Goal: Task Accomplishment & Management: Use online tool/utility

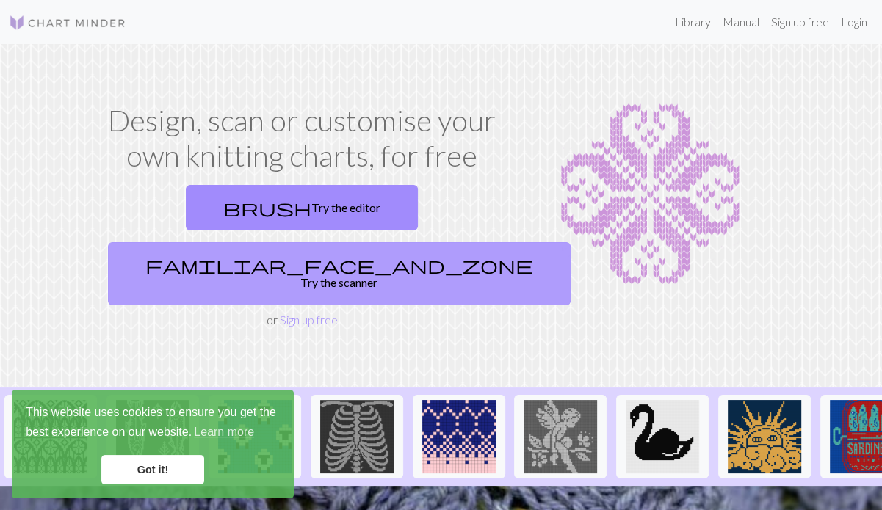
click at [407, 242] on link "familiar_face_and_zone Try the scanner" at bounding box center [339, 273] width 463 height 63
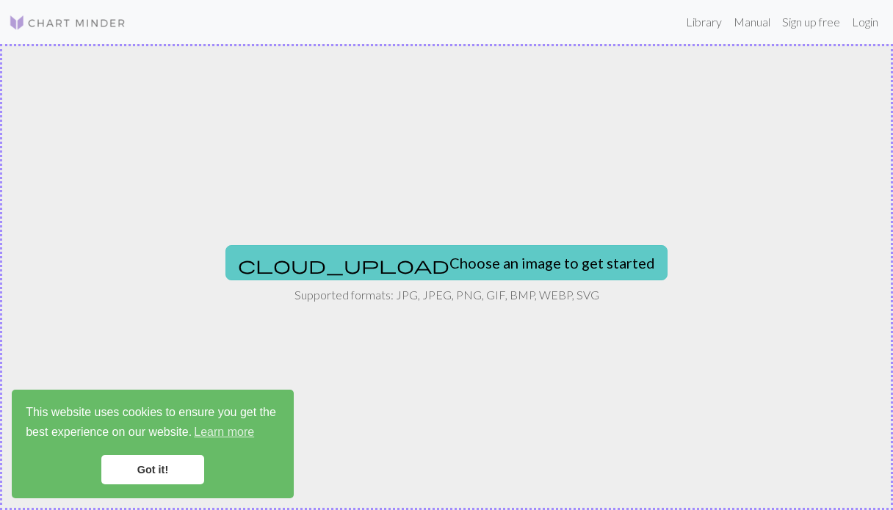
click at [444, 258] on button "cloud_upload Choose an image to get started" at bounding box center [446, 262] width 442 height 35
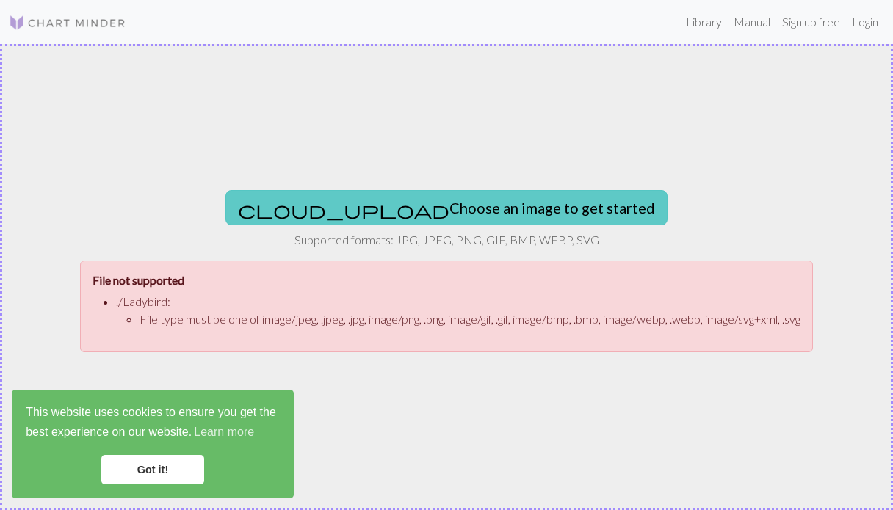
click at [417, 217] on button "cloud_upload Choose an image to get started" at bounding box center [446, 207] width 442 height 35
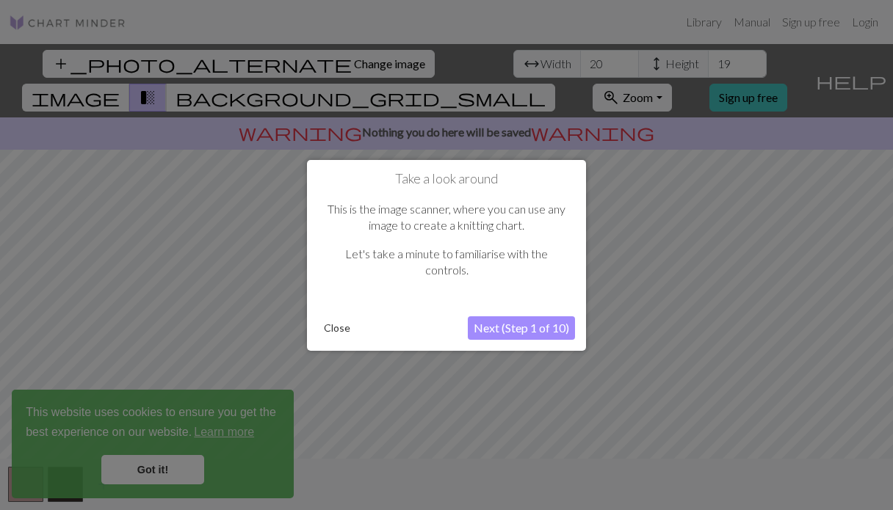
click at [532, 333] on button "Next (Step 1 of 10)" at bounding box center [521, 327] width 107 height 23
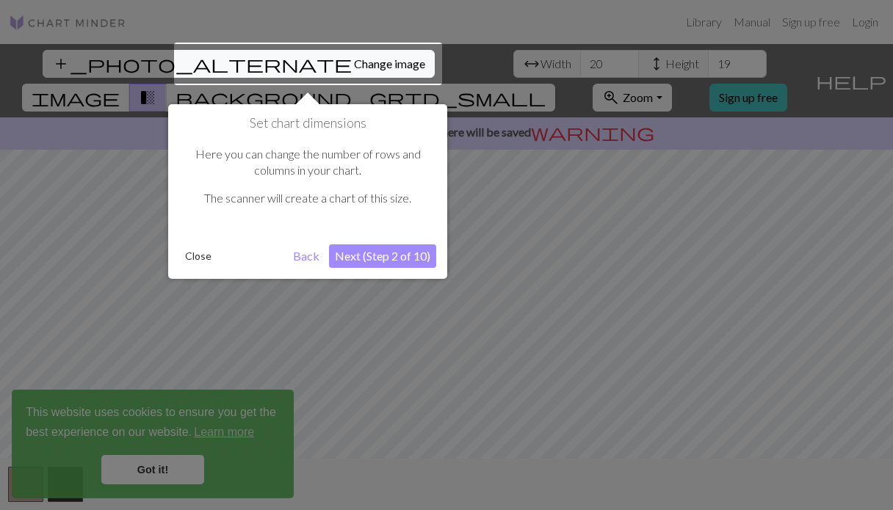
click at [389, 256] on button "Next (Step 2 of 10)" at bounding box center [382, 256] width 107 height 23
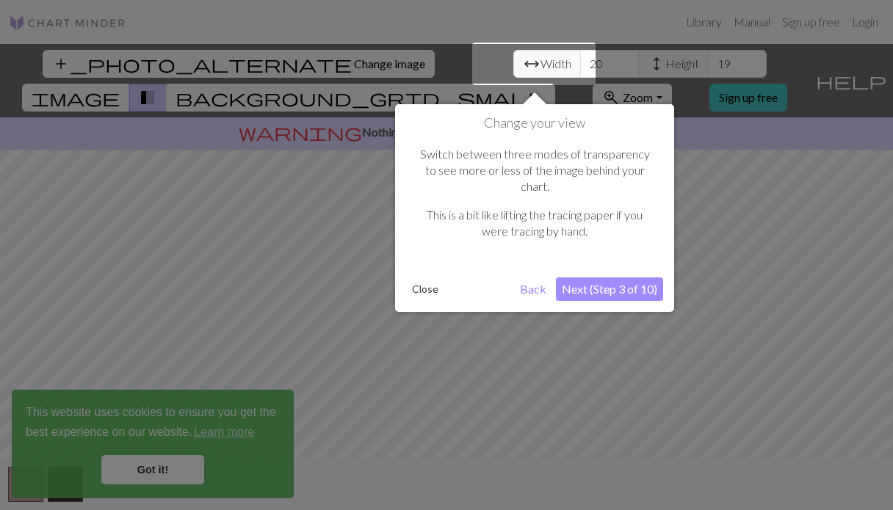
click at [608, 278] on button "Next (Step 3 of 10)" at bounding box center [609, 289] width 107 height 23
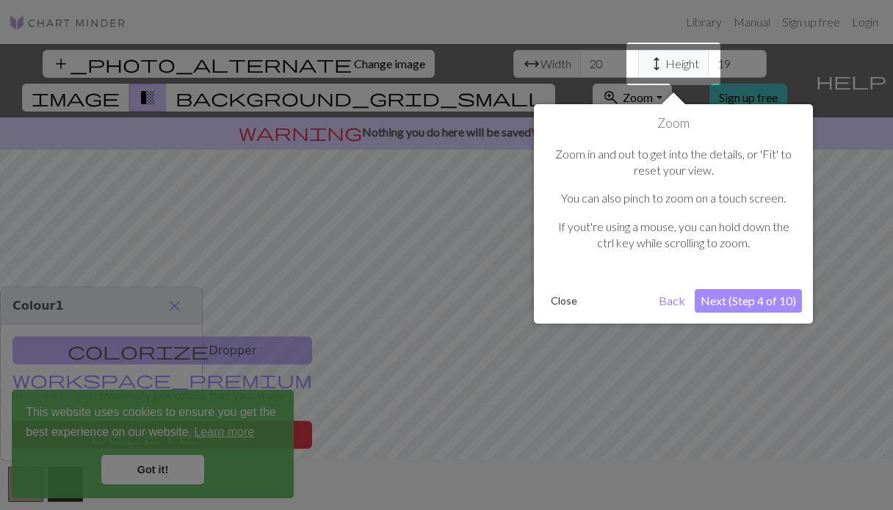
click at [738, 300] on button "Next (Step 4 of 10)" at bounding box center [748, 300] width 107 height 23
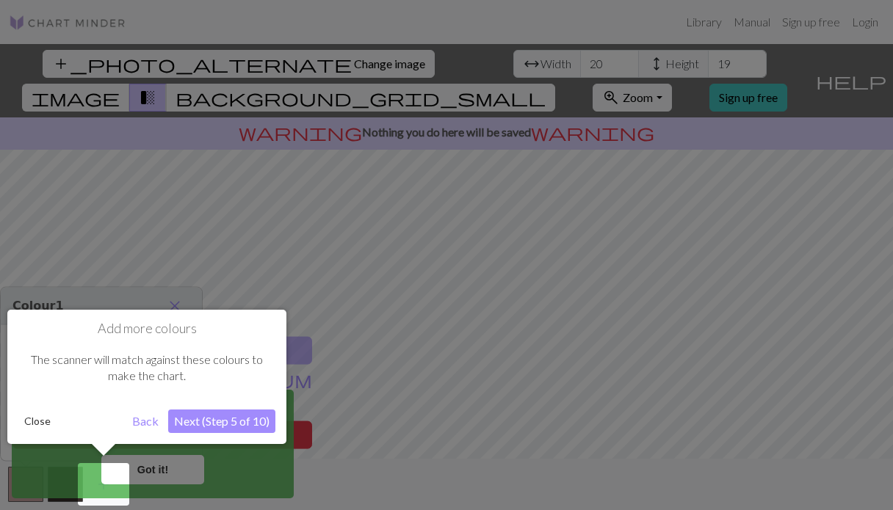
click at [209, 430] on button "Next (Step 5 of 10)" at bounding box center [221, 421] width 107 height 23
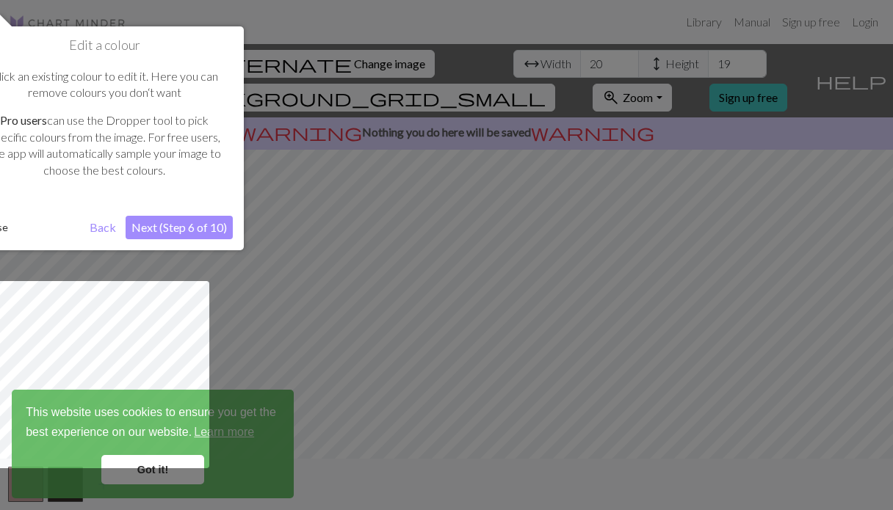
click at [191, 231] on button "Next (Step 6 of 10)" at bounding box center [179, 227] width 107 height 23
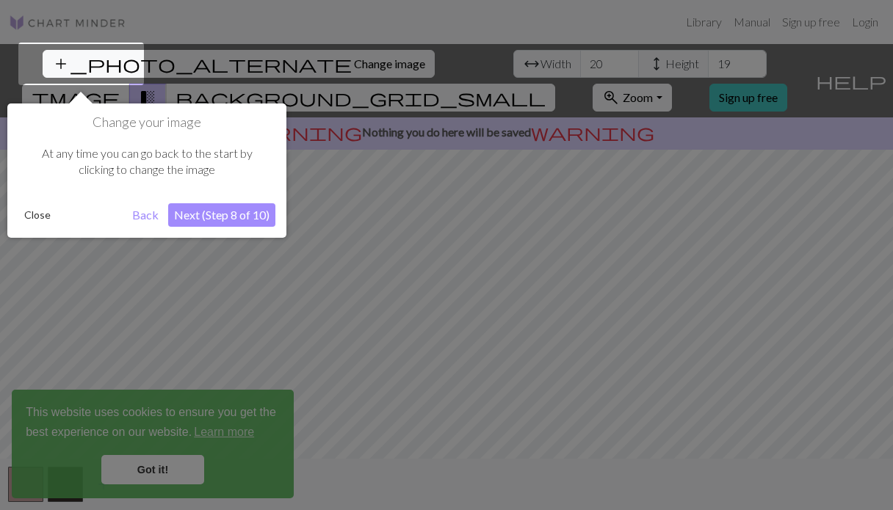
click at [198, 220] on button "Next (Step 8 of 10)" at bounding box center [221, 214] width 107 height 23
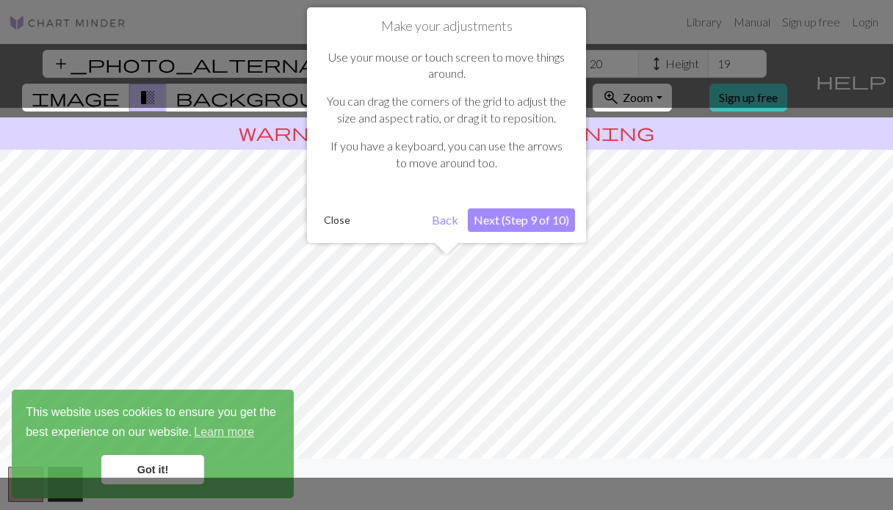
click at [502, 215] on button "Next (Step 9 of 10)" at bounding box center [521, 220] width 107 height 23
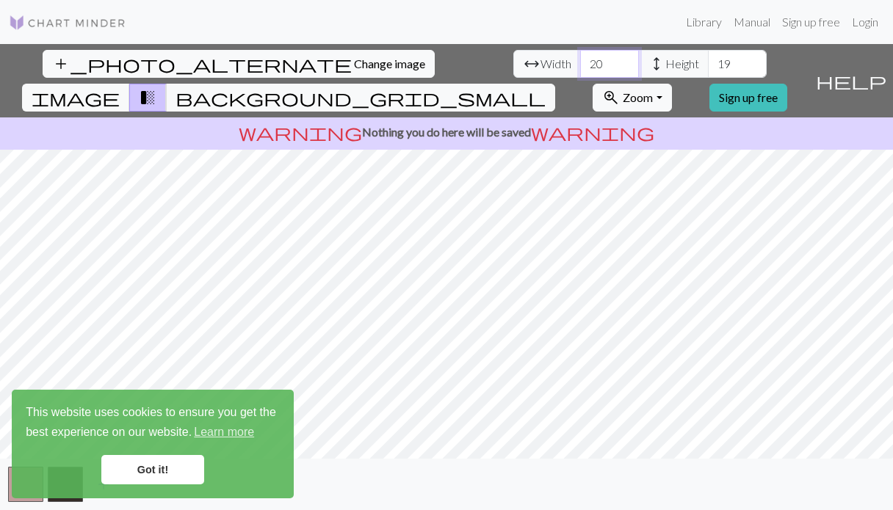
click at [580, 60] on input "20" at bounding box center [609, 64] width 59 height 28
click at [580, 59] on input "21" at bounding box center [609, 64] width 59 height 28
click at [580, 59] on input "22" at bounding box center [609, 64] width 59 height 28
click at [580, 59] on input "23" at bounding box center [609, 64] width 59 height 28
click at [580, 59] on input "24" at bounding box center [609, 64] width 59 height 28
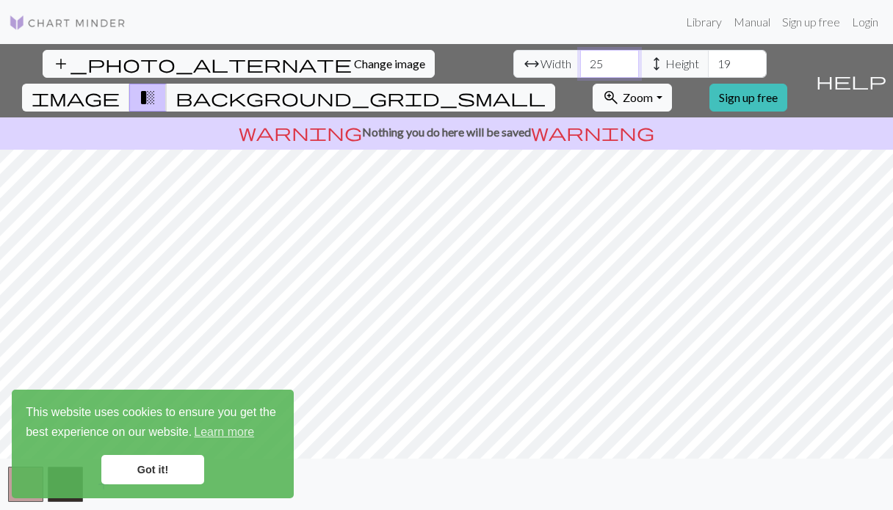
click at [580, 59] on input "25" at bounding box center [609, 64] width 59 height 28
click at [580, 59] on input "26" at bounding box center [609, 64] width 59 height 28
click at [580, 59] on input "27" at bounding box center [609, 64] width 59 height 28
click at [580, 59] on input "28" at bounding box center [609, 64] width 59 height 28
click at [580, 59] on input "29" at bounding box center [609, 64] width 59 height 28
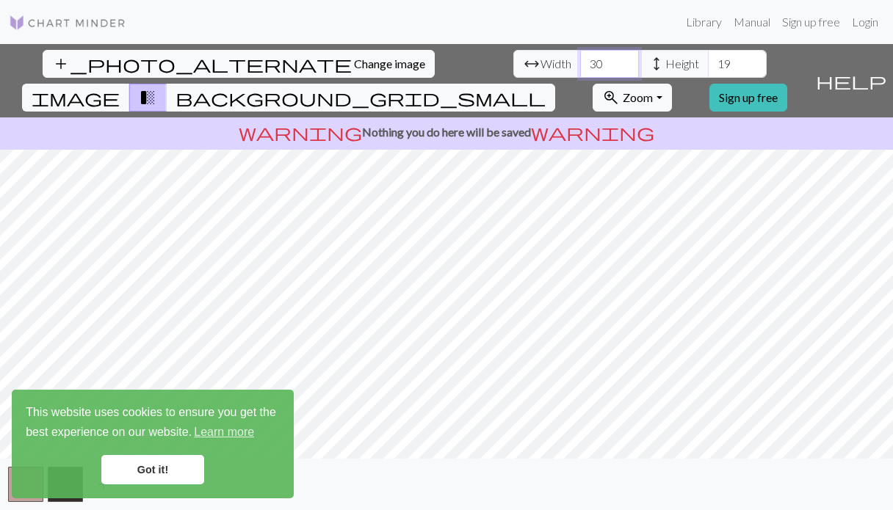
click at [580, 59] on input "30" at bounding box center [609, 64] width 59 height 28
click at [580, 59] on input "31" at bounding box center [609, 64] width 59 height 28
click at [580, 57] on input "32" at bounding box center [609, 64] width 59 height 28
click at [580, 57] on input "33" at bounding box center [609, 64] width 59 height 28
type input "34"
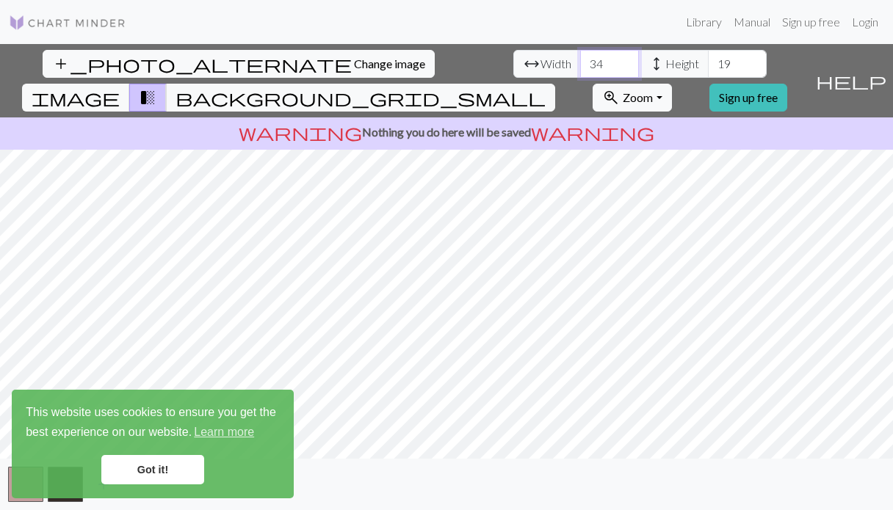
click at [580, 57] on input "34" at bounding box center [609, 64] width 59 height 28
click at [708, 55] on input "20" at bounding box center [737, 64] width 59 height 28
click at [708, 55] on input "21" at bounding box center [737, 64] width 59 height 28
click at [708, 55] on input "22" at bounding box center [737, 64] width 59 height 28
click at [708, 55] on input "23" at bounding box center [737, 64] width 59 height 28
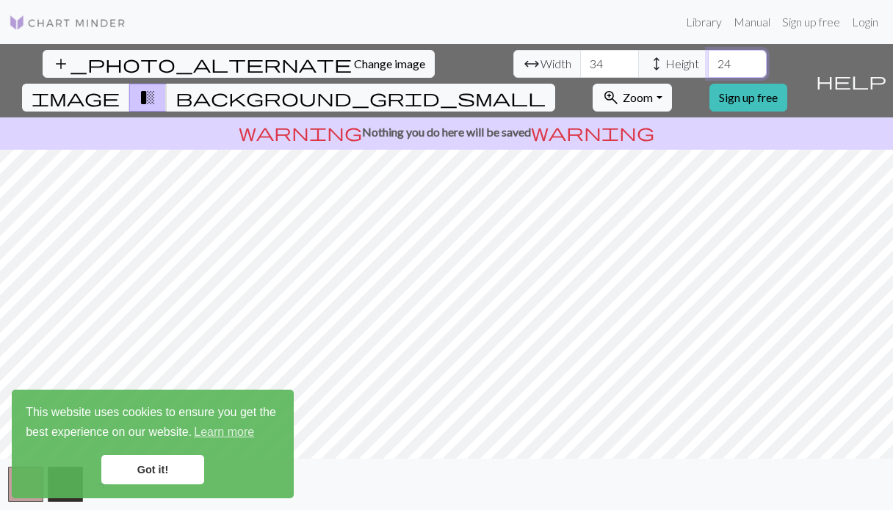
click at [708, 55] on input "24" at bounding box center [737, 64] width 59 height 28
click at [708, 55] on input "25" at bounding box center [737, 64] width 59 height 28
click at [708, 55] on input "26" at bounding box center [737, 64] width 59 height 28
click at [708, 55] on input "27" at bounding box center [737, 64] width 59 height 28
click at [708, 55] on input "28" at bounding box center [737, 64] width 59 height 28
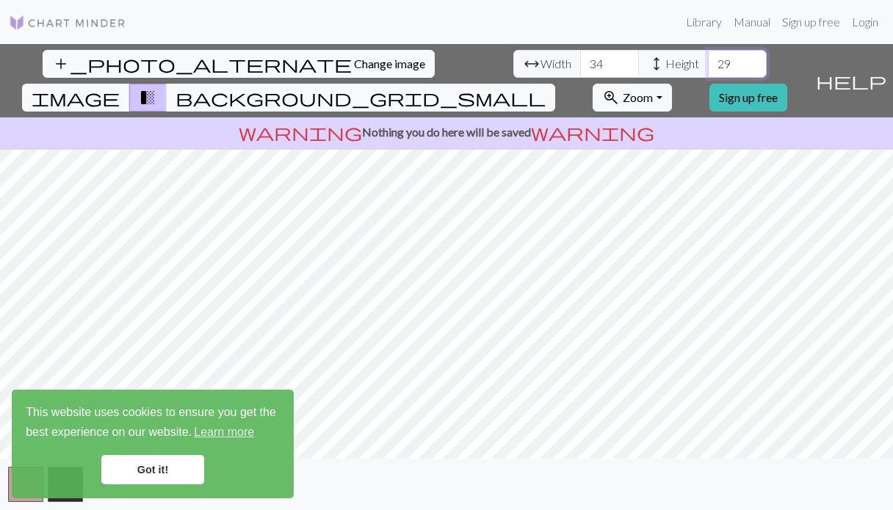
click at [708, 55] on input "29" at bounding box center [737, 64] width 59 height 28
click at [708, 55] on input "30" at bounding box center [737, 64] width 59 height 28
click at [708, 55] on input "31" at bounding box center [737, 64] width 59 height 28
click at [708, 55] on input "32" at bounding box center [737, 64] width 59 height 28
click at [708, 55] on input "33" at bounding box center [737, 64] width 59 height 28
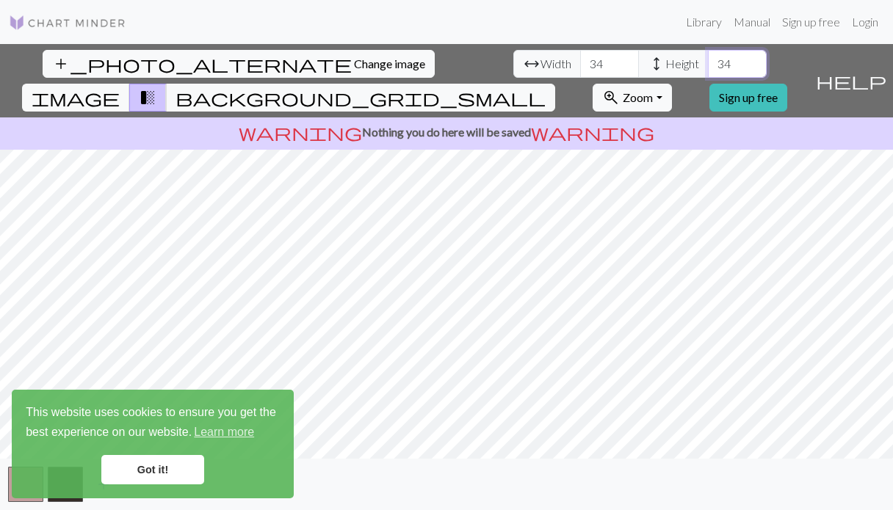
click at [708, 55] on input "34" at bounding box center [737, 64] width 59 height 28
click at [708, 55] on input "35" at bounding box center [737, 64] width 59 height 28
click at [708, 55] on input "36" at bounding box center [737, 64] width 59 height 28
click at [708, 55] on input "37" at bounding box center [737, 64] width 59 height 28
click at [708, 55] on input "38" at bounding box center [737, 64] width 59 height 28
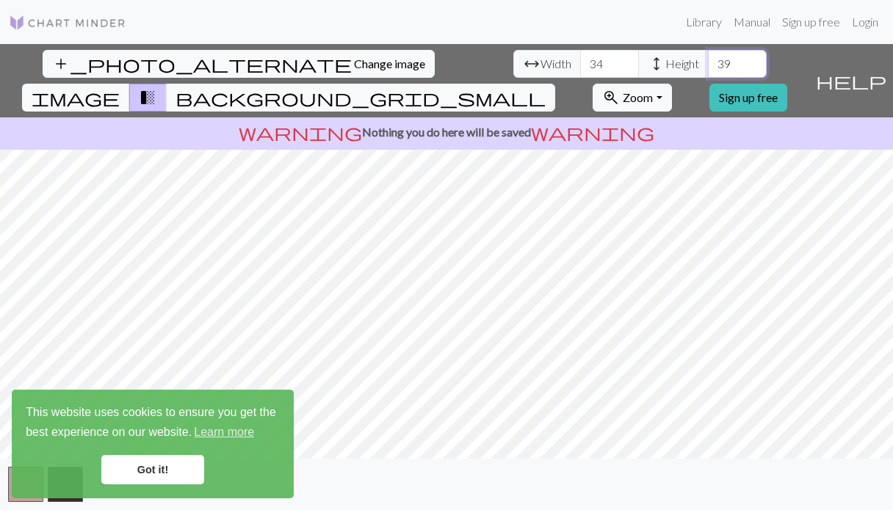
click at [708, 55] on input "39" at bounding box center [737, 64] width 59 height 28
click at [708, 55] on input "40" at bounding box center [737, 64] width 59 height 28
click at [708, 55] on input "41" at bounding box center [737, 64] width 59 height 28
click at [708, 55] on input "42" at bounding box center [737, 64] width 59 height 28
click at [708, 55] on input "43" at bounding box center [737, 64] width 59 height 28
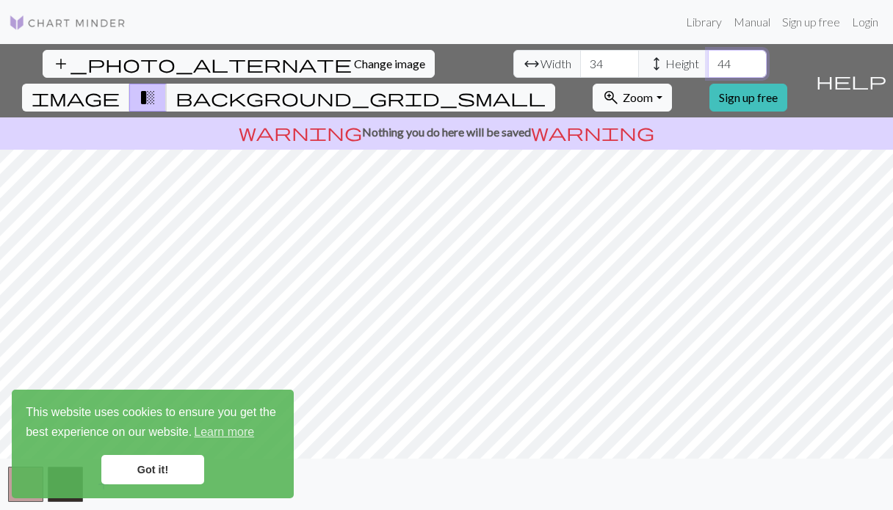
click at [708, 55] on input "44" at bounding box center [737, 64] width 59 height 28
click at [708, 55] on input "45" at bounding box center [737, 64] width 59 height 28
click at [708, 55] on input "46" at bounding box center [737, 64] width 59 height 28
click at [708, 55] on input "47" at bounding box center [737, 64] width 59 height 28
click at [708, 55] on input "48" at bounding box center [737, 64] width 59 height 28
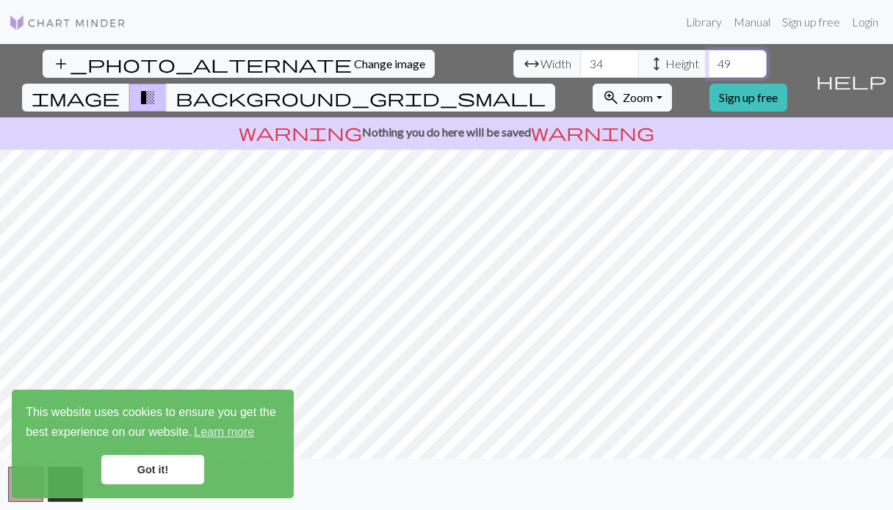
click at [708, 55] on input "49" at bounding box center [737, 64] width 59 height 28
click at [708, 55] on input "50" at bounding box center [737, 64] width 59 height 28
click at [708, 55] on input "51" at bounding box center [737, 64] width 59 height 28
click at [708, 55] on input "52" at bounding box center [737, 64] width 59 height 28
click at [708, 55] on input "53" at bounding box center [737, 64] width 59 height 28
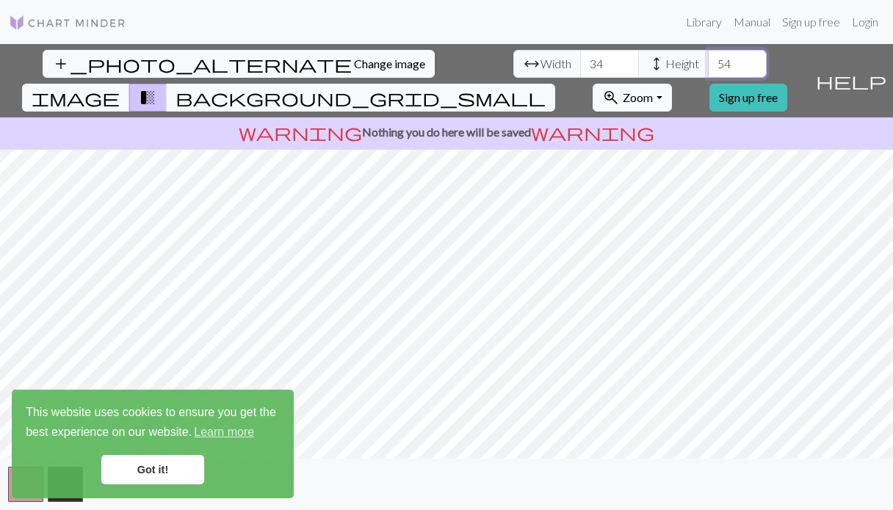
type input "54"
click at [708, 55] on input "54" at bounding box center [737, 64] width 59 height 28
click at [580, 57] on input "35" at bounding box center [609, 64] width 59 height 28
click at [580, 57] on input "36" at bounding box center [609, 64] width 59 height 28
click at [580, 57] on input "37" at bounding box center [609, 64] width 59 height 28
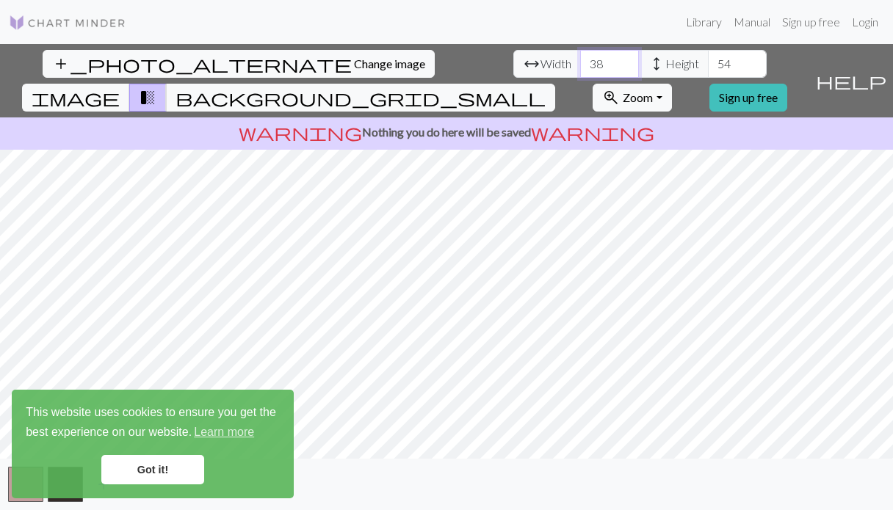
click at [580, 57] on input "38" at bounding box center [609, 64] width 59 height 28
click at [580, 57] on input "39" at bounding box center [609, 64] width 59 height 28
click at [580, 57] on input "40" at bounding box center [609, 64] width 59 height 28
click at [580, 57] on input "41" at bounding box center [609, 64] width 59 height 28
click at [580, 57] on input "42" at bounding box center [609, 64] width 59 height 28
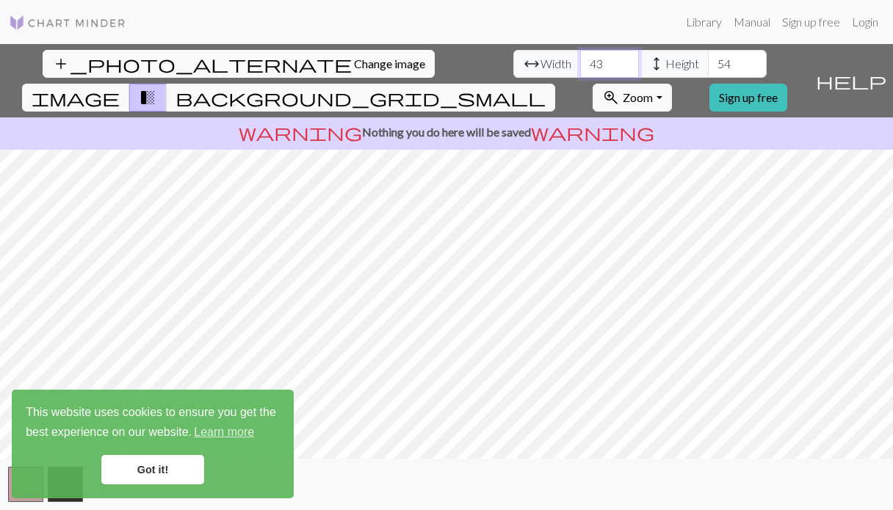
click at [580, 57] on input "43" at bounding box center [609, 64] width 59 height 28
click at [580, 57] on input "44" at bounding box center [609, 64] width 59 height 28
click at [580, 57] on input "45" at bounding box center [609, 64] width 59 height 28
click at [580, 57] on input "46" at bounding box center [609, 64] width 59 height 28
click at [580, 57] on input "47" at bounding box center [609, 64] width 59 height 28
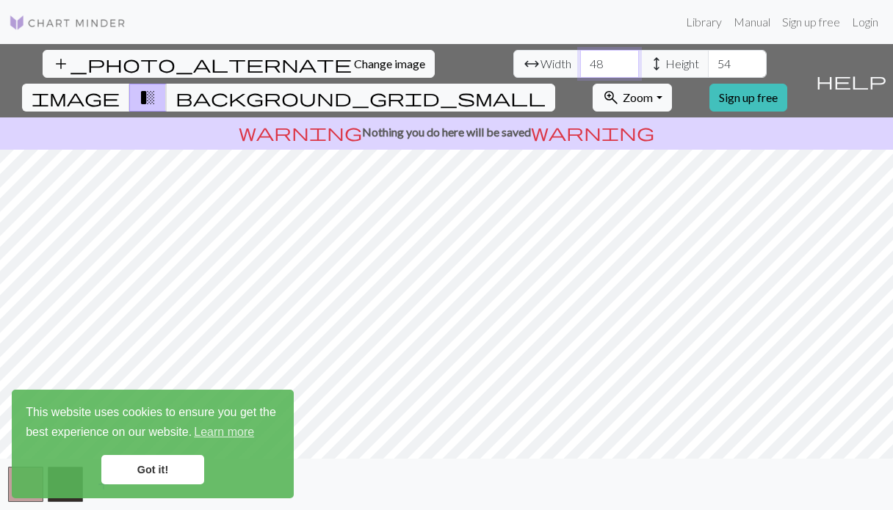
click at [580, 57] on input "48" at bounding box center [609, 64] width 59 height 28
click at [580, 59] on input "49" at bounding box center [609, 64] width 59 height 28
click at [580, 58] on input "50" at bounding box center [609, 64] width 59 height 28
click at [580, 58] on input "51" at bounding box center [609, 64] width 59 height 28
click at [580, 62] on input "52" at bounding box center [609, 64] width 59 height 28
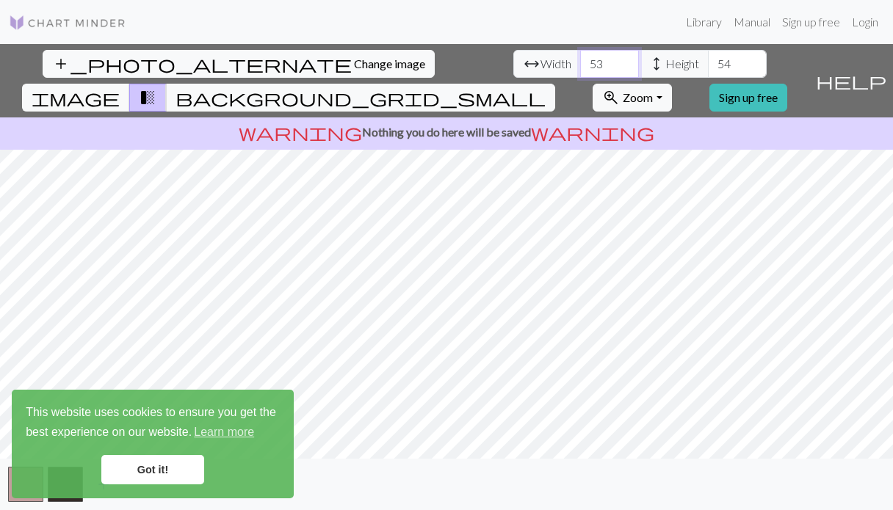
click at [580, 61] on input "53" at bounding box center [609, 64] width 59 height 28
type input "54"
click at [580, 61] on input "54" at bounding box center [609, 64] width 59 height 28
click at [546, 87] on span "background_grid_small" at bounding box center [360, 97] width 370 height 21
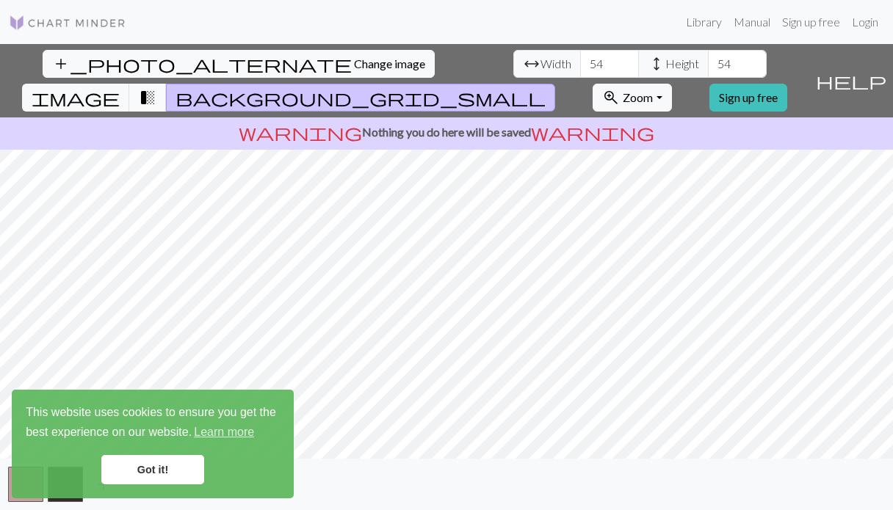
click at [156, 87] on span "transition_fade" at bounding box center [148, 97] width 18 height 21
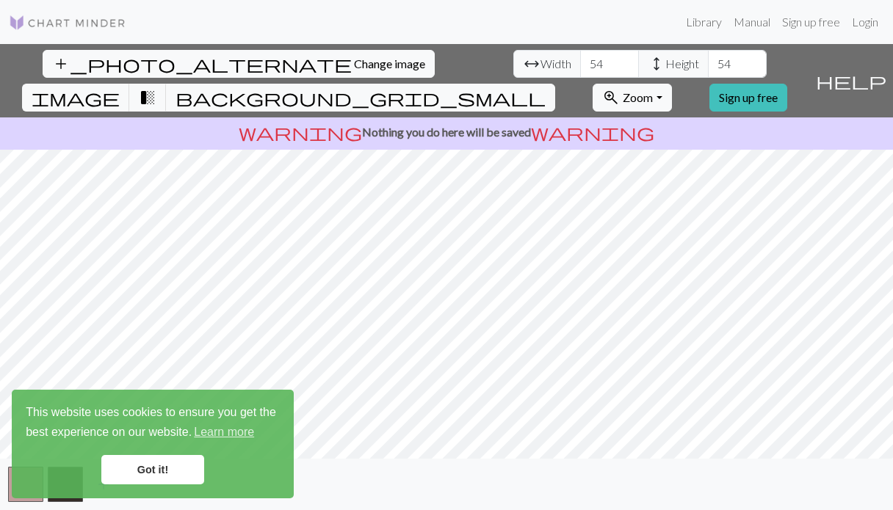
click at [175, 471] on link "Got it!" at bounding box center [152, 469] width 103 height 29
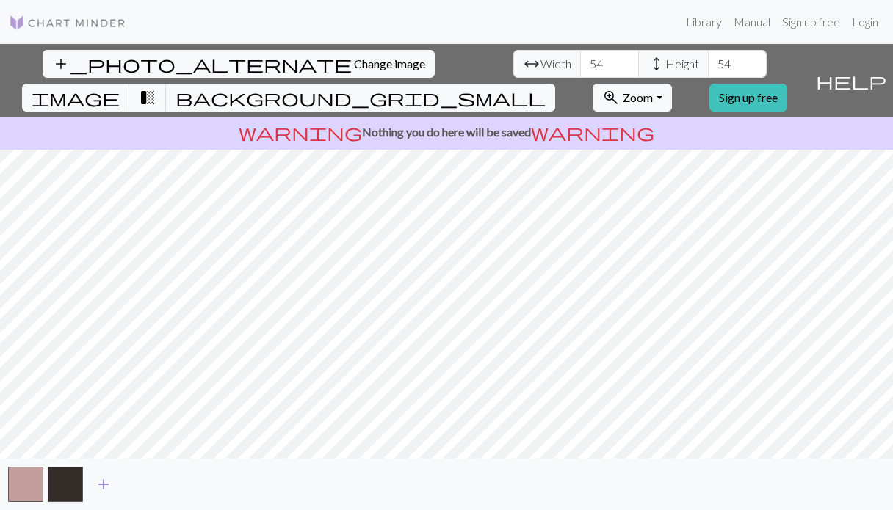
click at [107, 487] on span "add" at bounding box center [104, 484] width 18 height 21
click at [99, 492] on button "button" at bounding box center [104, 484] width 35 height 35
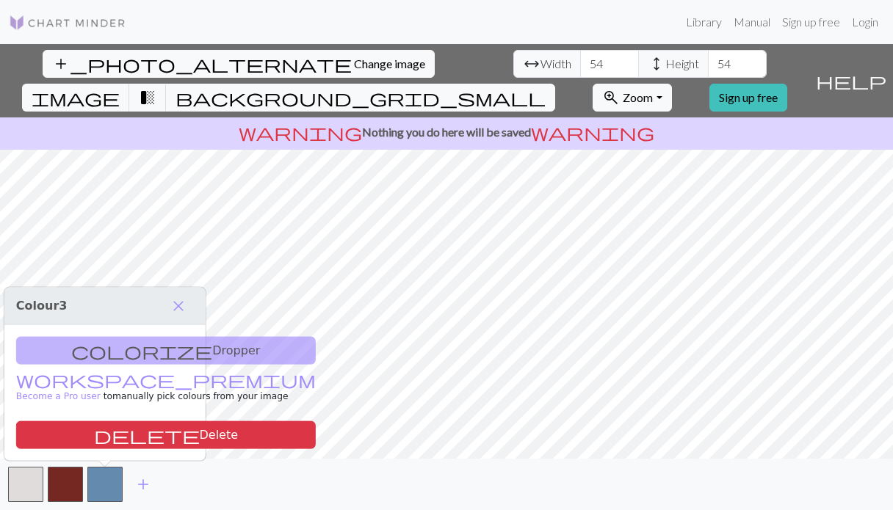
click at [124, 343] on div "colorize Dropper workspace_premium Become a Pro user to manually pick colours f…" at bounding box center [104, 393] width 201 height 136
click at [126, 351] on div "colorize Dropper workspace_premium Become a Pro user to manually pick colours f…" at bounding box center [104, 393] width 201 height 136
click at [185, 303] on span "close" at bounding box center [179, 306] width 18 height 21
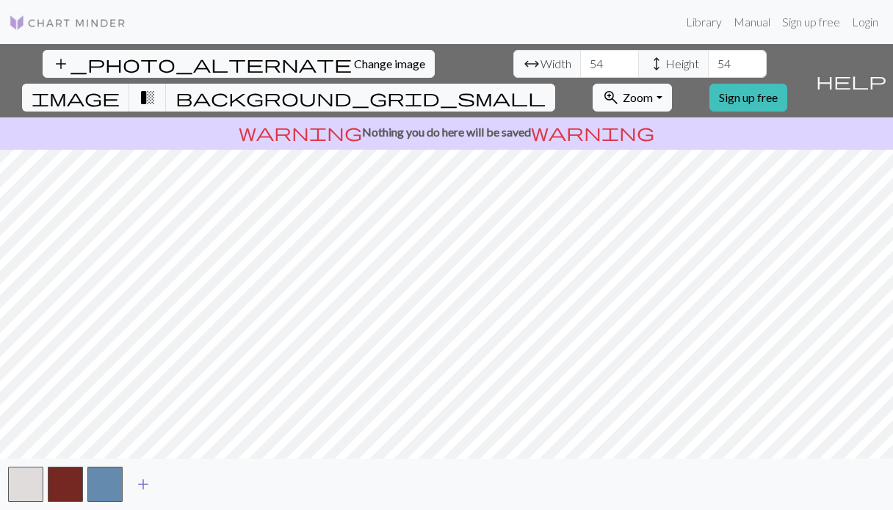
click at [138, 488] on span "add" at bounding box center [143, 484] width 18 height 21
click at [117, 493] on button "button" at bounding box center [104, 484] width 35 height 35
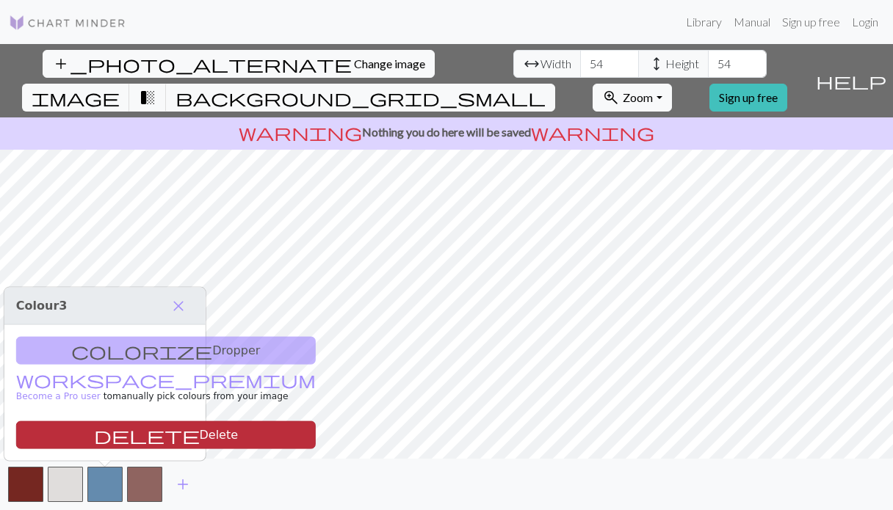
click at [138, 429] on button "delete Delete" at bounding box center [166, 435] width 300 height 28
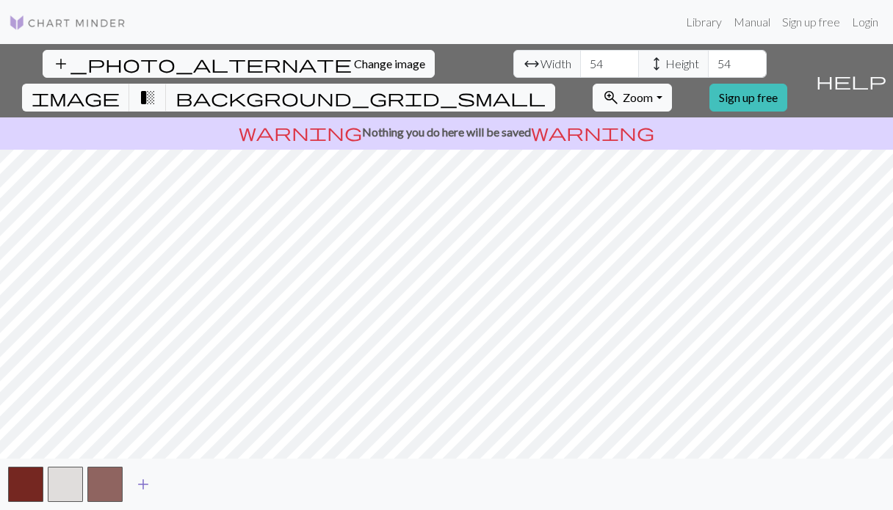
click at [139, 488] on span "add" at bounding box center [143, 484] width 18 height 21
click at [187, 487] on span "add" at bounding box center [183, 484] width 18 height 21
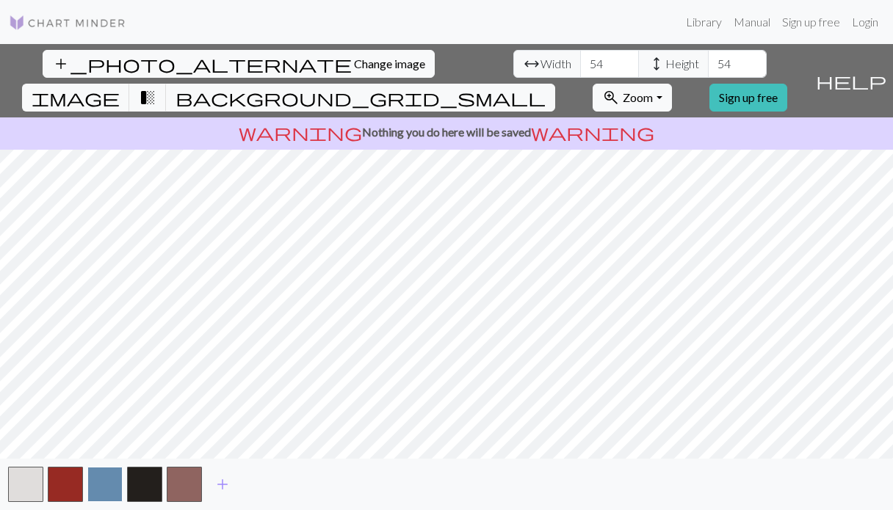
drag, startPoint x: 103, startPoint y: 481, endPoint x: 100, endPoint y: 496, distance: 15.0
click at [100, 496] on button "button" at bounding box center [104, 484] width 35 height 35
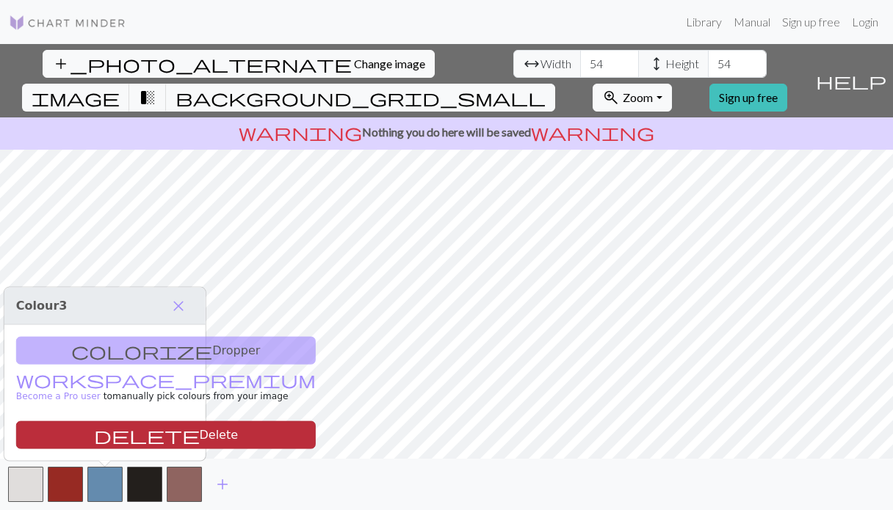
click at [101, 434] on button "delete Delete" at bounding box center [166, 435] width 300 height 28
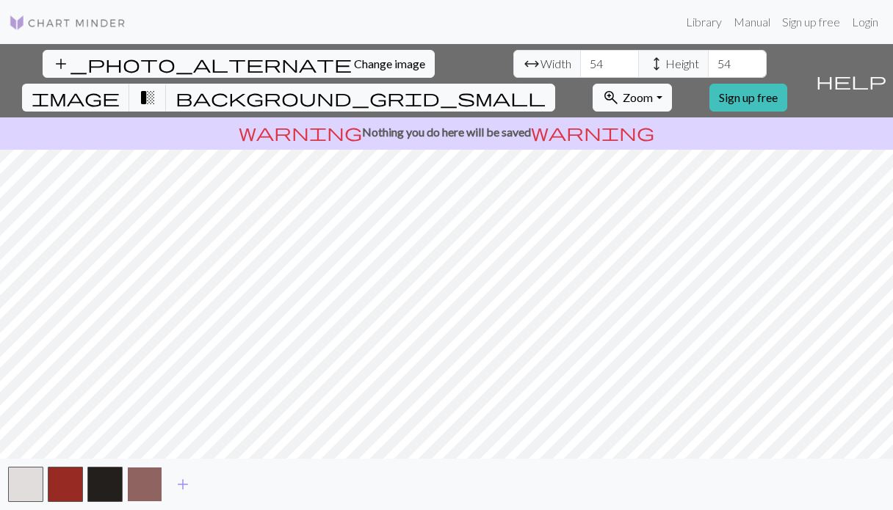
drag, startPoint x: 144, startPoint y: 486, endPoint x: 138, endPoint y: 502, distance: 16.5
click at [138, 502] on button "button" at bounding box center [144, 484] width 35 height 35
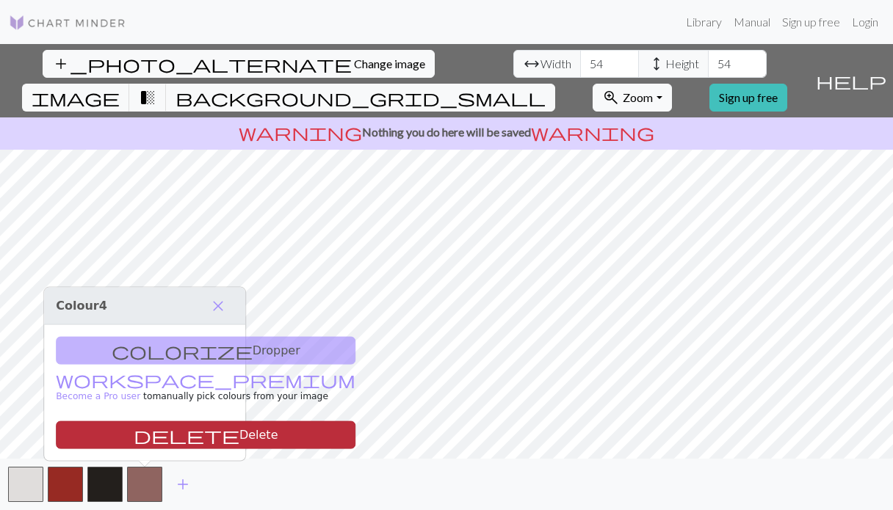
click at [150, 427] on button "delete Delete" at bounding box center [206, 435] width 300 height 28
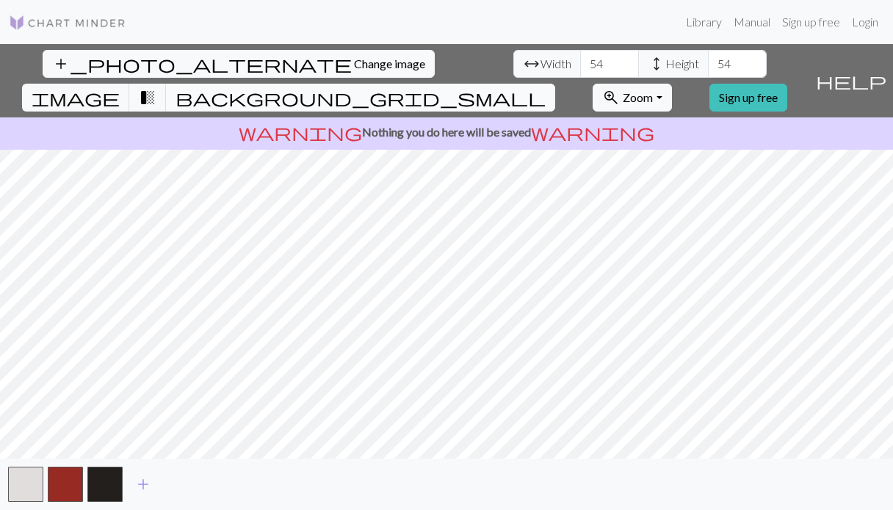
click at [546, 87] on span "background_grid_small" at bounding box center [360, 97] width 370 height 21
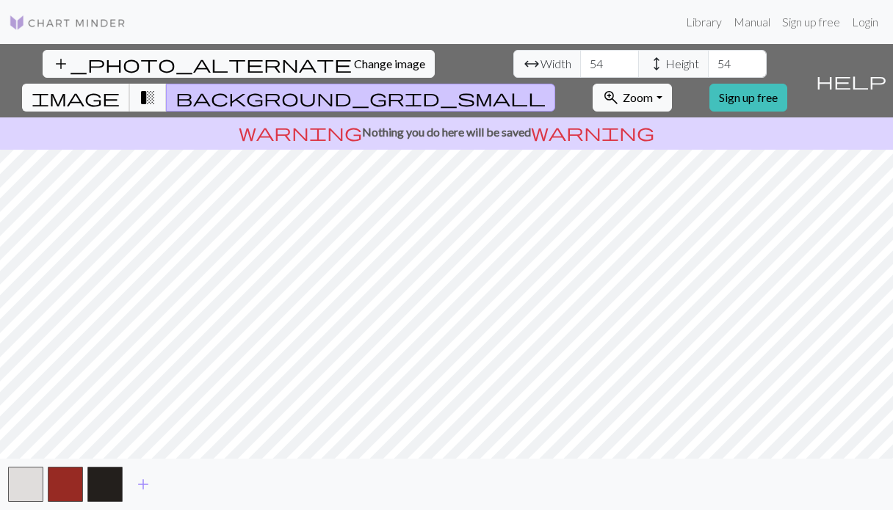
click at [120, 87] on span "image" at bounding box center [76, 97] width 88 height 21
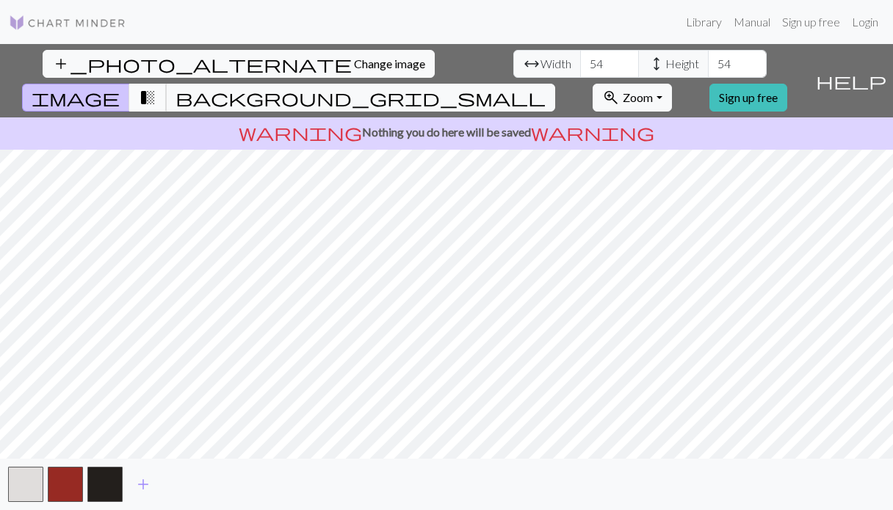
click at [156, 87] on span "transition_fade" at bounding box center [148, 97] width 18 height 21
click at [653, 90] on span "Zoom" at bounding box center [638, 97] width 30 height 14
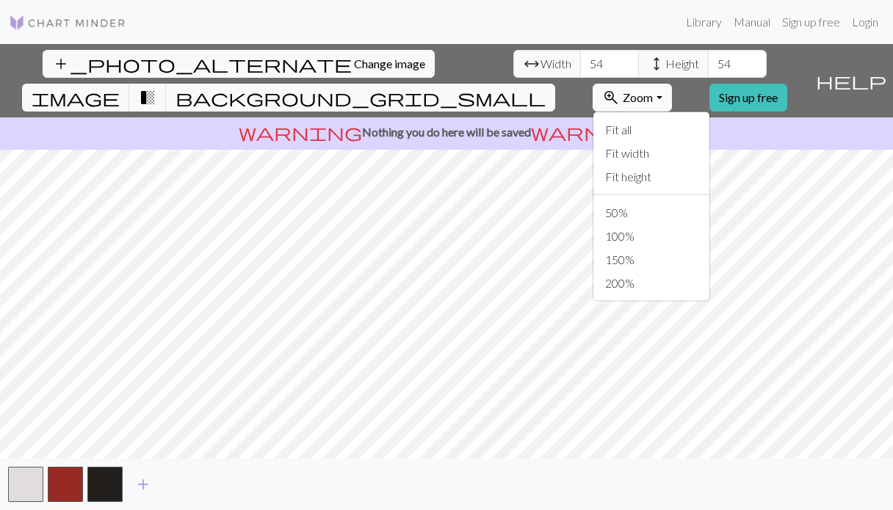
click at [653, 90] on span "Zoom" at bounding box center [638, 97] width 30 height 14
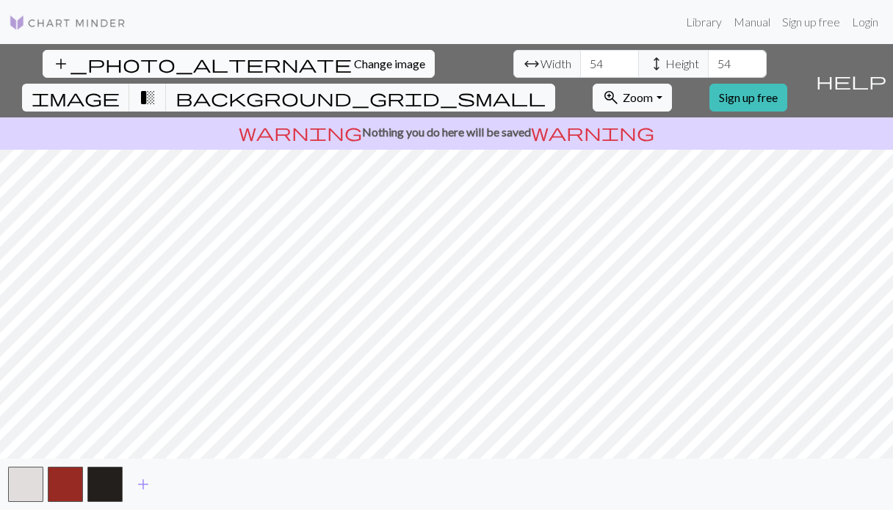
click at [354, 66] on span "Change image" at bounding box center [389, 64] width 71 height 14
click at [708, 58] on input "55" at bounding box center [737, 64] width 59 height 28
type input "56"
click at [708, 58] on input "56" at bounding box center [737, 64] width 59 height 28
click at [580, 59] on input "55" at bounding box center [609, 64] width 59 height 28
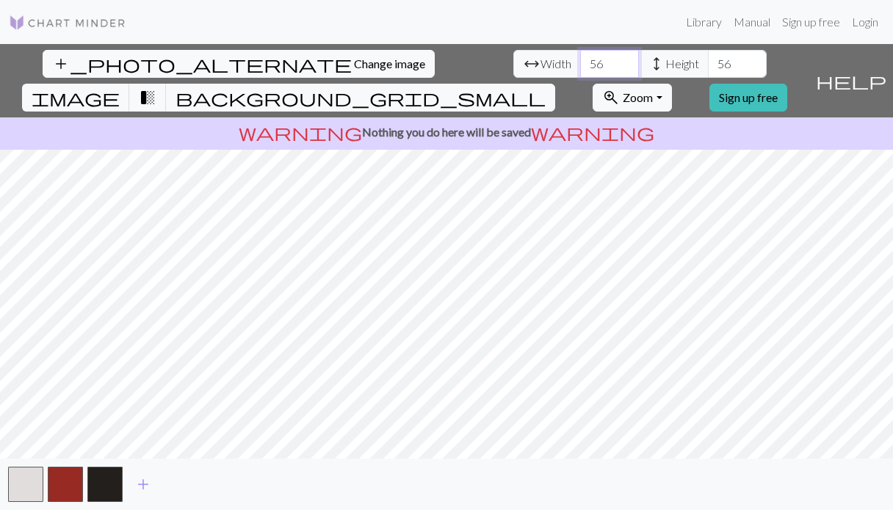
click at [580, 59] on input "56" at bounding box center [609, 64] width 59 height 28
click at [580, 58] on input "57" at bounding box center [609, 64] width 59 height 28
click at [580, 58] on input "58" at bounding box center [609, 64] width 59 height 28
click at [580, 58] on input "59" at bounding box center [609, 64] width 59 height 28
click at [580, 58] on input "60" at bounding box center [609, 64] width 59 height 28
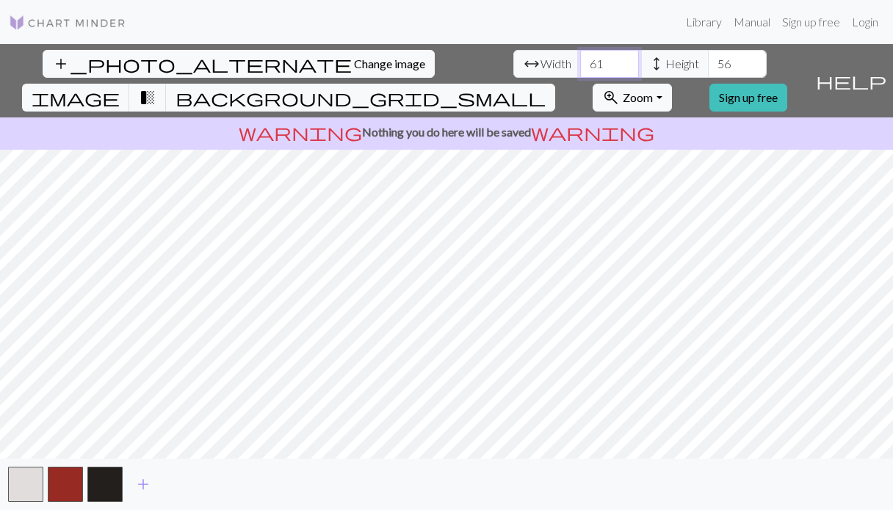
click at [580, 58] on input "61" at bounding box center [609, 64] width 59 height 28
type input "62"
click at [580, 58] on input "62" at bounding box center [609, 64] width 59 height 28
click at [708, 57] on input "57" at bounding box center [737, 64] width 59 height 28
click at [708, 57] on input "58" at bounding box center [737, 64] width 59 height 28
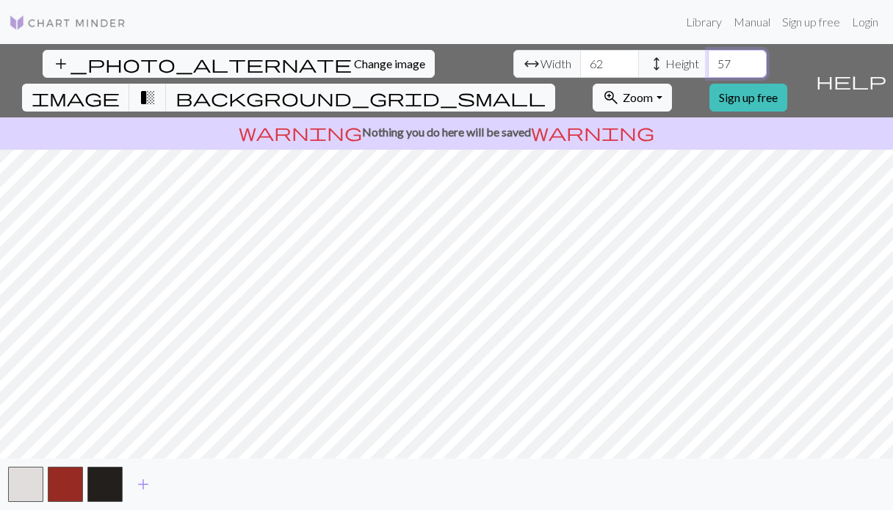
click at [708, 65] on input "57" at bounding box center [737, 64] width 59 height 28
click at [708, 65] on input "56" at bounding box center [737, 64] width 59 height 28
type input "55"
click at [708, 65] on input "55" at bounding box center [737, 64] width 59 height 28
click at [580, 70] on input "61" at bounding box center [609, 64] width 59 height 28
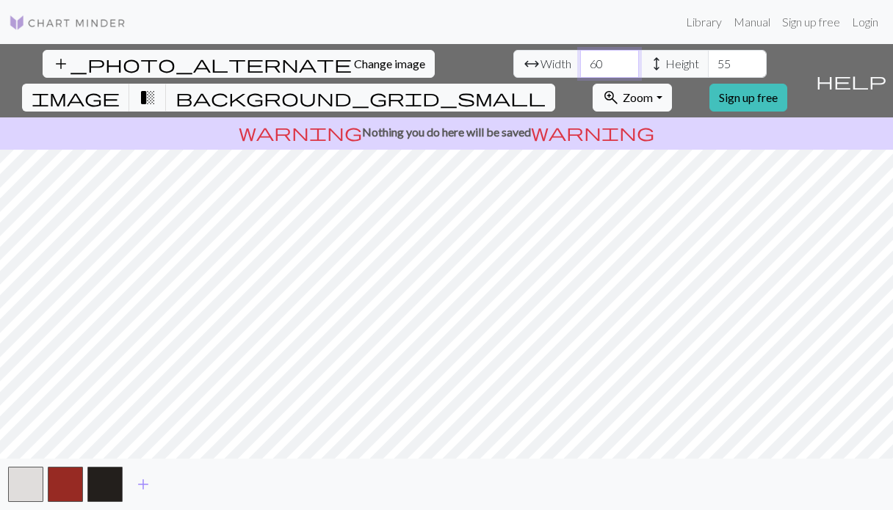
click at [580, 70] on input "60" at bounding box center [609, 64] width 59 height 28
click at [580, 70] on input "58" at bounding box center [609, 64] width 59 height 28
click at [580, 70] on input "57" at bounding box center [609, 64] width 59 height 28
click at [580, 70] on input "56" at bounding box center [609, 64] width 59 height 28
type input "55"
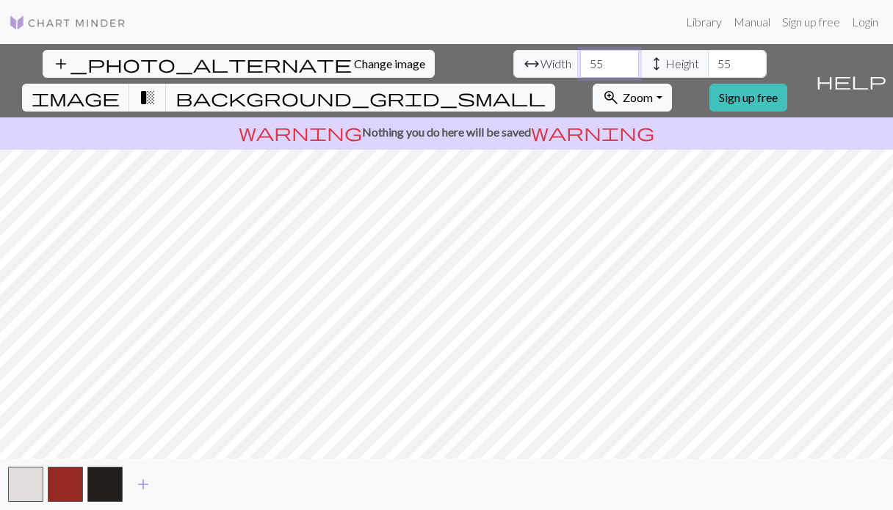
click at [580, 70] on input "55" at bounding box center [609, 64] width 59 height 28
click at [708, 64] on input "55" at bounding box center [737, 64] width 59 height 28
type input "5"
type input "65"
click at [580, 68] on input "55" at bounding box center [609, 64] width 59 height 28
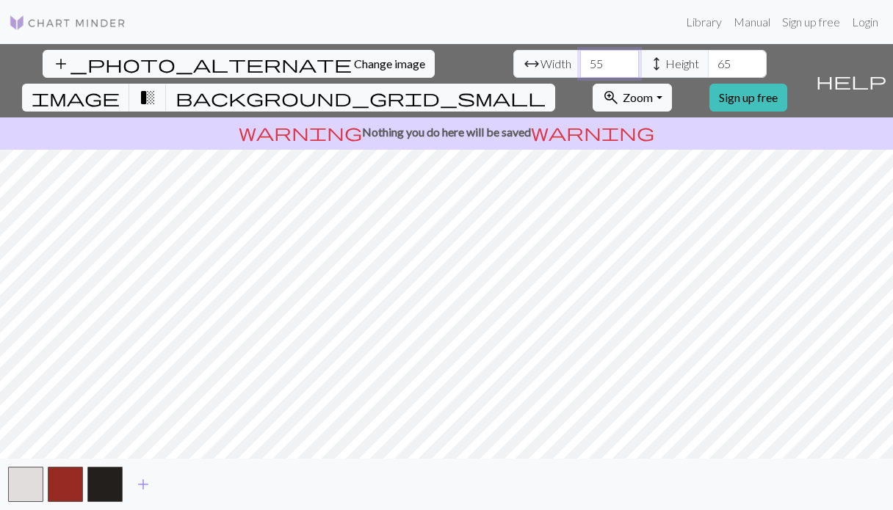
type input "5"
type input "66"
click at [580, 57] on input "66" at bounding box center [609, 64] width 59 height 28
click at [708, 58] on input "66" at bounding box center [737, 64] width 59 height 28
click at [708, 58] on input "67" at bounding box center [737, 64] width 59 height 28
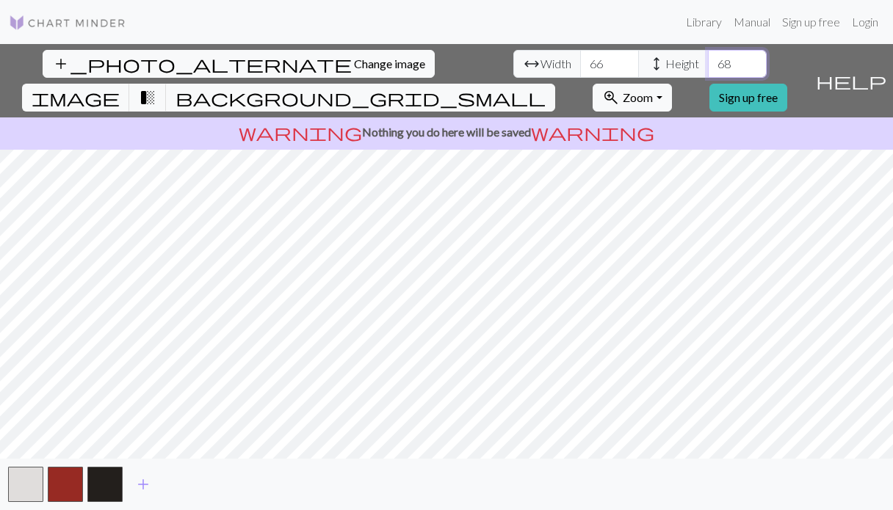
click at [708, 58] on input "68" at bounding box center [737, 64] width 59 height 28
click at [708, 58] on input "69" at bounding box center [737, 64] width 59 height 28
type input "70"
click at [708, 58] on input "70" at bounding box center [737, 64] width 59 height 28
click at [580, 59] on input "67" at bounding box center [609, 64] width 59 height 28
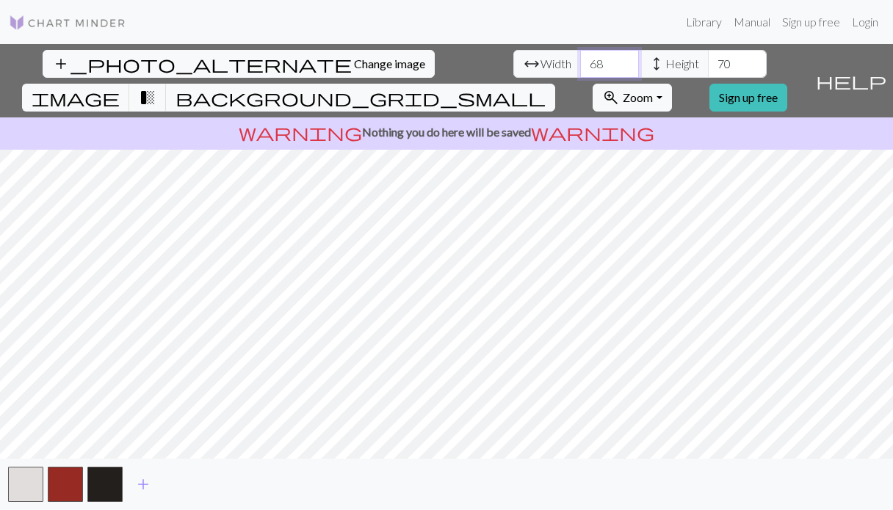
click at [580, 59] on input "68" at bounding box center [609, 64] width 59 height 28
click at [580, 59] on input "69" at bounding box center [609, 64] width 59 height 28
click at [580, 59] on input "70" at bounding box center [609, 64] width 59 height 28
click at [881, 70] on span "help" at bounding box center [851, 80] width 70 height 21
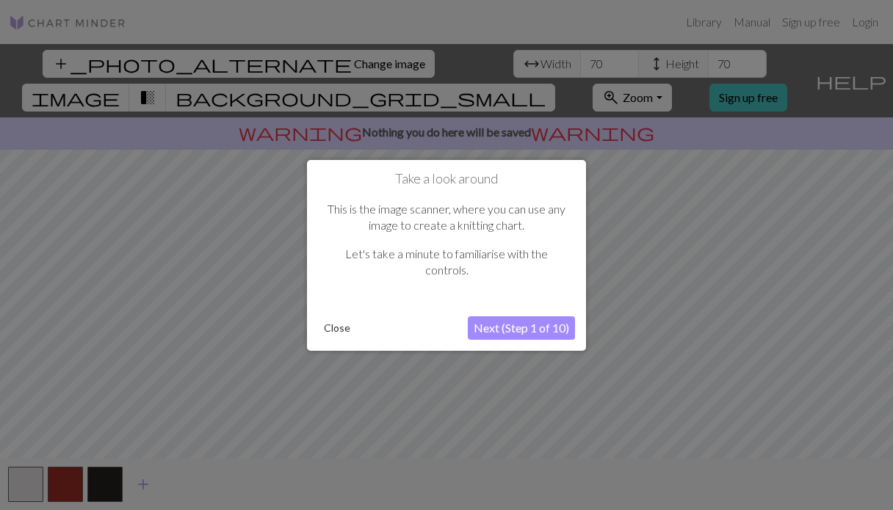
click at [532, 327] on button "Next (Step 1 of 10)" at bounding box center [521, 327] width 107 height 23
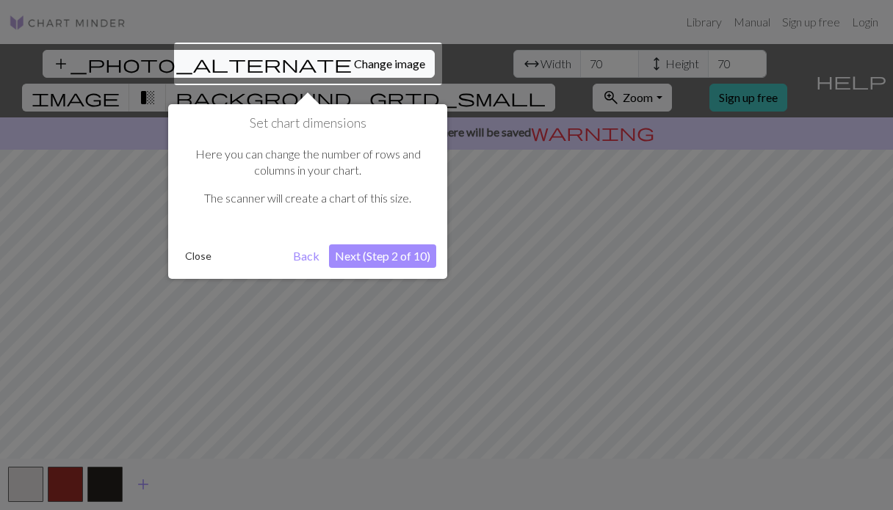
click at [399, 267] on button "Next (Step 2 of 10)" at bounding box center [382, 256] width 107 height 23
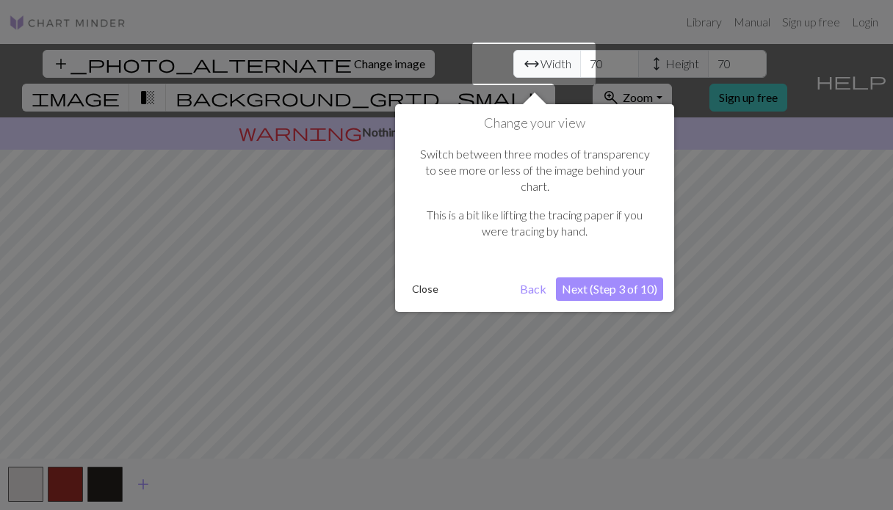
click at [600, 278] on button "Next (Step 3 of 10)" at bounding box center [609, 289] width 107 height 23
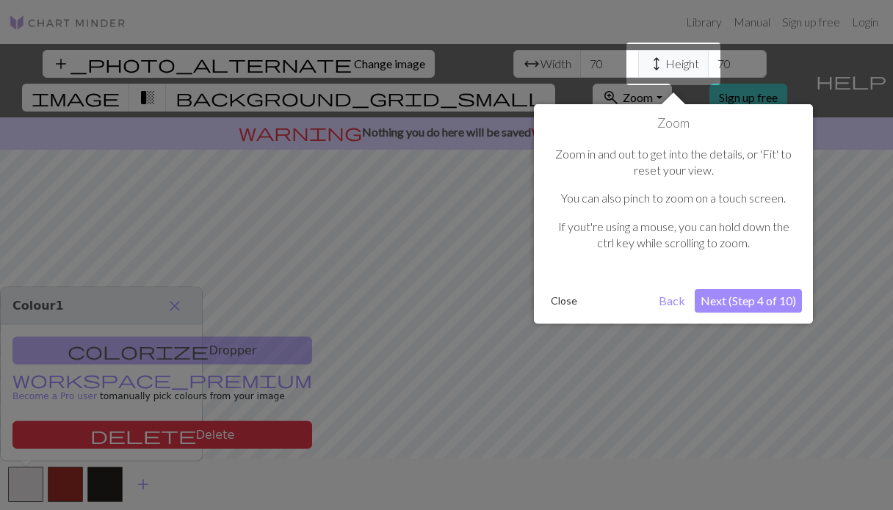
click at [746, 291] on button "Next (Step 4 of 10)" at bounding box center [748, 300] width 107 height 23
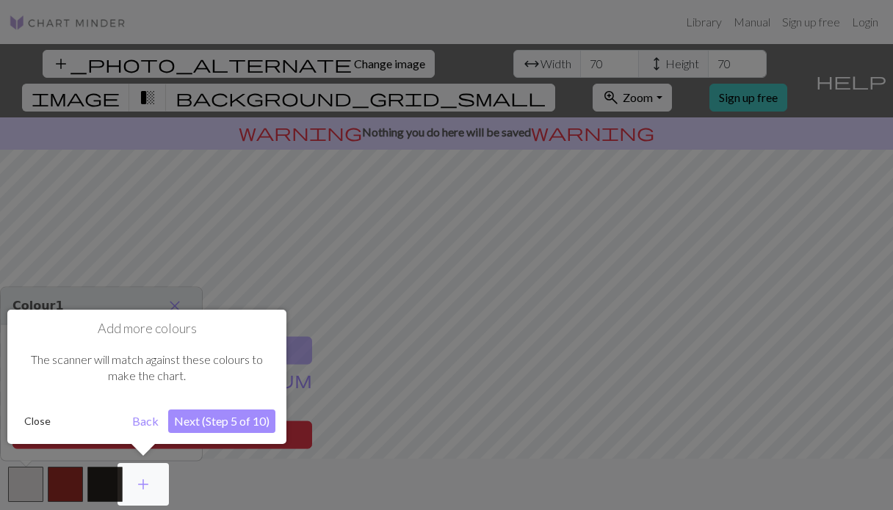
click at [223, 428] on button "Next (Step 5 of 10)" at bounding box center [221, 421] width 107 height 23
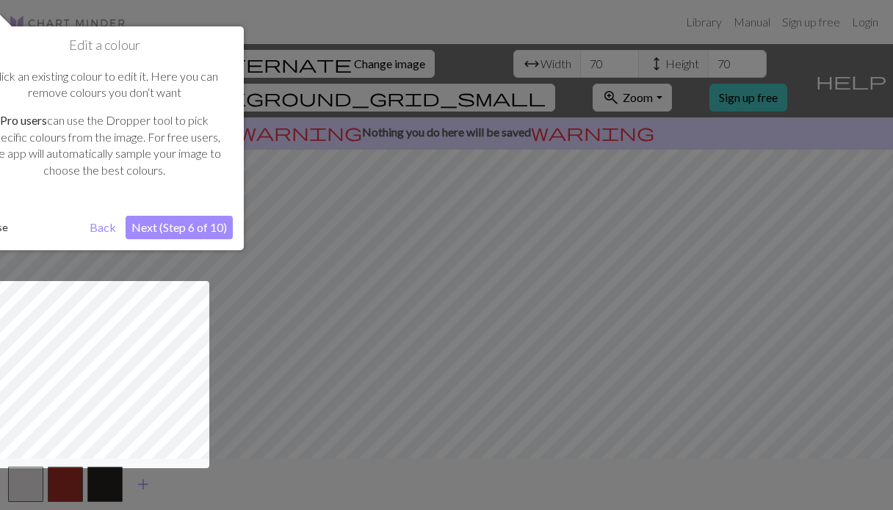
click at [187, 234] on button "Next (Step 6 of 10)" at bounding box center [179, 227] width 107 height 23
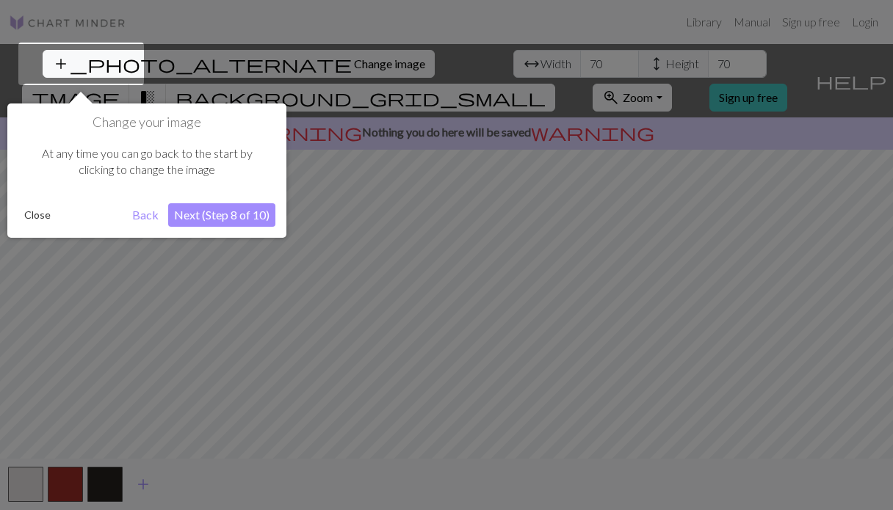
click at [217, 216] on button "Next (Step 8 of 10)" at bounding box center [221, 214] width 107 height 23
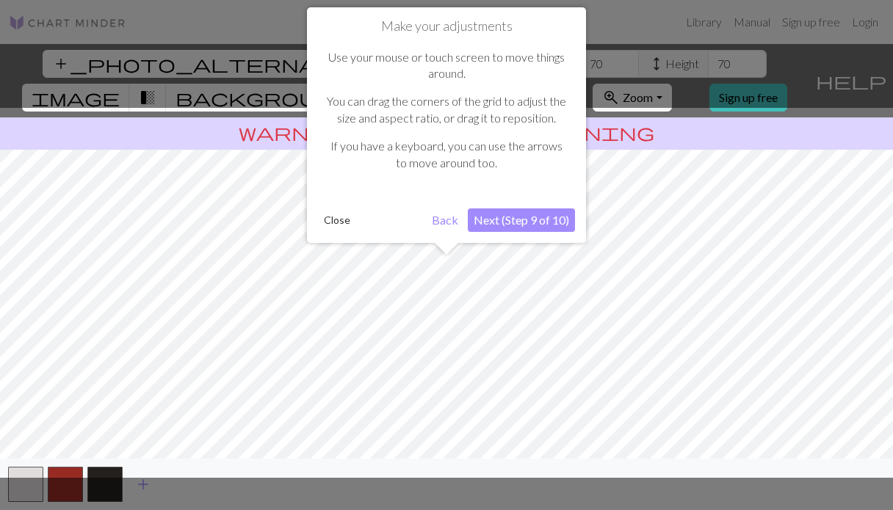
click at [523, 231] on button "Next (Step 9 of 10)" at bounding box center [521, 220] width 107 height 23
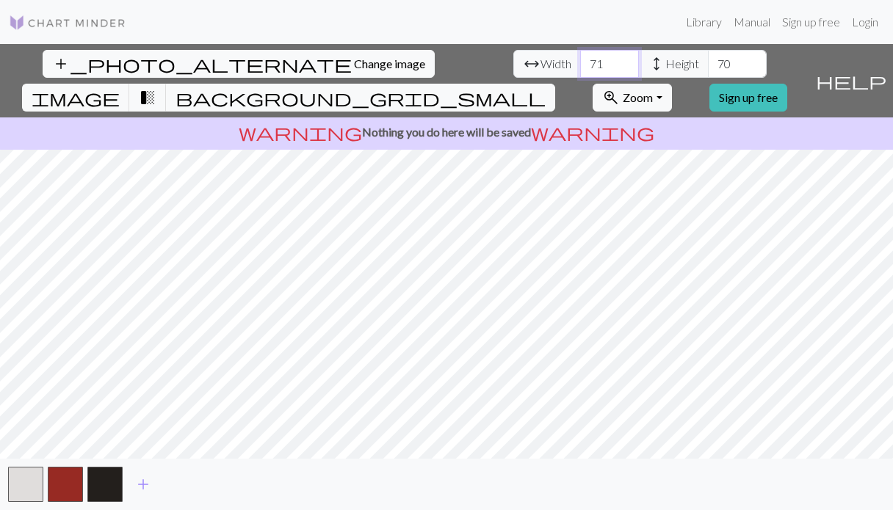
click at [580, 59] on input "71" at bounding box center [609, 64] width 59 height 28
type input "72"
click at [580, 59] on input "72" at bounding box center [609, 64] width 59 height 28
click at [708, 59] on input "71" at bounding box center [737, 64] width 59 height 28
type input "72"
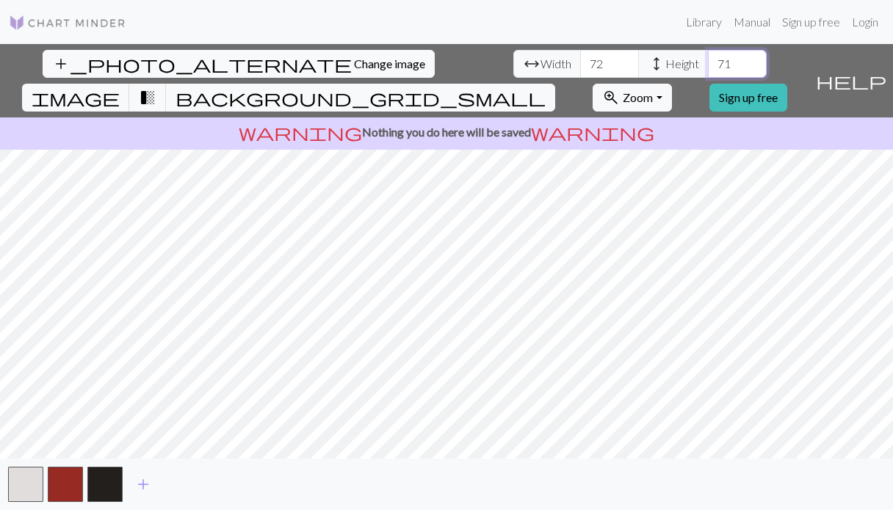
click at [708, 59] on input "72" at bounding box center [737, 64] width 59 height 28
drag, startPoint x: 282, startPoint y: 61, endPoint x: 261, endPoint y: 59, distance: 21.3
click at [580, 59] on input "72" at bounding box center [609, 64] width 59 height 28
type input "55"
click at [708, 62] on input "72" at bounding box center [737, 64] width 59 height 28
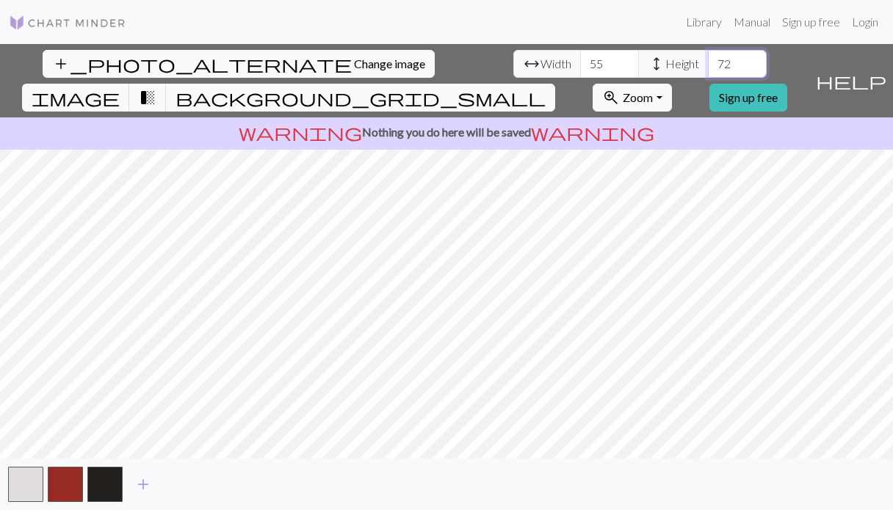
type input "7"
type input "56"
click at [708, 61] on input "56" at bounding box center [737, 64] width 59 height 28
click at [580, 58] on input "56" at bounding box center [609, 64] width 59 height 28
click at [580, 57] on input "57" at bounding box center [609, 64] width 59 height 28
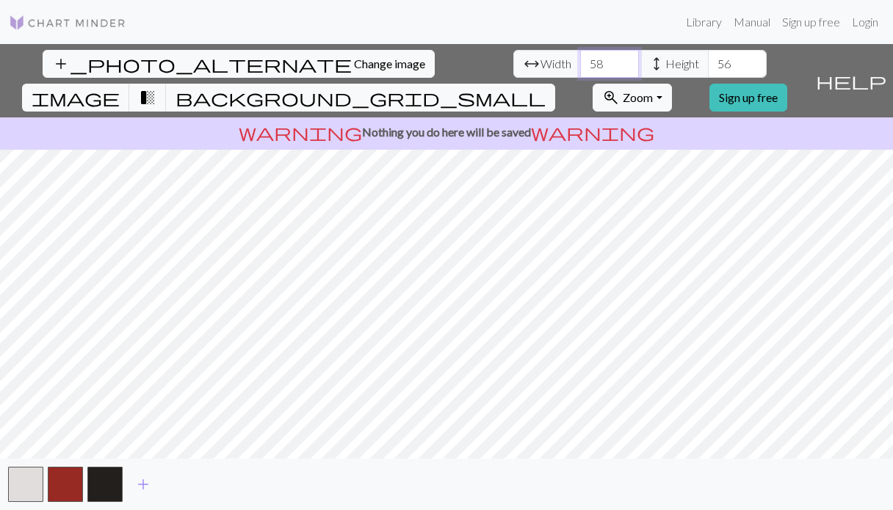
click at [580, 57] on input "58" at bounding box center [609, 64] width 59 height 28
click at [580, 55] on input "59" at bounding box center [609, 64] width 59 height 28
type input "60"
click at [580, 55] on input "60" at bounding box center [609, 64] width 59 height 28
click at [708, 58] on input "57" at bounding box center [737, 64] width 59 height 28
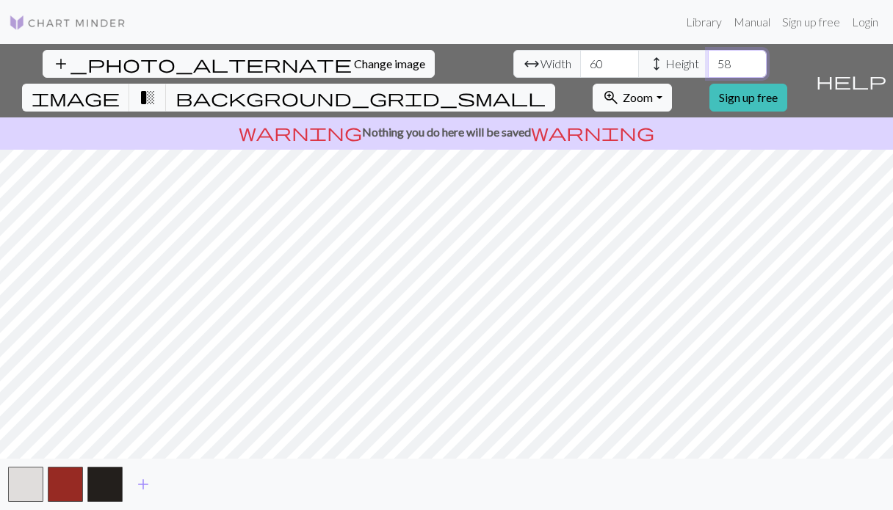
click at [708, 61] on input "58" at bounding box center [737, 64] width 59 height 28
click at [708, 62] on input "59" at bounding box center [737, 64] width 59 height 28
click at [708, 62] on input "60" at bounding box center [737, 64] width 59 height 28
click at [708, 57] on input "61" at bounding box center [737, 64] width 59 height 28
click at [708, 69] on input "60" at bounding box center [737, 64] width 59 height 28
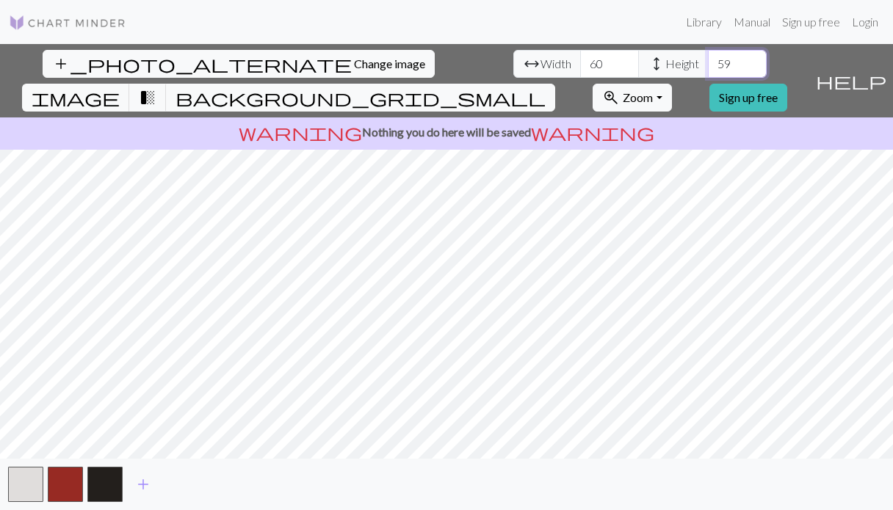
click at [708, 69] on input "59" at bounding box center [737, 64] width 59 height 28
click at [708, 69] on input "58" at bounding box center [737, 64] width 59 height 28
click at [708, 69] on input "57" at bounding box center [737, 64] width 59 height 28
click at [708, 69] on input "56" at bounding box center [737, 64] width 59 height 28
click at [708, 69] on input "55" at bounding box center [737, 64] width 59 height 28
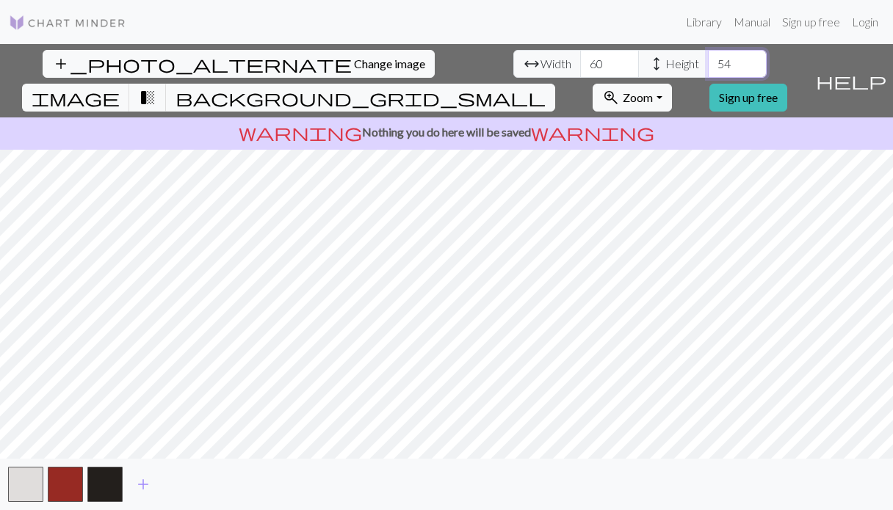
click at [708, 69] on input "54" at bounding box center [737, 64] width 59 height 28
click at [708, 69] on input "53" at bounding box center [737, 64] width 59 height 28
click at [708, 69] on input "52" at bounding box center [737, 64] width 59 height 28
click at [708, 69] on input "51" at bounding box center [737, 64] width 59 height 28
click at [708, 54] on input "52" at bounding box center [737, 64] width 59 height 28
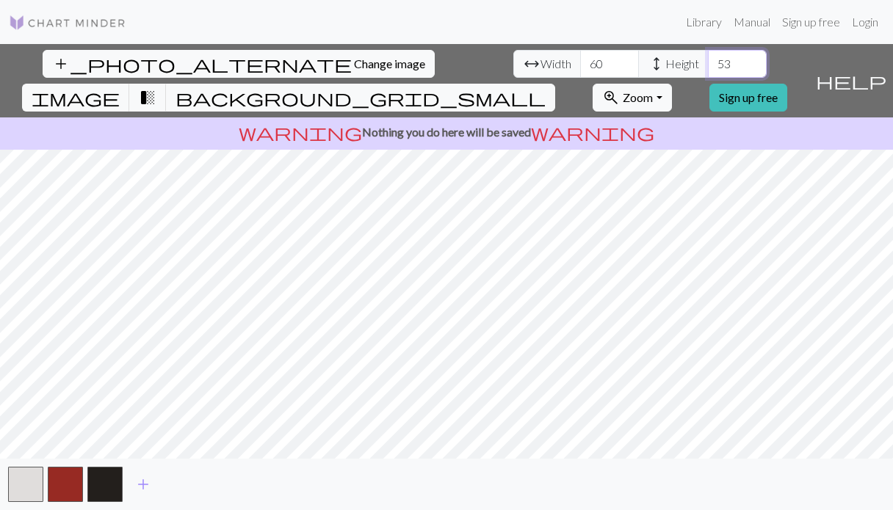
click at [708, 54] on input "53" at bounding box center [737, 64] width 59 height 28
click at [708, 54] on input "54" at bounding box center [737, 64] width 59 height 28
click at [708, 54] on input "55" at bounding box center [737, 64] width 59 height 28
click at [708, 54] on input "56" at bounding box center [737, 64] width 59 height 28
type input "57"
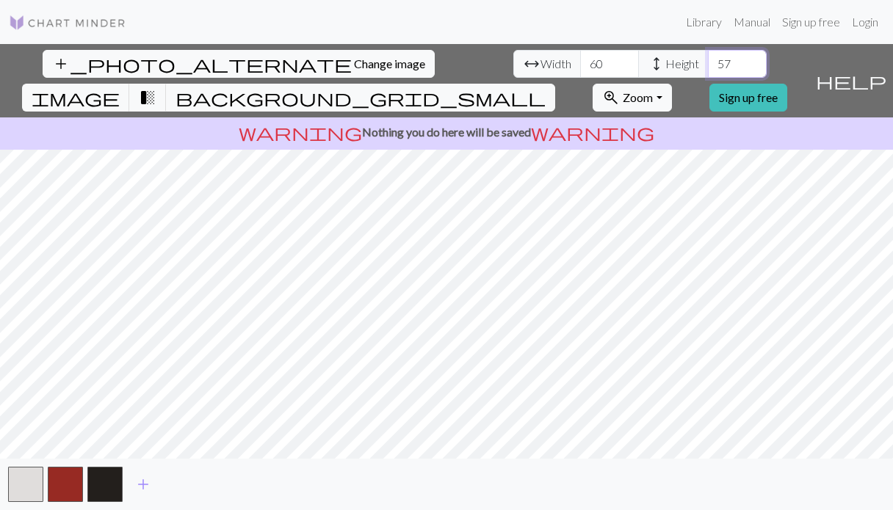
click at [708, 54] on input "57" at bounding box center [737, 64] width 59 height 28
type input "61"
click at [580, 61] on input "61" at bounding box center [609, 64] width 59 height 28
click at [156, 87] on span "transition_fade" at bounding box center [148, 97] width 18 height 21
click at [546, 87] on span "background_grid_small" at bounding box center [360, 97] width 370 height 21
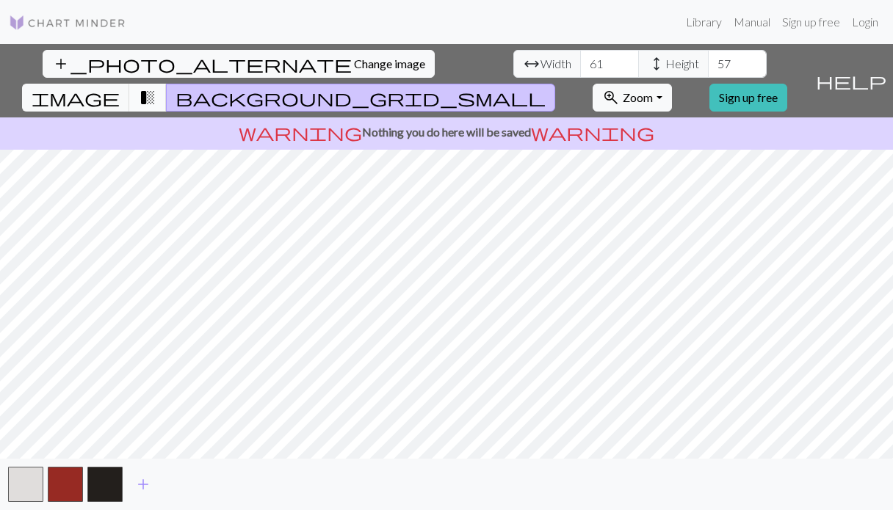
click at [156, 87] on span "transition_fade" at bounding box center [148, 97] width 18 height 21
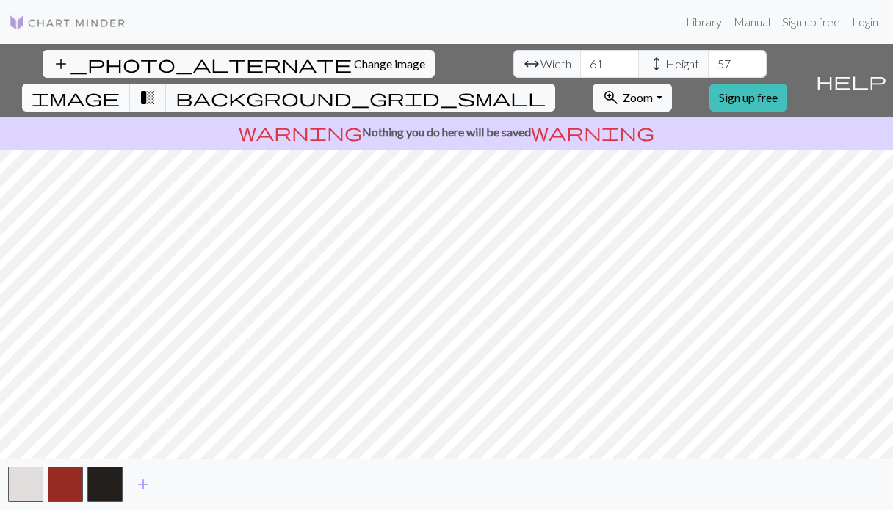
click at [130, 84] on button "image" at bounding box center [76, 98] width 108 height 28
click at [708, 68] on input "56" at bounding box center [737, 64] width 59 height 28
click at [546, 87] on span "background_grid_small" at bounding box center [360, 97] width 370 height 21
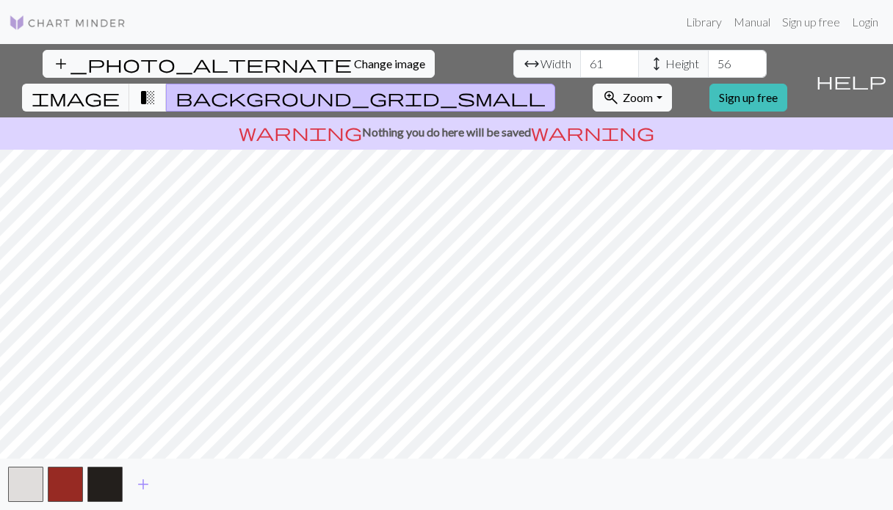
click at [156, 87] on span "transition_fade" at bounding box center [148, 97] width 18 height 21
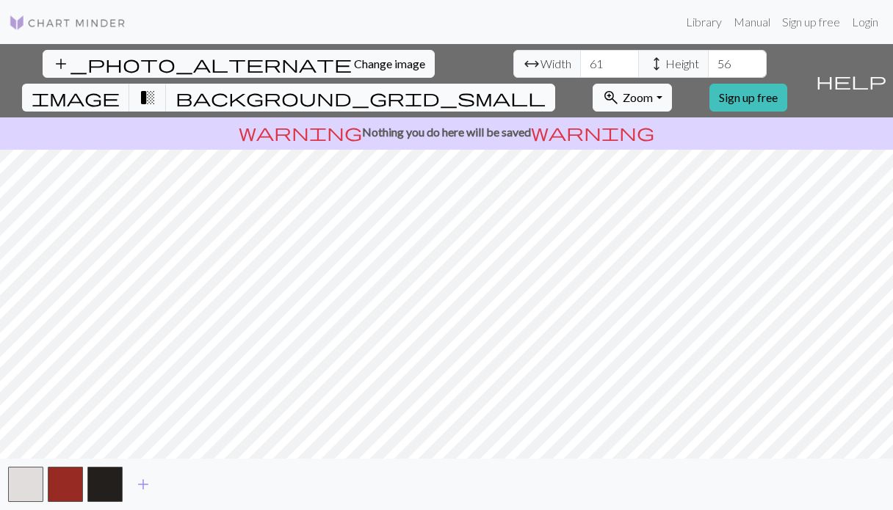
click at [546, 87] on span "background_grid_small" at bounding box center [360, 97] width 370 height 21
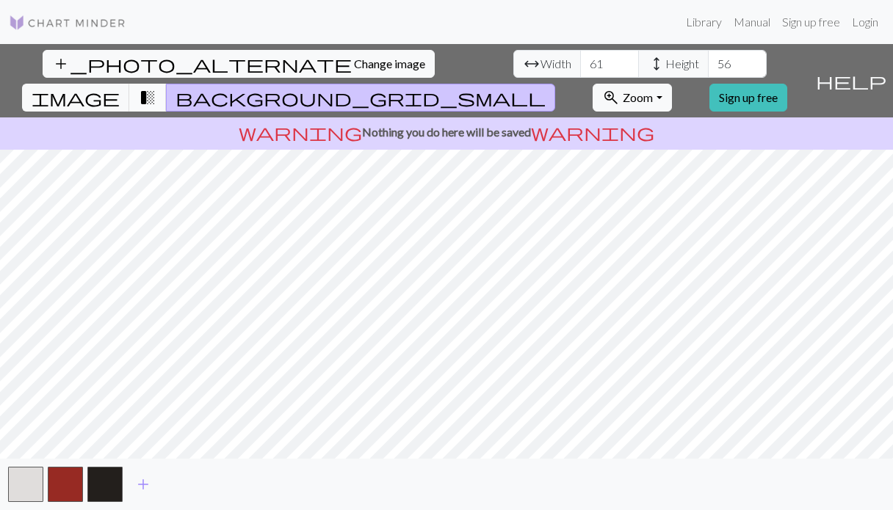
click at [156, 87] on span "transition_fade" at bounding box center [148, 97] width 18 height 21
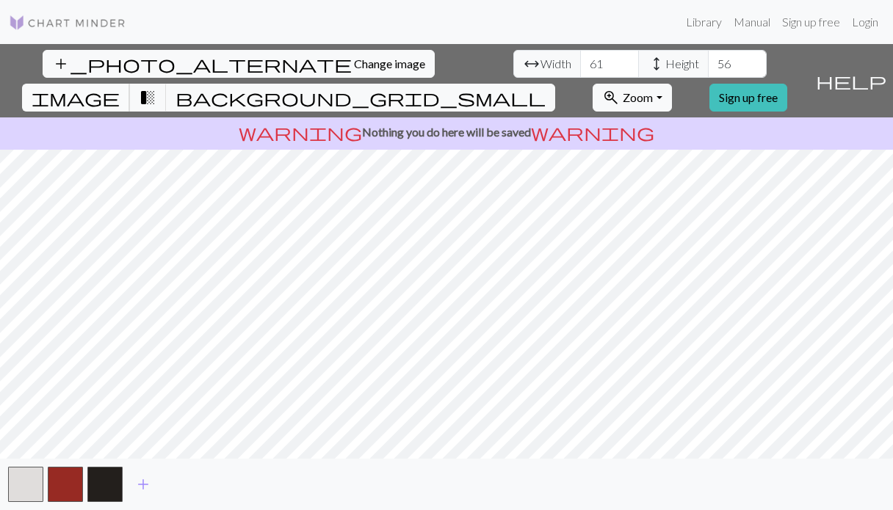
click at [130, 84] on button "image" at bounding box center [76, 98] width 108 height 28
click at [708, 56] on input "57" at bounding box center [737, 64] width 59 height 28
type input "58"
click at [708, 56] on input "58" at bounding box center [737, 64] width 59 height 28
click at [156, 87] on span "transition_fade" at bounding box center [148, 97] width 18 height 21
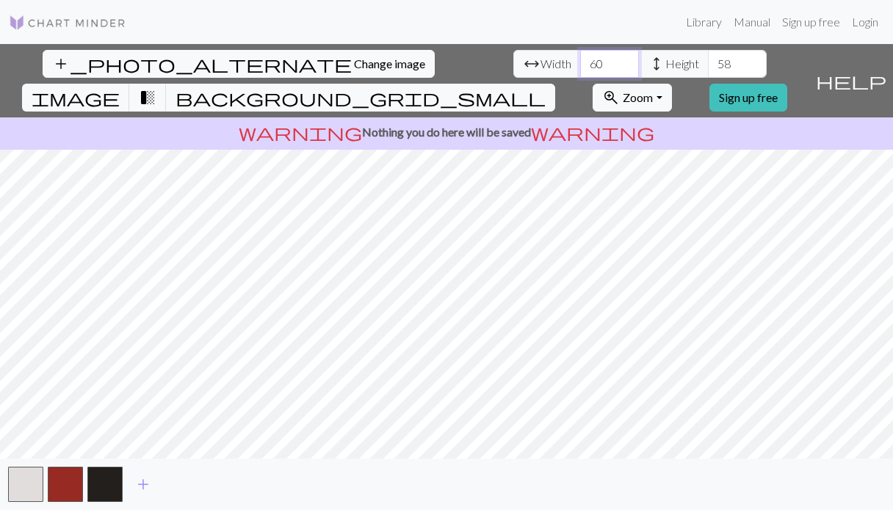
click at [580, 69] on input "60" at bounding box center [609, 64] width 59 height 28
click at [580, 68] on input "59" at bounding box center [609, 64] width 59 height 28
click at [580, 68] on input "58" at bounding box center [609, 64] width 59 height 28
click at [580, 59] on input "59" at bounding box center [609, 64] width 59 height 28
click at [580, 71] on input "58" at bounding box center [609, 64] width 59 height 28
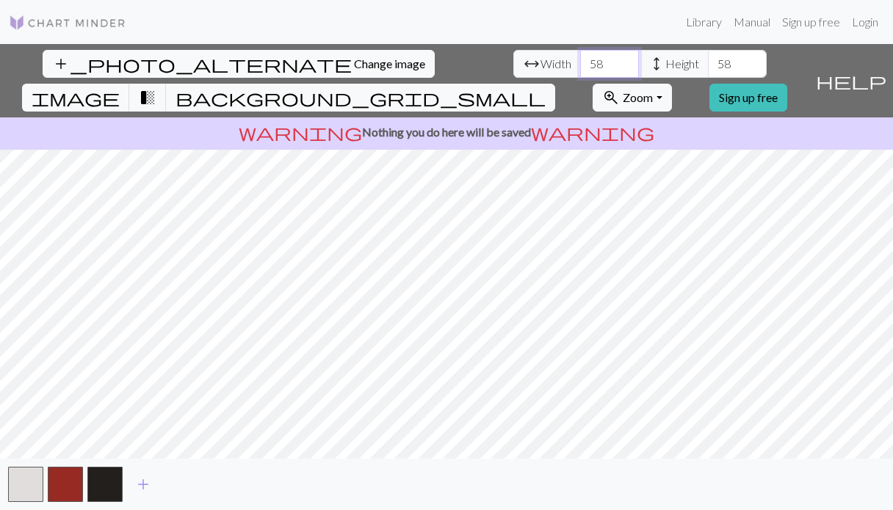
click at [580, 75] on input "58" at bounding box center [609, 64] width 59 height 28
click at [580, 69] on input "57" at bounding box center [609, 64] width 59 height 28
click at [580, 69] on input "56" at bounding box center [609, 64] width 59 height 28
click at [580, 69] on input "55" at bounding box center [609, 64] width 59 height 28
type input "54"
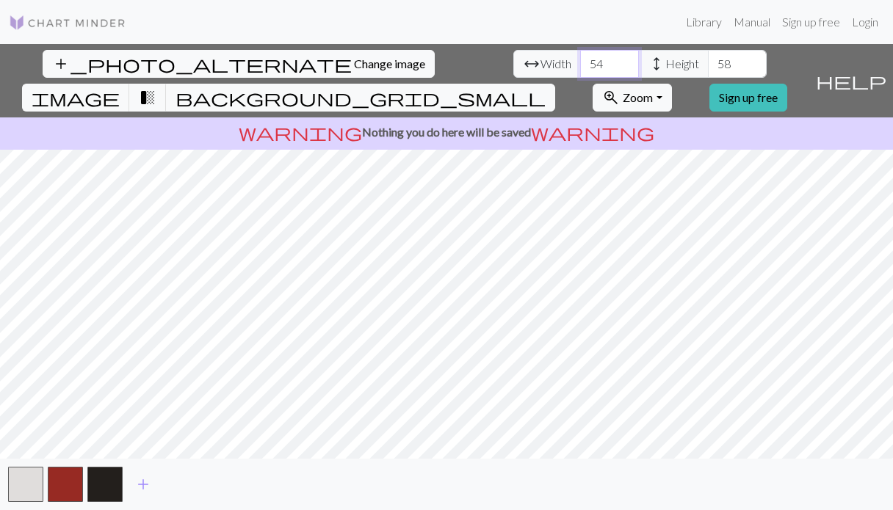
click at [580, 69] on input "54" at bounding box center [609, 64] width 59 height 28
click at [708, 57] on input "59" at bounding box center [737, 64] width 59 height 28
click at [708, 57] on input "60" at bounding box center [737, 64] width 59 height 28
click at [708, 57] on input "61" at bounding box center [737, 64] width 59 height 28
click at [708, 57] on input "62" at bounding box center [737, 64] width 59 height 28
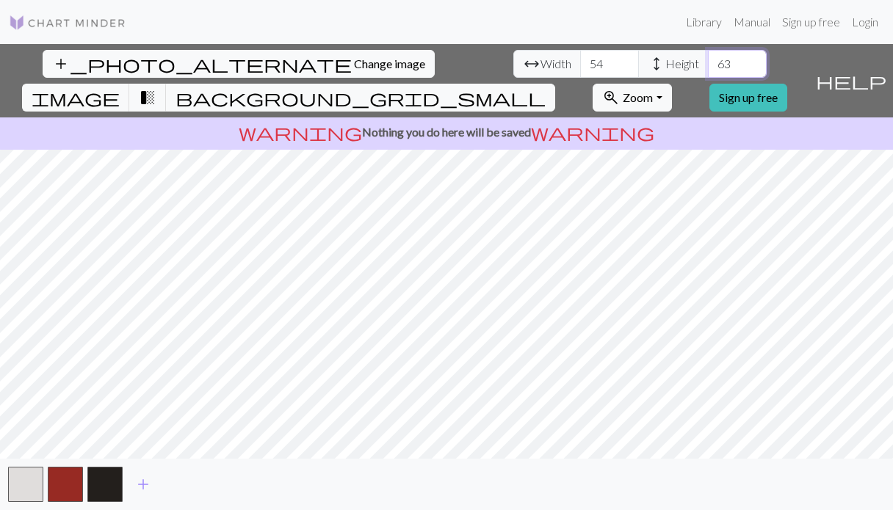
click at [708, 57] on input "63" at bounding box center [737, 64] width 59 height 28
click at [708, 57] on input "64" at bounding box center [737, 64] width 59 height 28
click at [708, 57] on input "65" at bounding box center [737, 64] width 59 height 28
click at [708, 73] on input "65" at bounding box center [737, 64] width 59 height 28
click at [708, 68] on input "64" at bounding box center [737, 64] width 59 height 28
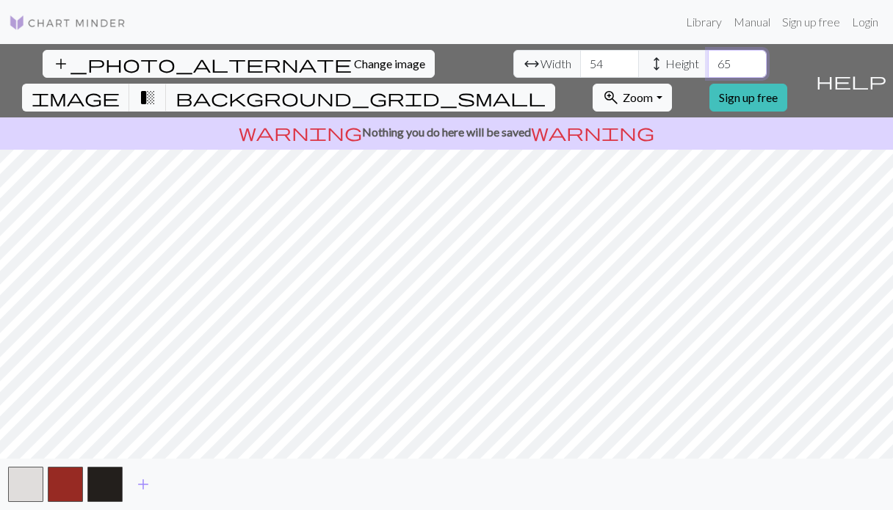
click at [708, 59] on input "65" at bounding box center [737, 64] width 59 height 28
click at [708, 70] on input "64" at bounding box center [737, 64] width 59 height 28
click at [708, 70] on input "63" at bounding box center [737, 64] width 59 height 28
click at [708, 70] on input "62" at bounding box center [737, 64] width 59 height 28
click at [708, 70] on input "61" at bounding box center [737, 64] width 59 height 28
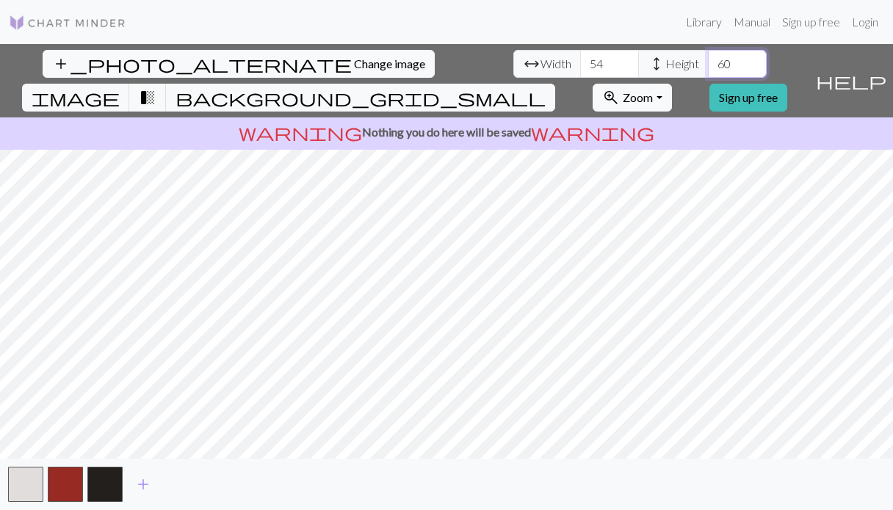
click at [708, 70] on input "60" at bounding box center [737, 64] width 59 height 28
click at [708, 70] on input "59" at bounding box center [737, 64] width 59 height 28
click at [708, 70] on input "58" at bounding box center [737, 64] width 59 height 28
click at [708, 70] on input "57" at bounding box center [737, 64] width 59 height 28
click at [708, 70] on input "56" at bounding box center [737, 64] width 59 height 28
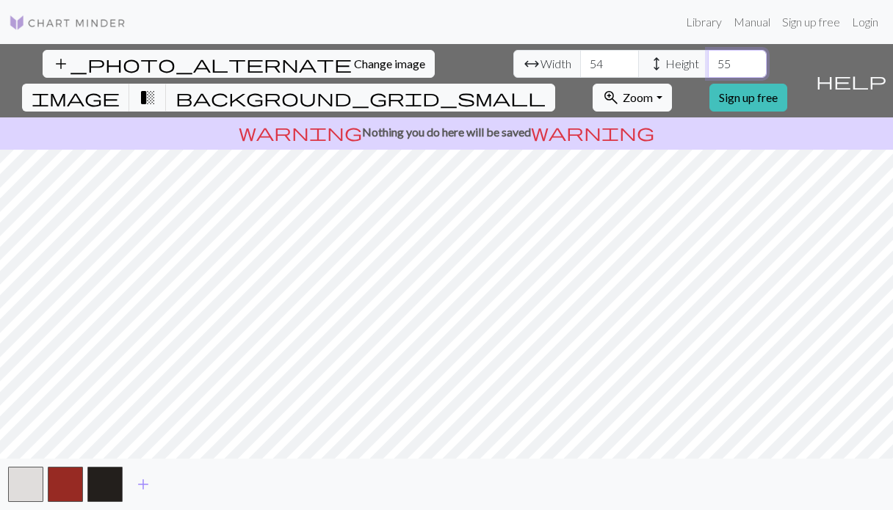
click at [708, 70] on input "55" at bounding box center [737, 64] width 59 height 28
click at [708, 70] on input "54" at bounding box center [737, 64] width 59 height 28
type input "53"
click at [708, 70] on input "53" at bounding box center [737, 64] width 59 height 28
click at [580, 66] on input "54" at bounding box center [609, 64] width 59 height 28
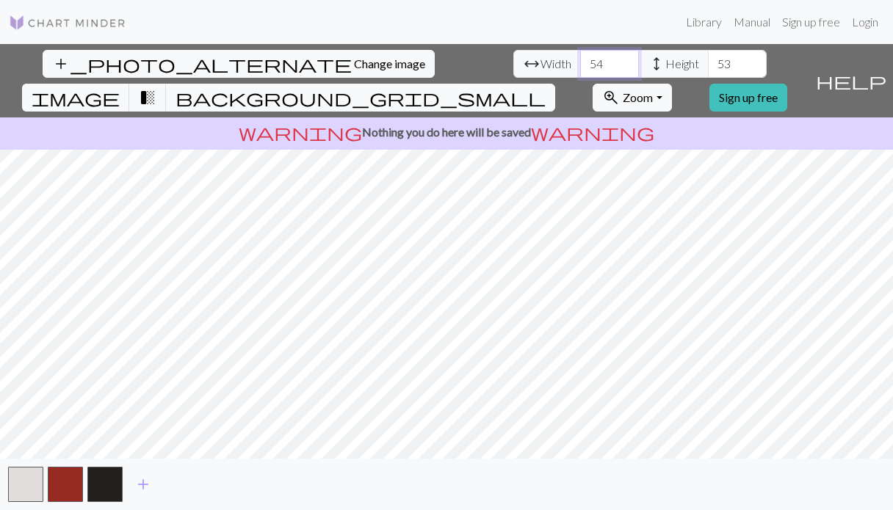
click at [580, 66] on input "54" at bounding box center [609, 64] width 59 height 28
type input "5"
type input "70"
click at [708, 63] on input "53" at bounding box center [737, 64] width 59 height 28
click at [708, 67] on input "53" at bounding box center [737, 64] width 59 height 28
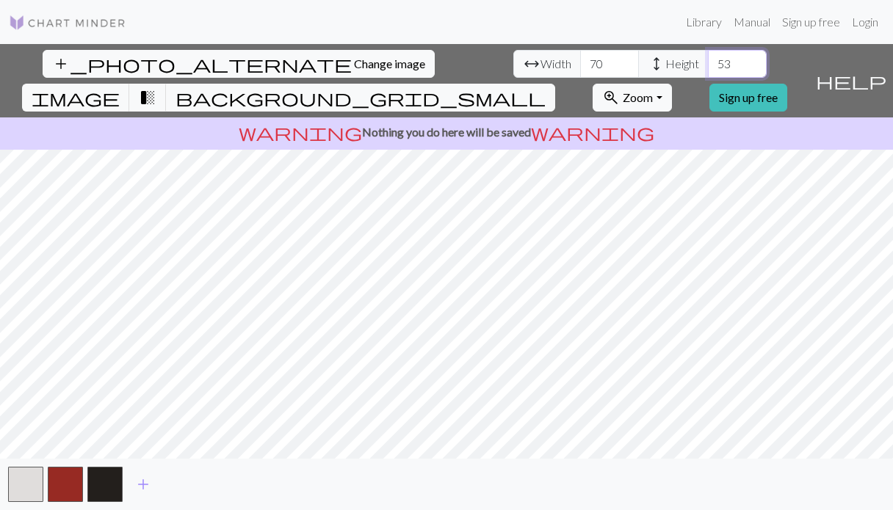
type input "5"
type input "70"
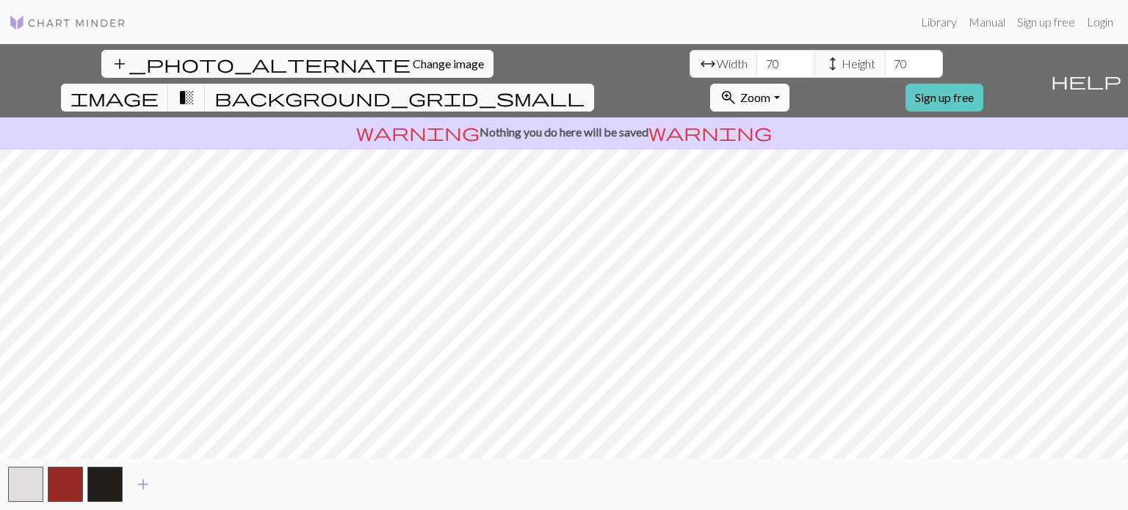
click at [881, 84] on link "Sign up free" at bounding box center [944, 98] width 78 height 28
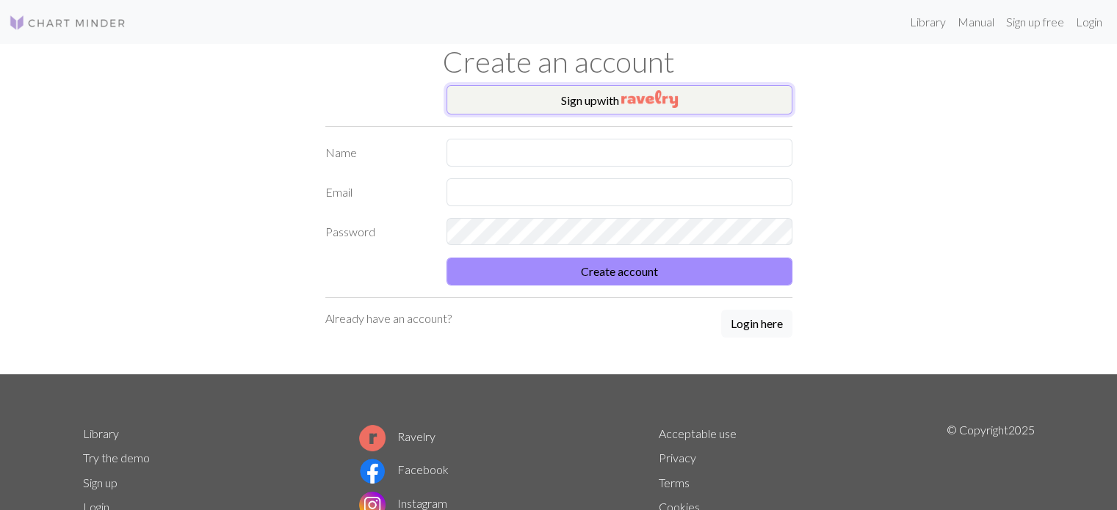
click at [582, 104] on button "Sign up with" at bounding box center [619, 99] width 346 height 29
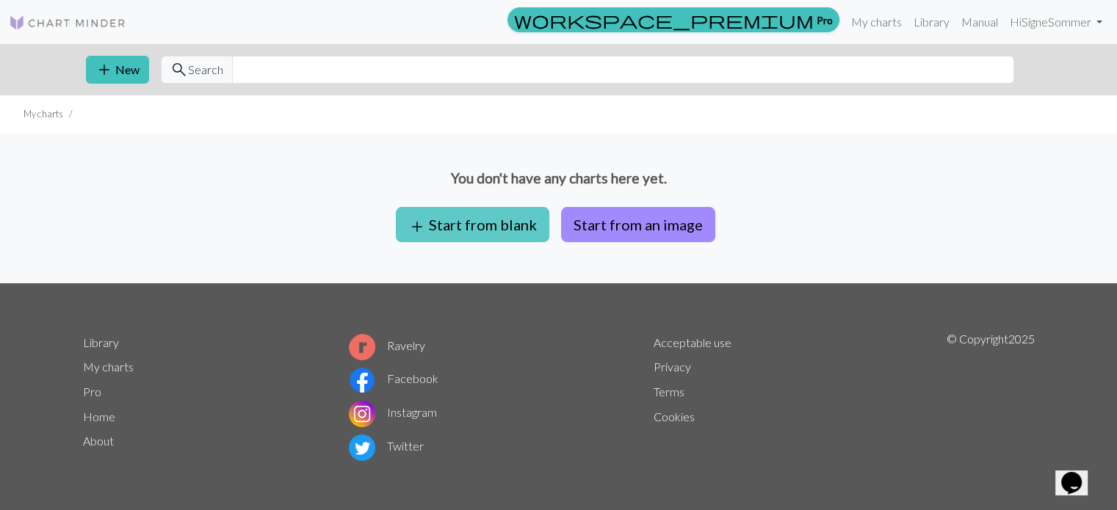
click at [482, 225] on button "add Start from blank" at bounding box center [472, 224] width 153 height 35
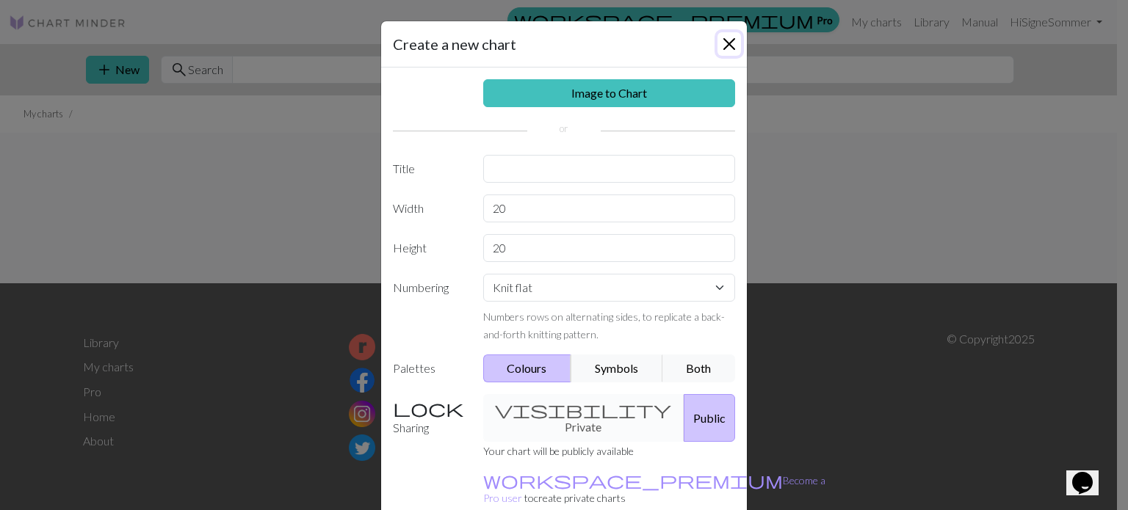
click at [720, 47] on button "Close" at bounding box center [728, 43] width 23 height 23
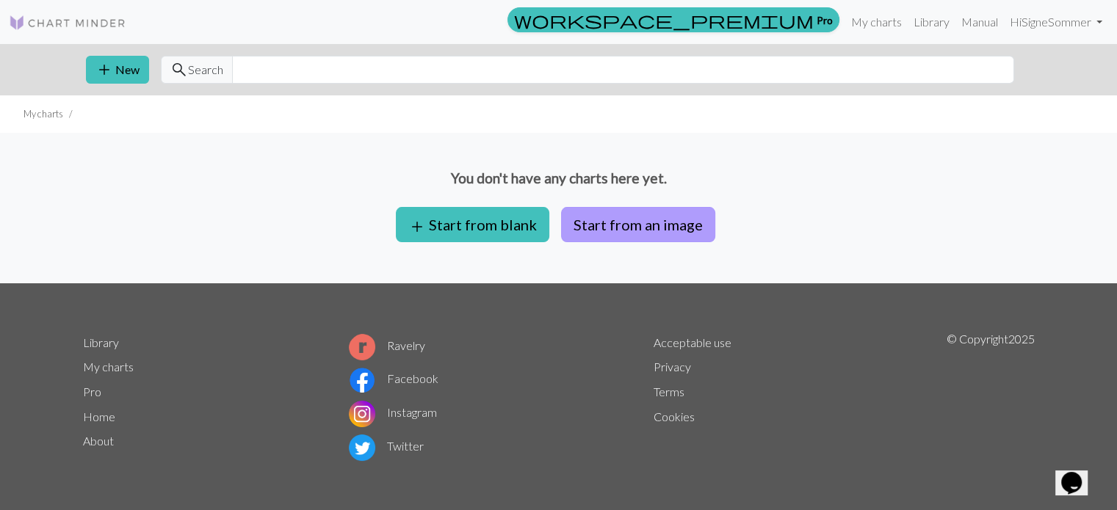
click at [676, 212] on button "Start from an image" at bounding box center [638, 224] width 154 height 35
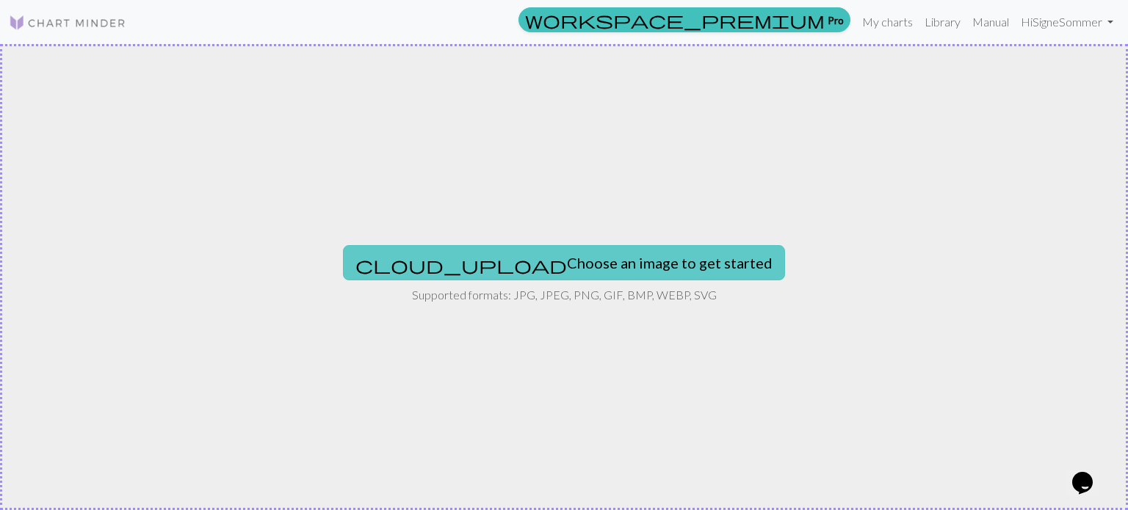
click at [552, 267] on button "cloud_upload Choose an image to get started" at bounding box center [564, 262] width 442 height 35
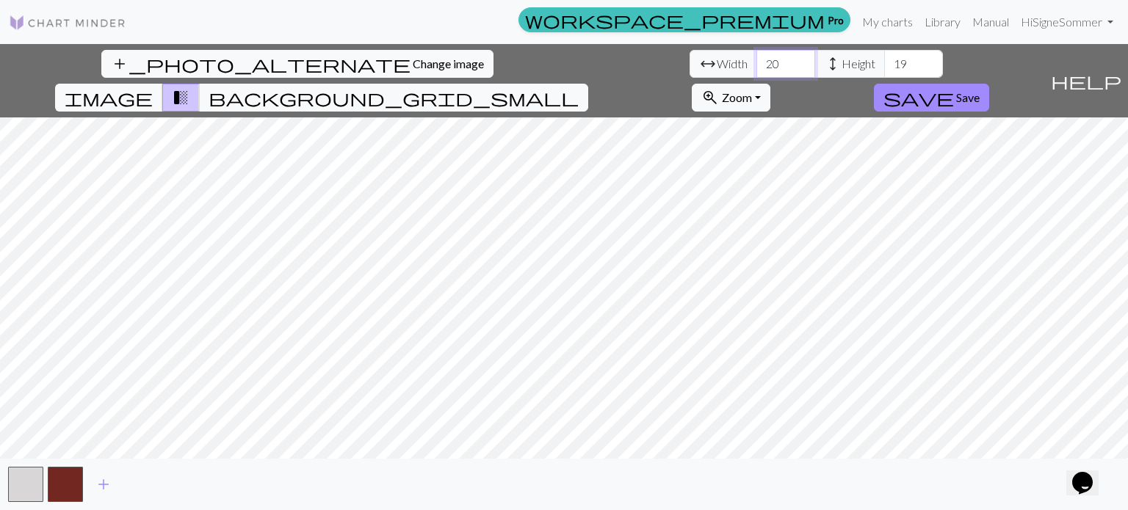
drag, startPoint x: 349, startPoint y: 66, endPoint x: 326, endPoint y: 64, distance: 22.9
click at [756, 64] on input "20" at bounding box center [785, 64] width 59 height 28
type input "65"
click at [881, 61] on input "19" at bounding box center [913, 64] width 59 height 28
click at [881, 65] on input "19" at bounding box center [913, 64] width 59 height 28
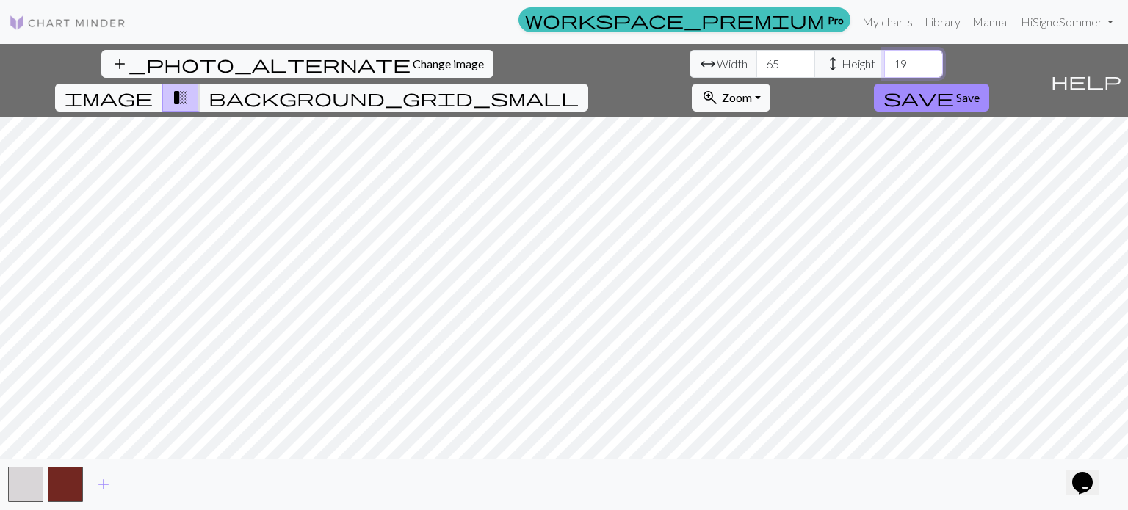
type input "1"
type input "65"
click at [98, 479] on span "add" at bounding box center [104, 484] width 18 height 21
click at [98, 479] on button "button" at bounding box center [104, 484] width 35 height 35
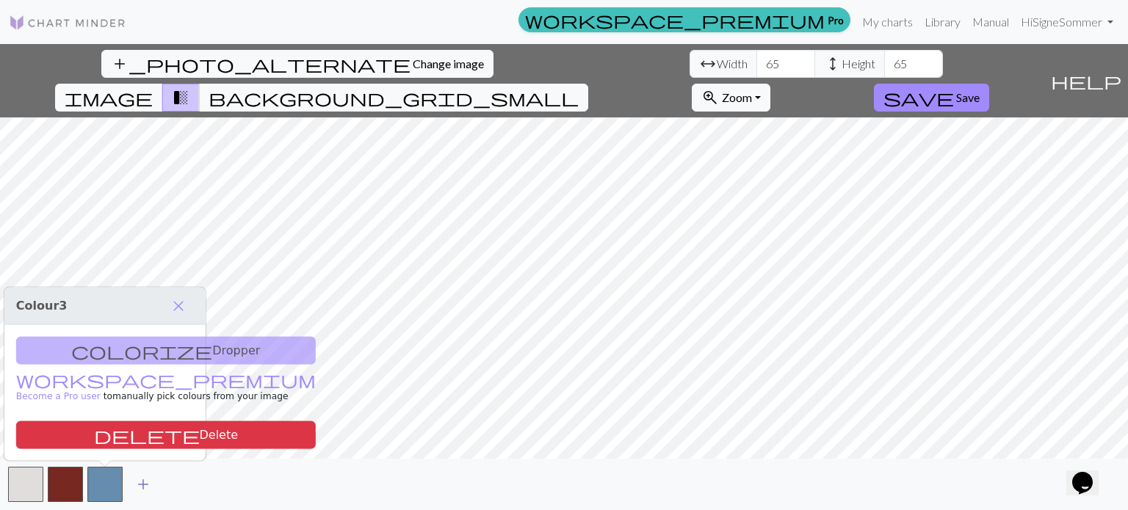
click at [142, 479] on span "add" at bounding box center [143, 484] width 18 height 21
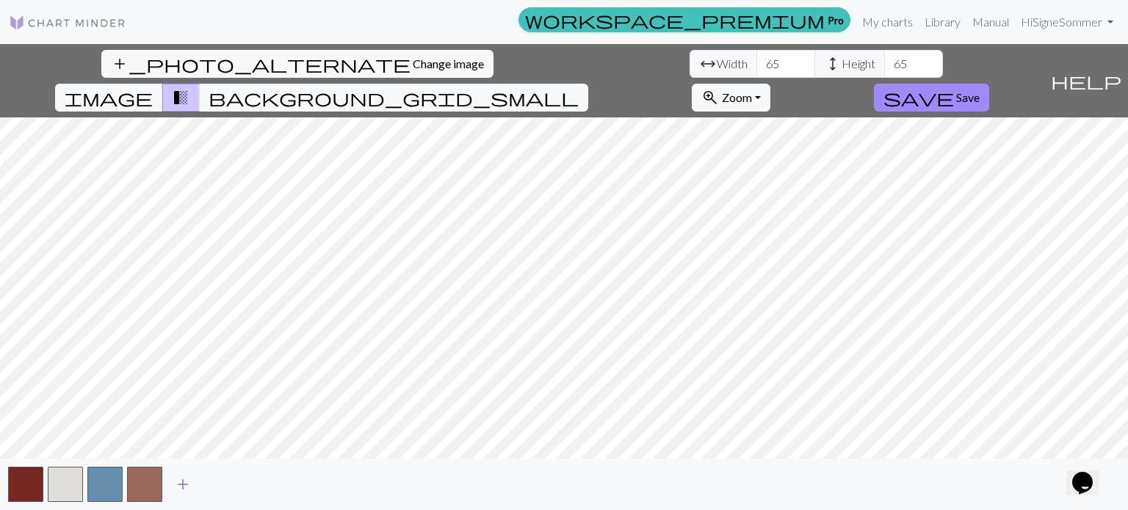
click at [197, 486] on button "add" at bounding box center [182, 485] width 37 height 28
click at [226, 488] on span "add" at bounding box center [223, 484] width 18 height 21
click at [264, 481] on span "add" at bounding box center [262, 484] width 18 height 21
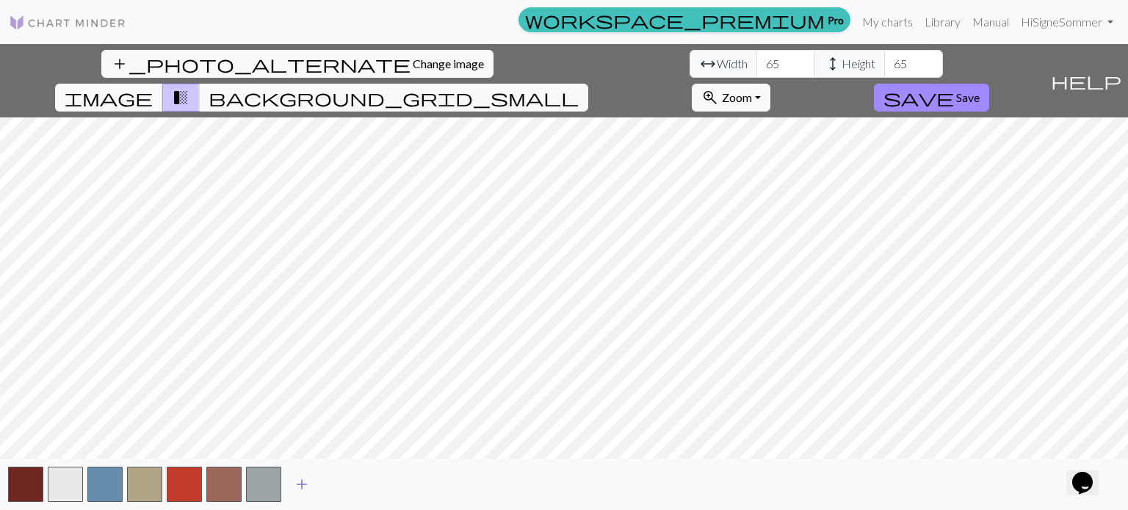
click at [305, 487] on span "add" at bounding box center [302, 484] width 18 height 21
click at [330, 484] on button "add" at bounding box center [341, 485] width 37 height 28
click at [379, 479] on span "add" at bounding box center [381, 484] width 18 height 21
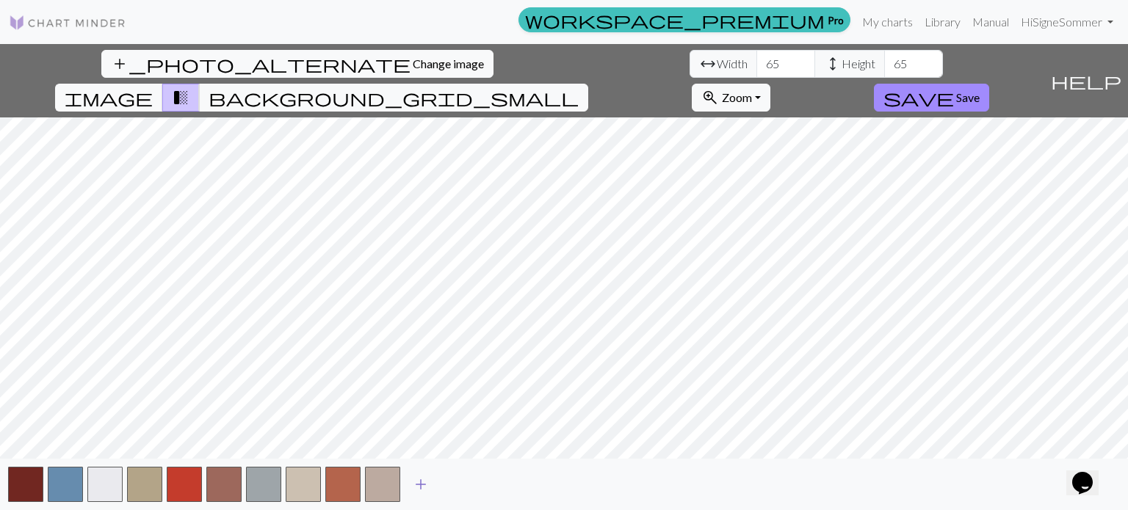
click at [423, 483] on span "add" at bounding box center [421, 484] width 18 height 21
click at [461, 482] on span "add" at bounding box center [461, 484] width 18 height 21
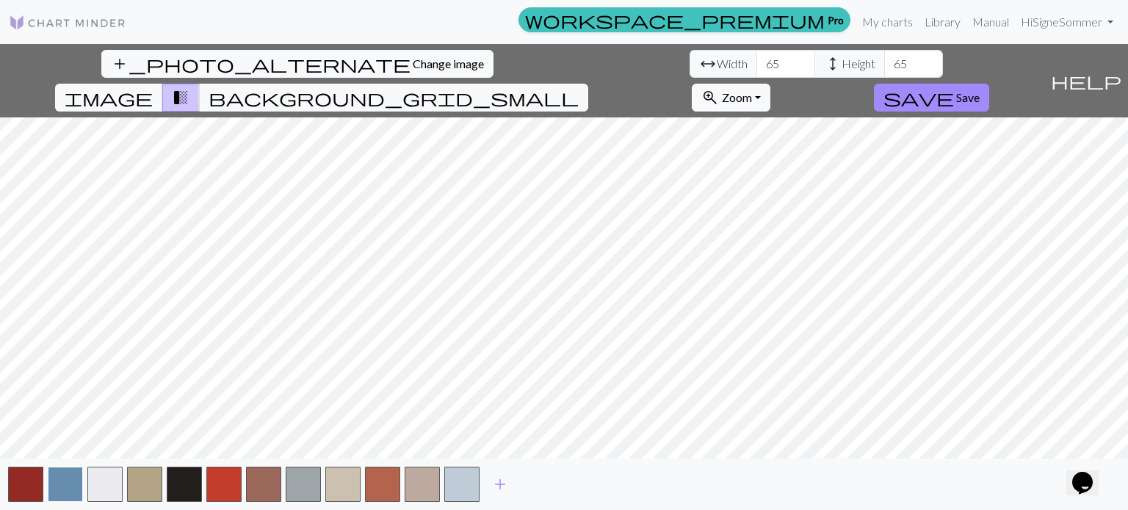
drag, startPoint x: 76, startPoint y: 482, endPoint x: 68, endPoint y: 482, distance: 8.1
click at [68, 482] on button "button" at bounding box center [65, 484] width 35 height 35
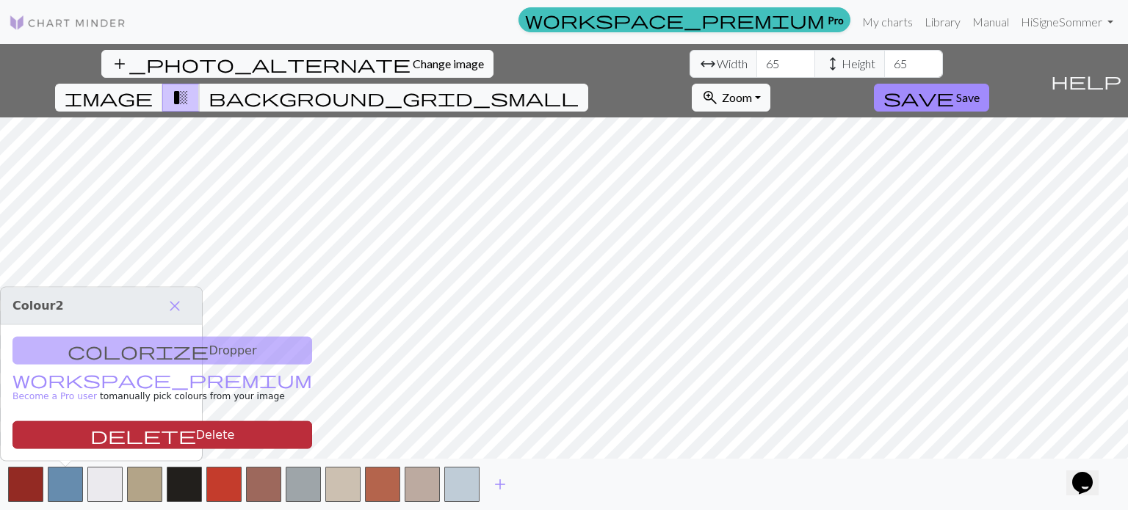
click at [103, 433] on button "delete Delete" at bounding box center [162, 435] width 300 height 28
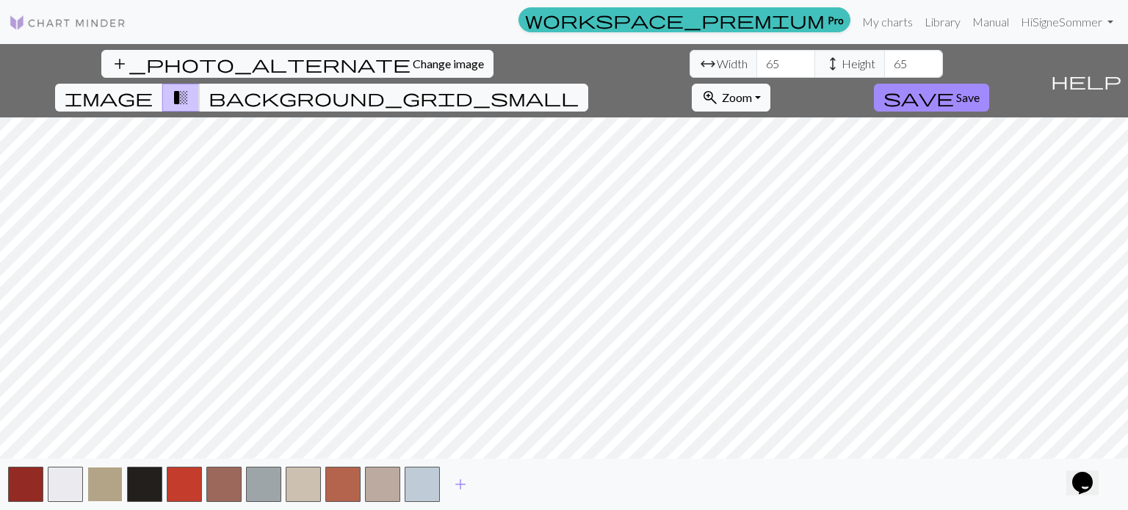
click at [109, 487] on button "button" at bounding box center [104, 484] width 35 height 35
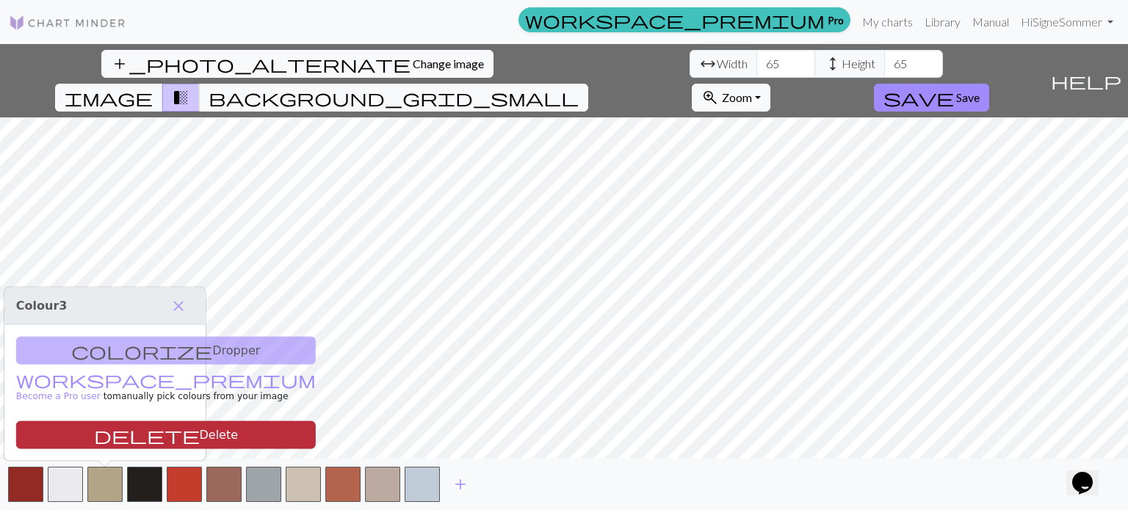
click at [123, 426] on button "delete Delete" at bounding box center [166, 435] width 300 height 28
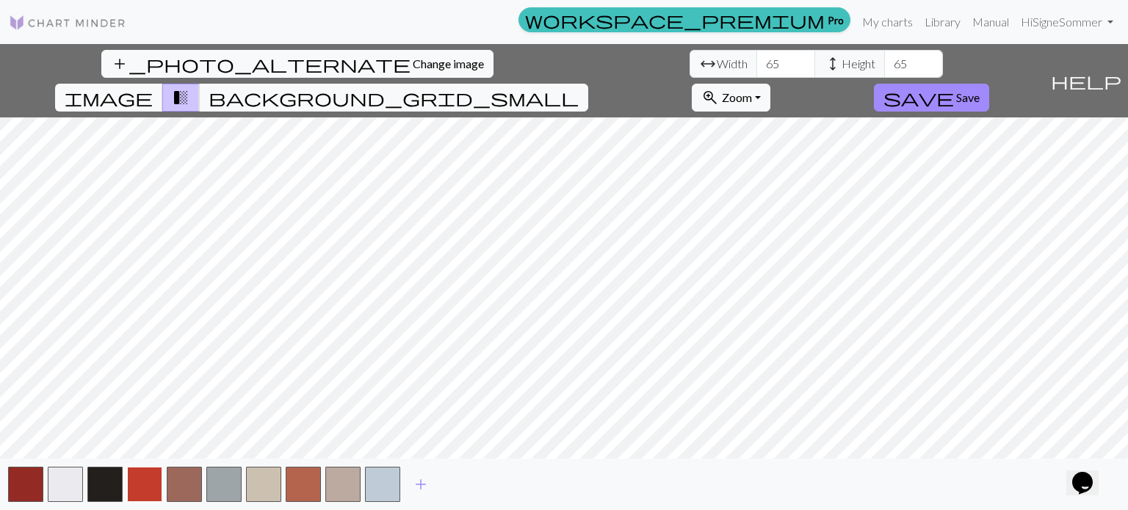
click at [153, 483] on button "button" at bounding box center [144, 484] width 35 height 35
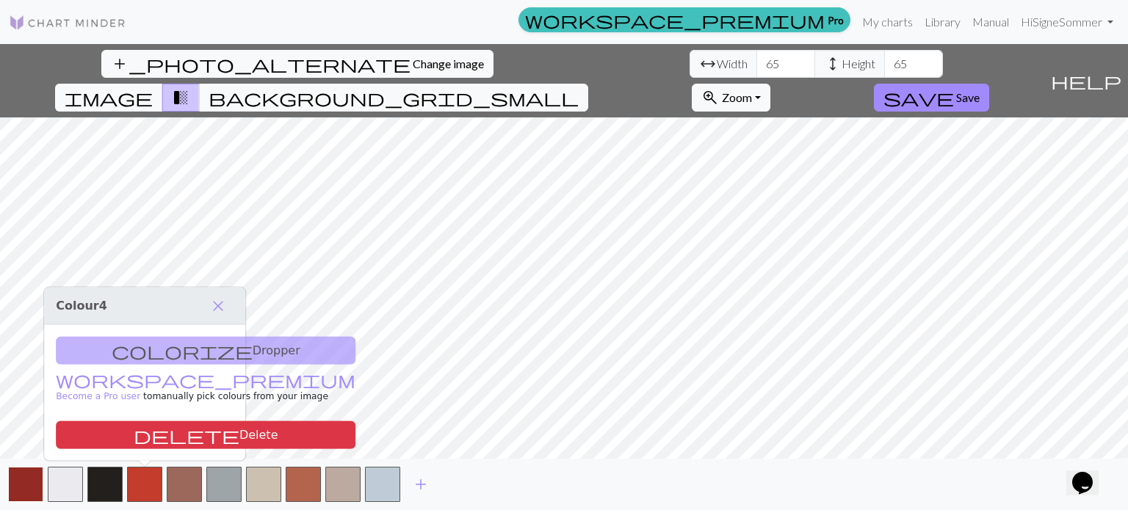
click at [32, 490] on button "button" at bounding box center [25, 484] width 35 height 35
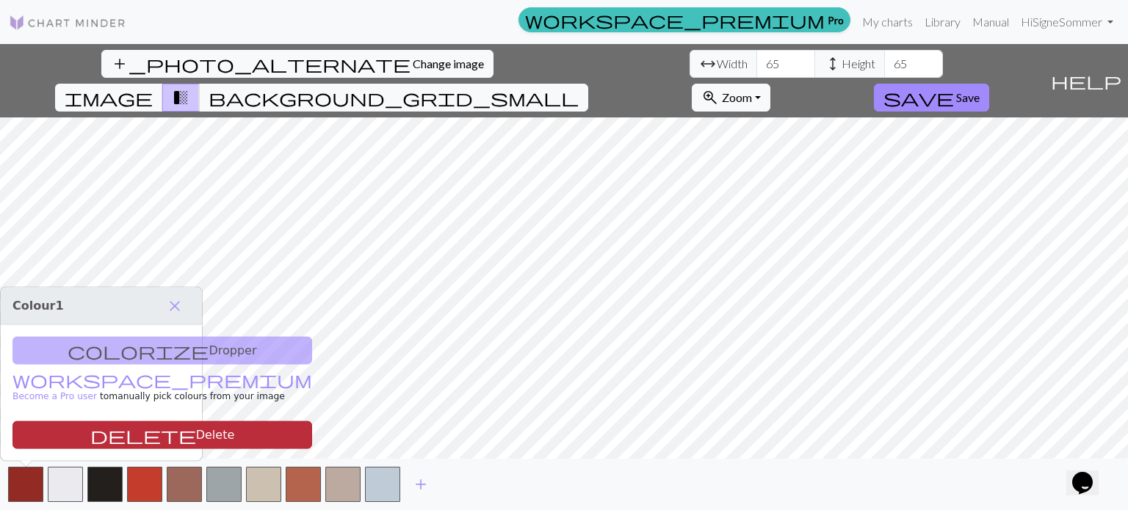
click at [115, 436] on button "delete Delete" at bounding box center [162, 435] width 300 height 28
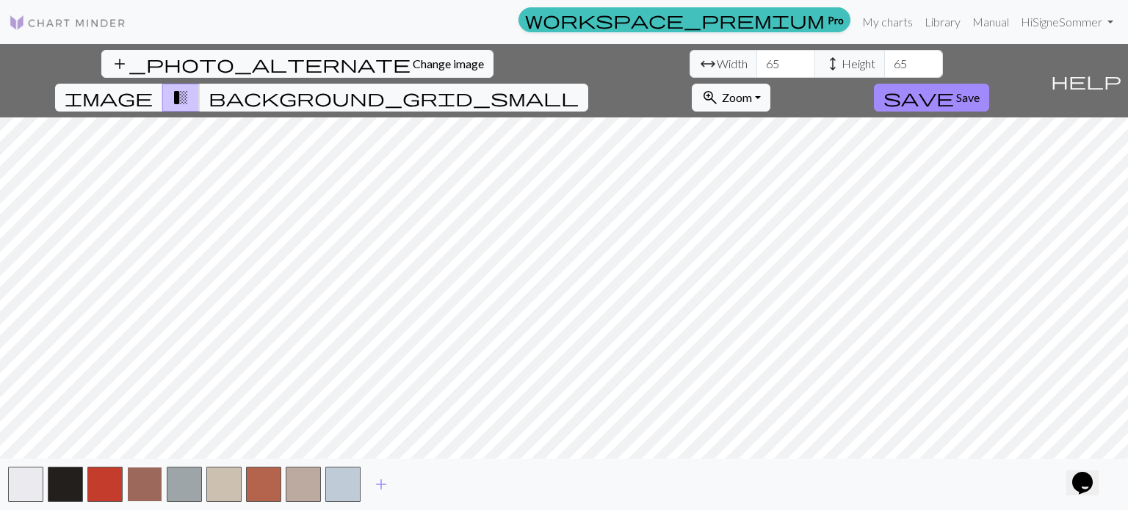
click at [143, 476] on button "button" at bounding box center [144, 484] width 35 height 35
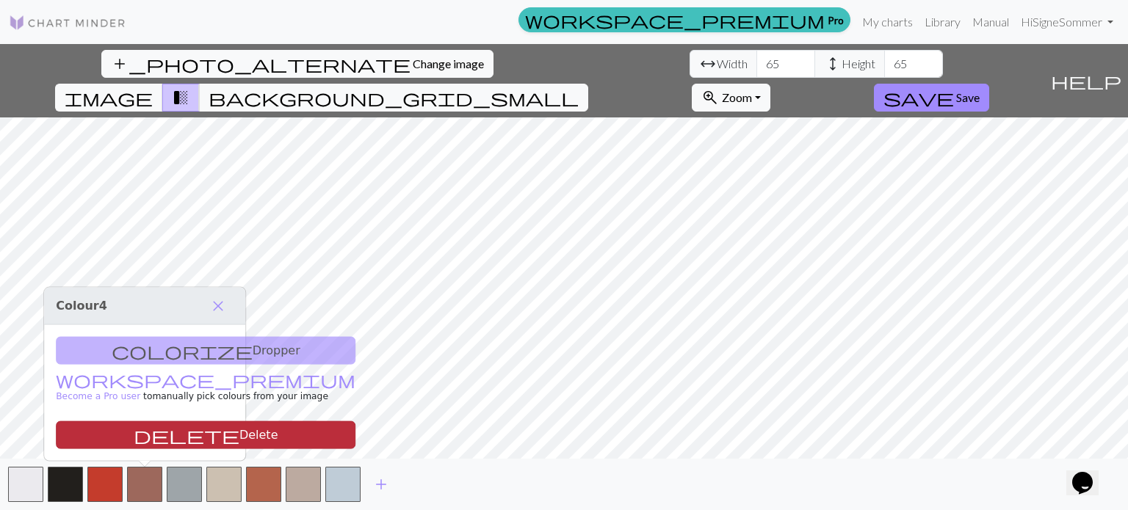
click at [161, 437] on button "delete Delete" at bounding box center [206, 435] width 300 height 28
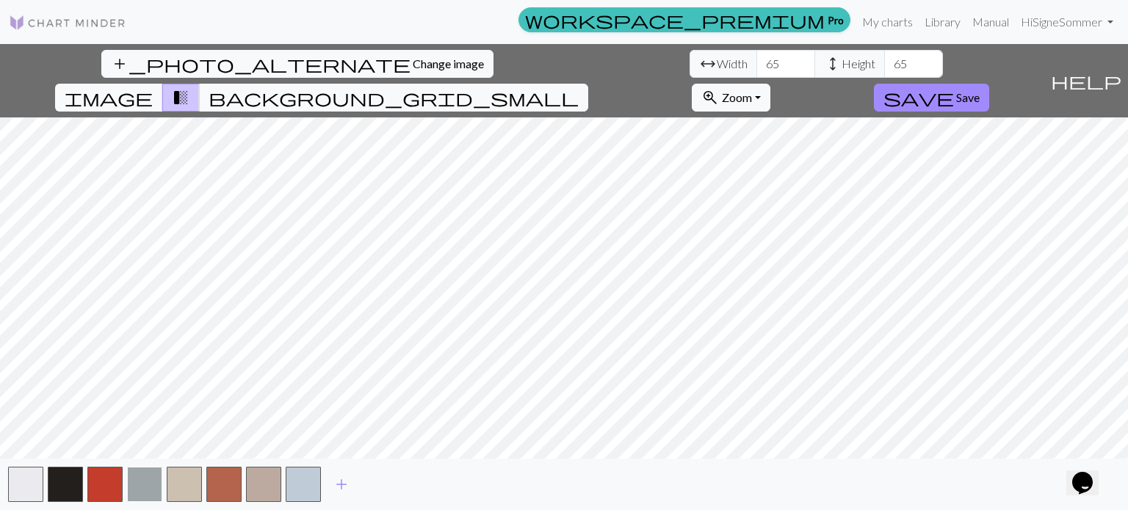
click at [144, 491] on button "button" at bounding box center [144, 484] width 35 height 35
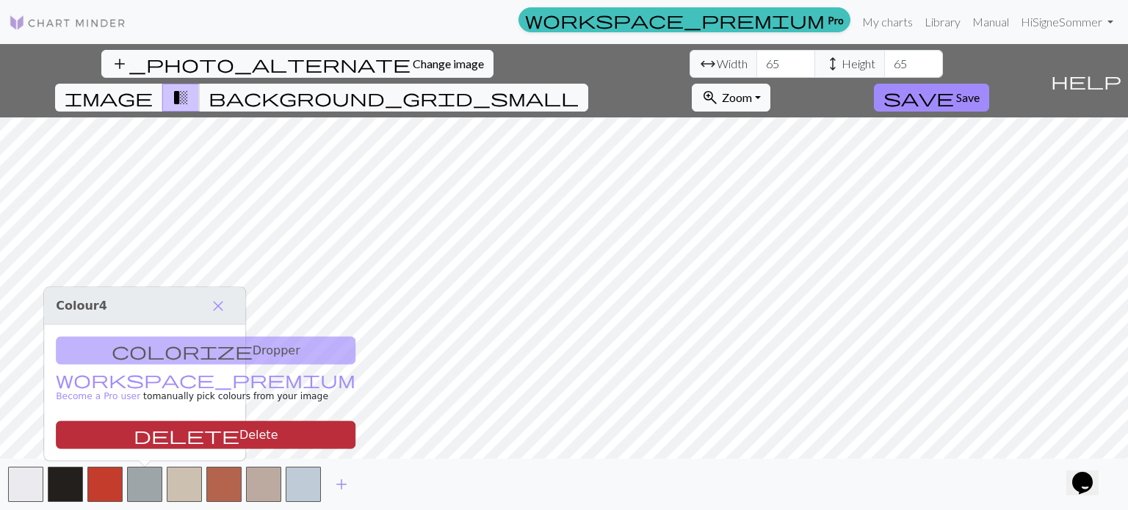
click at [160, 434] on button "delete Delete" at bounding box center [206, 435] width 300 height 28
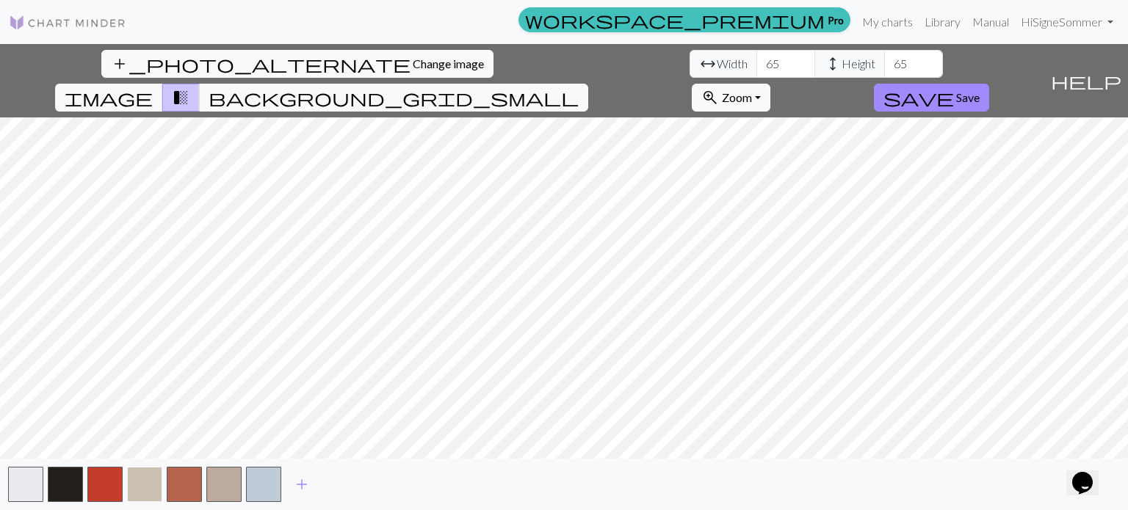
click at [148, 474] on button "button" at bounding box center [144, 484] width 35 height 35
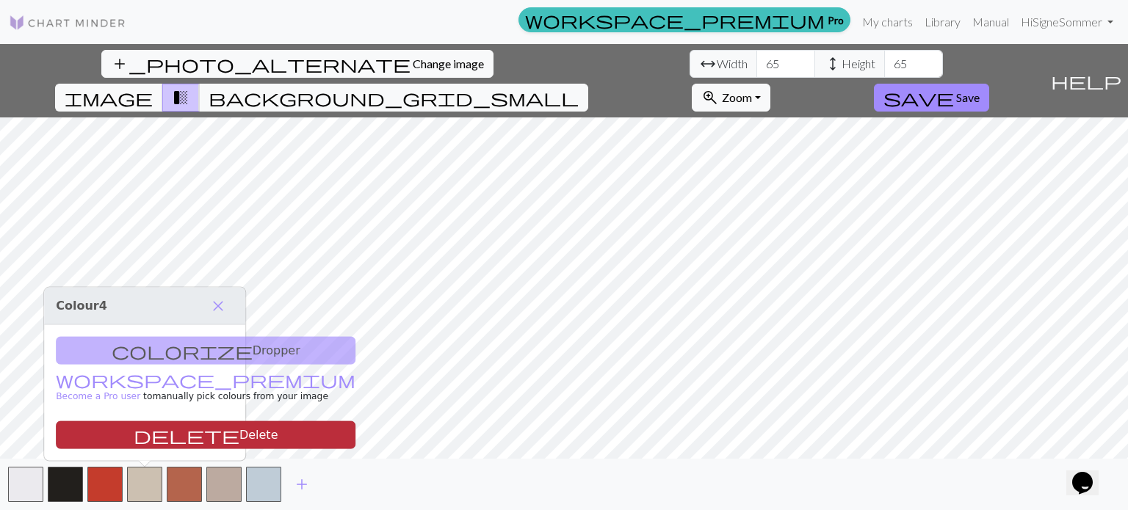
click at [156, 438] on button "delete Delete" at bounding box center [206, 435] width 300 height 28
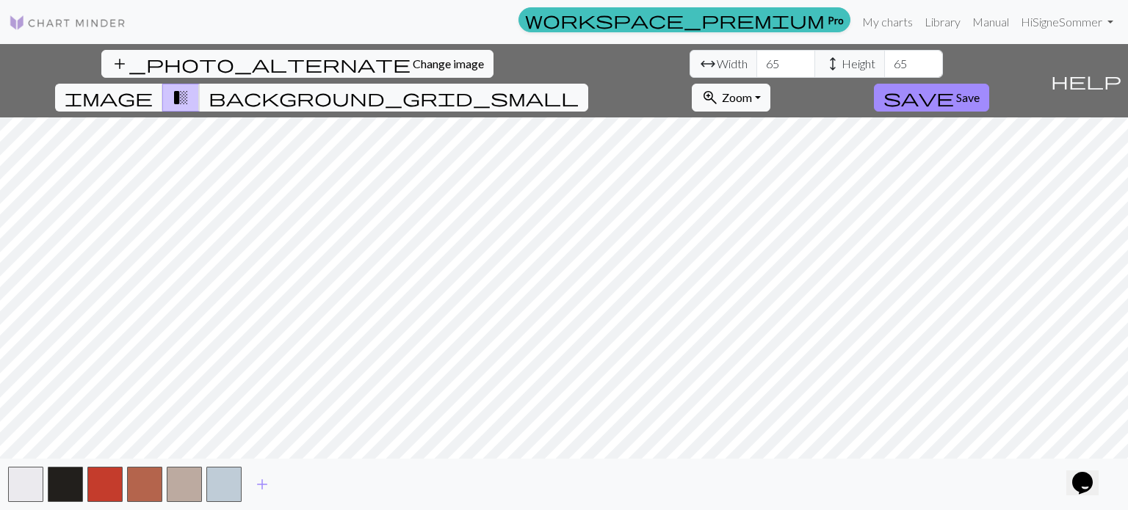
click at [164, 481] on div "add" at bounding box center [564, 484] width 1128 height 51
click at [159, 481] on button "button" at bounding box center [144, 484] width 35 height 35
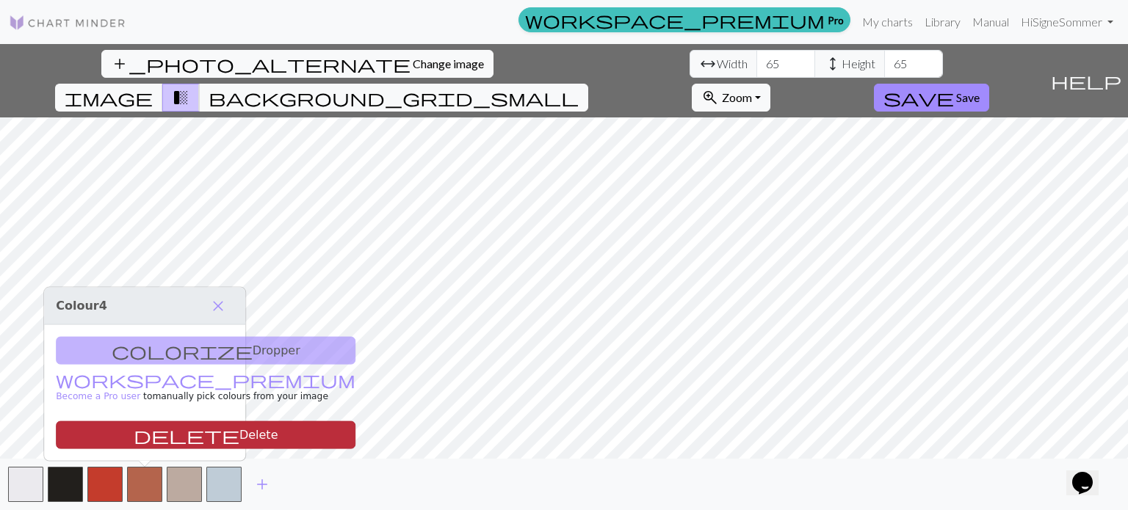
click at [162, 434] on button "delete Delete" at bounding box center [206, 435] width 300 height 28
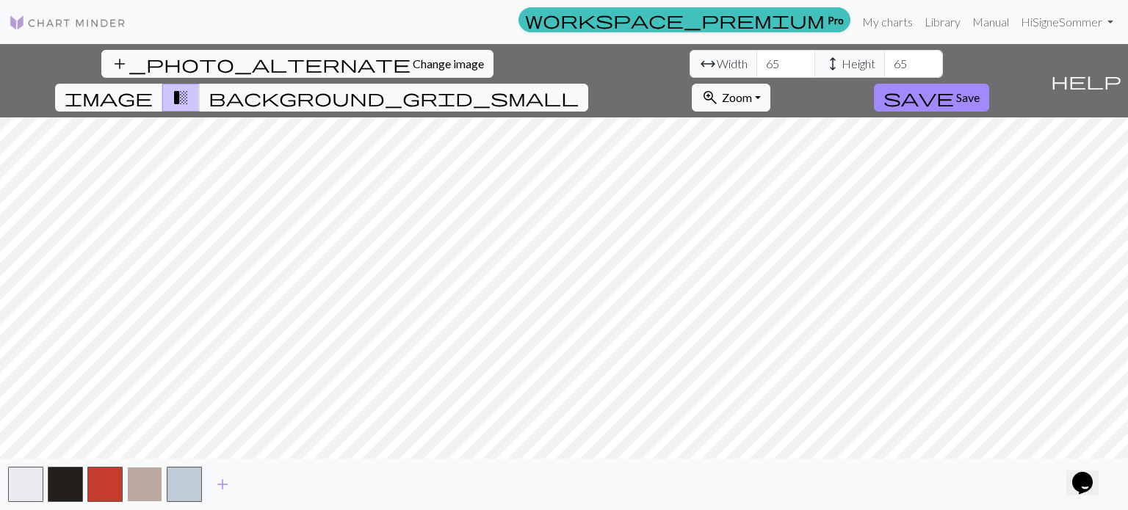
click at [146, 481] on button "button" at bounding box center [144, 484] width 35 height 35
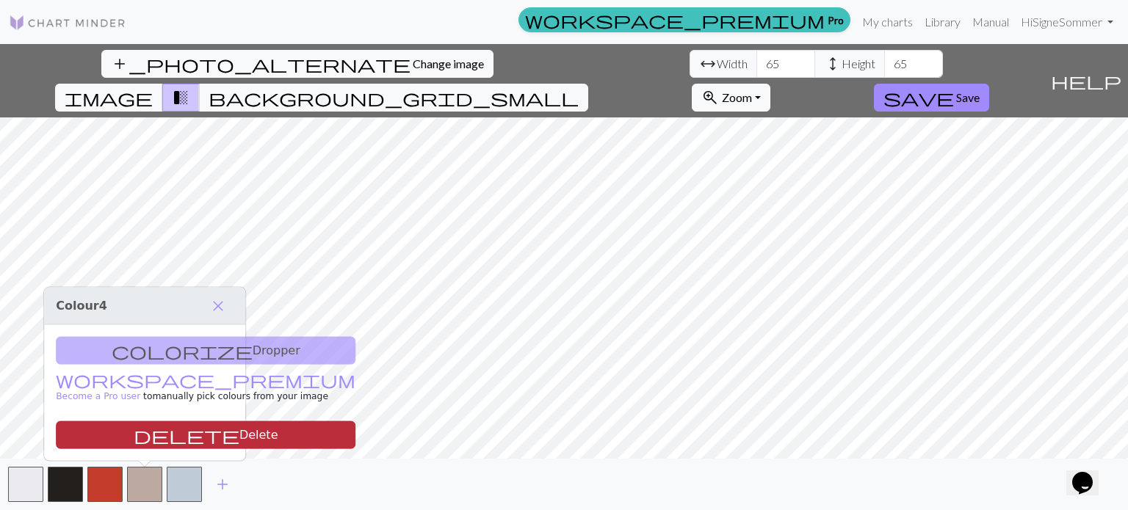
click at [155, 444] on button "delete Delete" at bounding box center [206, 435] width 300 height 28
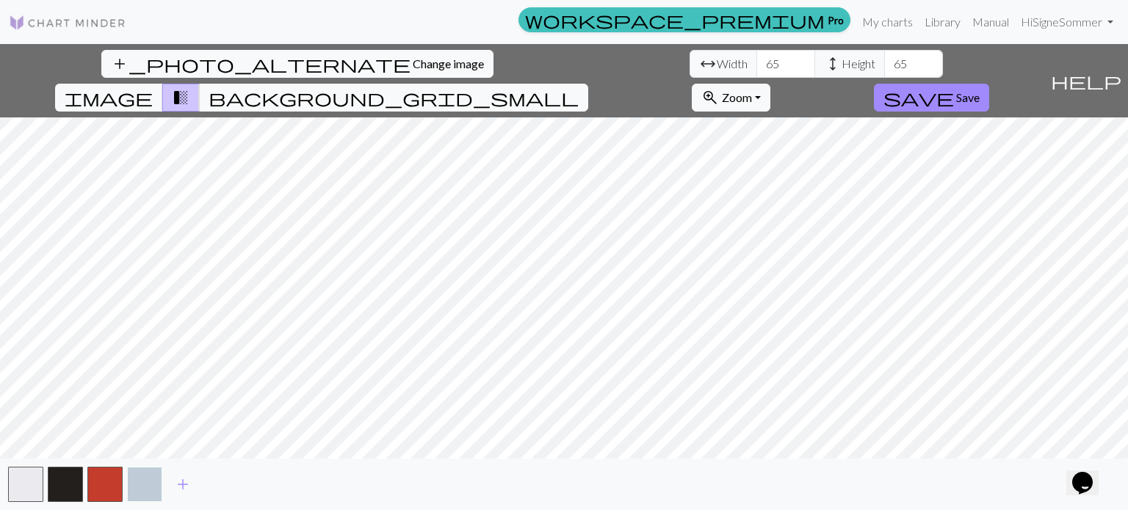
click at [147, 479] on button "button" at bounding box center [144, 484] width 35 height 35
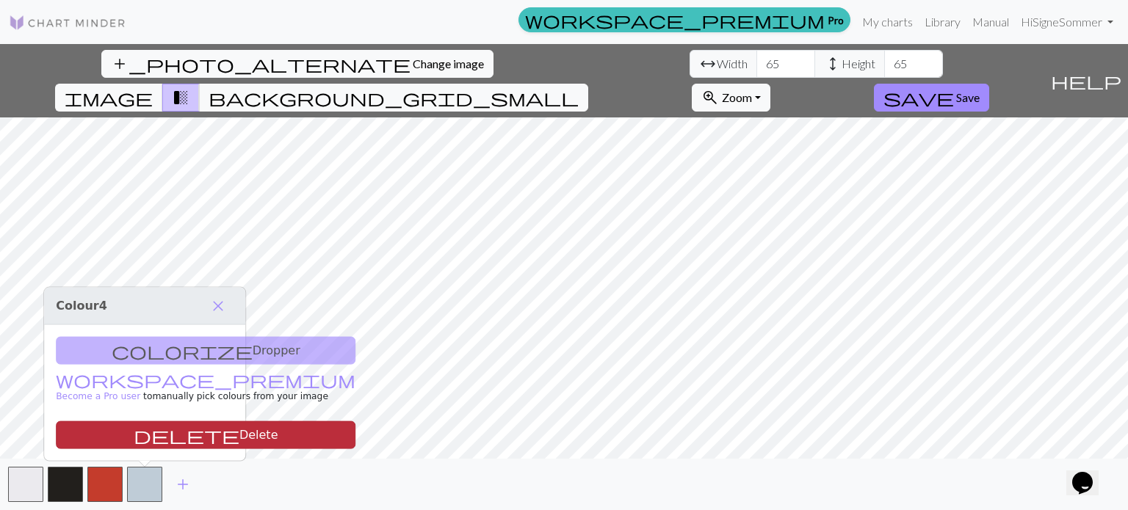
click at [152, 442] on button "delete Delete" at bounding box center [206, 435] width 300 height 28
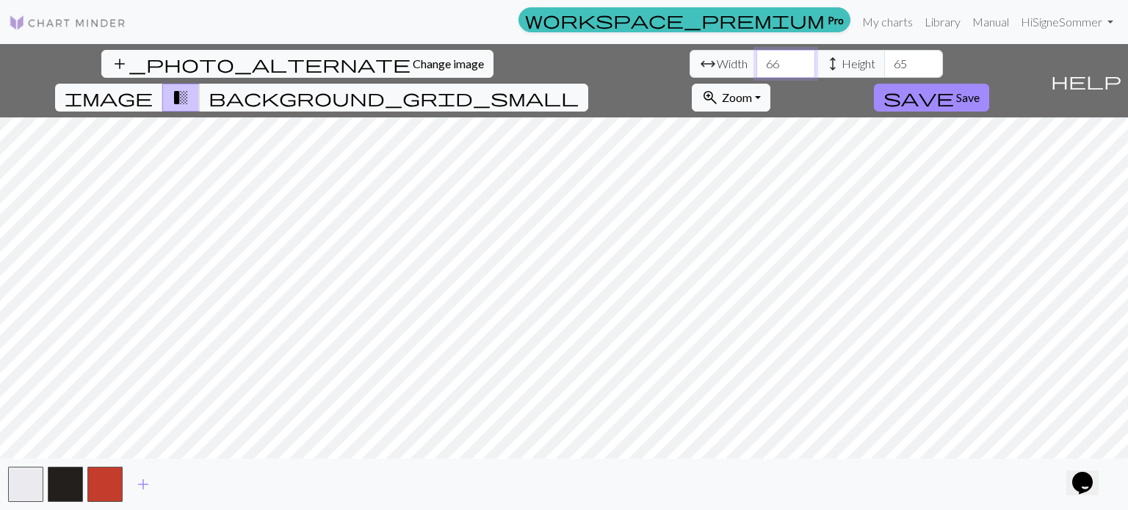
click at [756, 60] on input "66" at bounding box center [785, 64] width 59 height 28
type input "65"
click at [756, 70] on input "65" at bounding box center [785, 64] width 59 height 28
click at [881, 62] on input "66" at bounding box center [913, 64] width 59 height 28
type input "67"
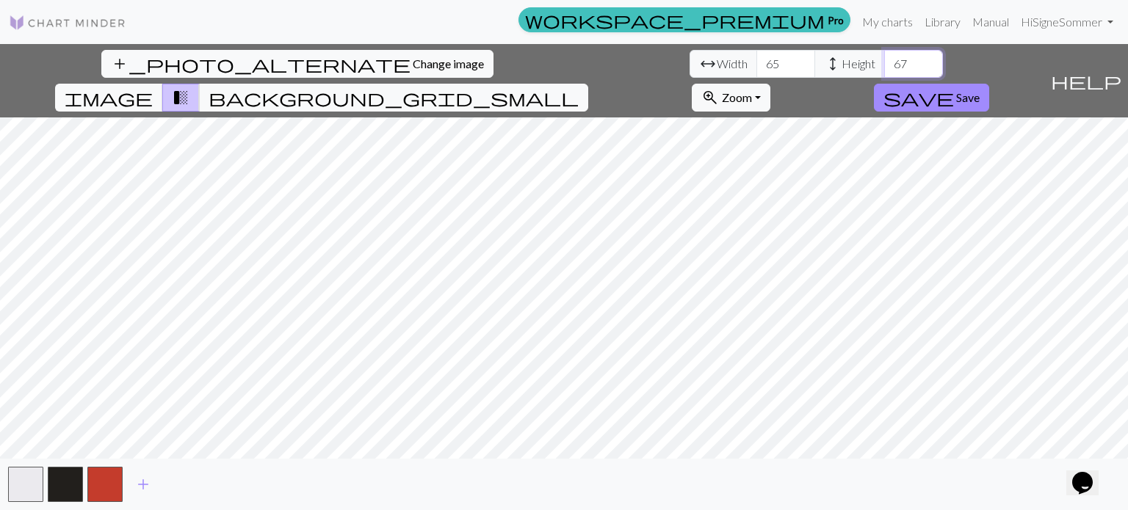
click at [881, 62] on input "67" at bounding box center [913, 64] width 59 height 28
click at [756, 58] on input "66" at bounding box center [785, 64] width 59 height 28
click at [756, 58] on input "67" at bounding box center [785, 64] width 59 height 28
click at [756, 68] on input "66" at bounding box center [785, 64] width 59 height 28
click at [756, 58] on input "67" at bounding box center [785, 64] width 59 height 28
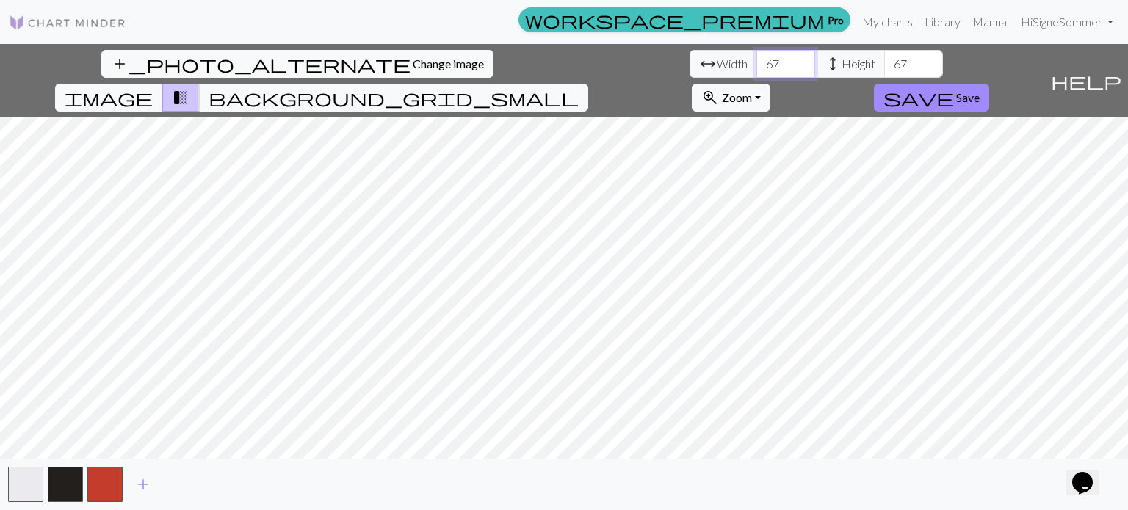
click at [756, 72] on input "67" at bounding box center [785, 64] width 59 height 28
click at [756, 73] on input "67" at bounding box center [785, 64] width 59 height 28
click at [756, 72] on input "66" at bounding box center [785, 64] width 59 height 28
type input "65"
click at [756, 72] on input "65" at bounding box center [785, 64] width 59 height 28
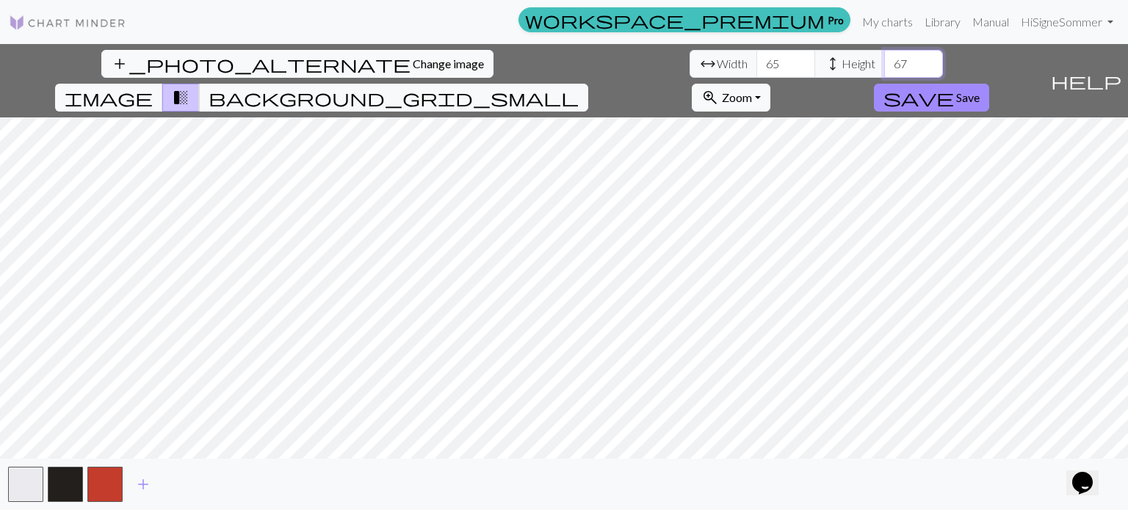
click at [881, 70] on input "66" at bounding box center [913, 64] width 59 height 28
type input "65"
click at [881, 70] on input "65" at bounding box center [913, 64] width 59 height 28
click at [756, 69] on input "65" at bounding box center [785, 64] width 59 height 28
type input "6"
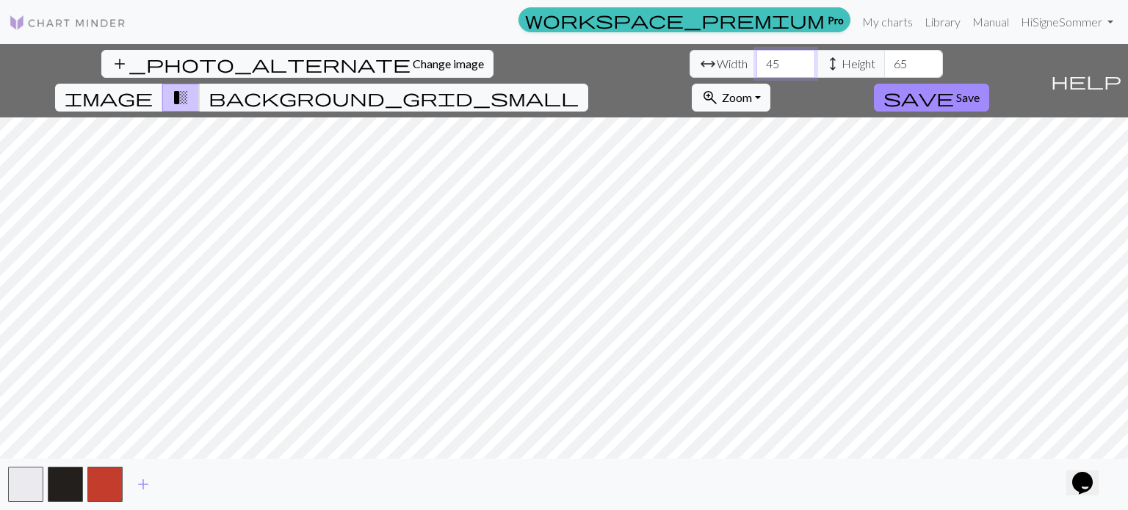
type input "45"
click at [881, 65] on input "65" at bounding box center [913, 64] width 59 height 28
type input "6"
type input "44"
click at [881, 68] on input "44" at bounding box center [913, 64] width 59 height 28
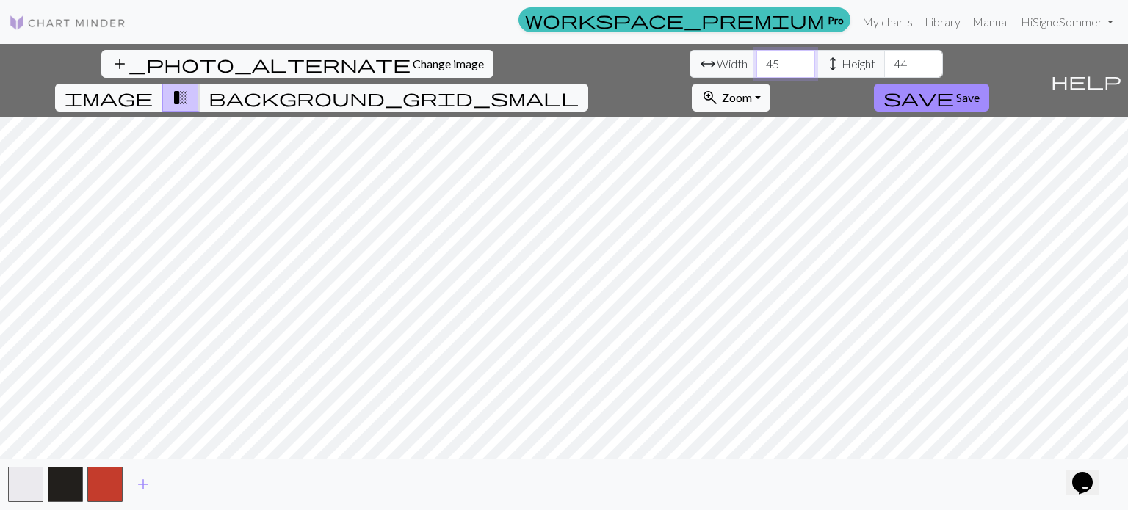
click at [756, 72] on input "44" at bounding box center [785, 64] width 59 height 28
click at [756, 62] on input "45" at bounding box center [785, 64] width 59 height 28
click at [756, 62] on input "46" at bounding box center [785, 64] width 59 height 28
type input "47"
click at [756, 62] on input "47" at bounding box center [785, 64] width 59 height 28
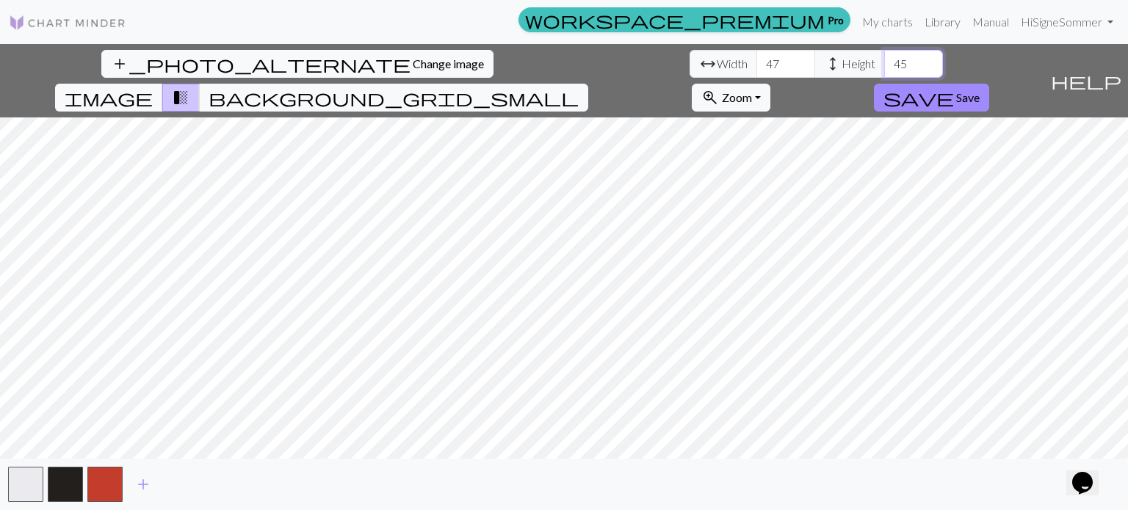
click at [881, 58] on input "45" at bounding box center [913, 64] width 59 height 28
click at [881, 58] on input "46" at bounding box center [913, 64] width 59 height 28
click at [881, 58] on input "47" at bounding box center [913, 64] width 59 height 28
type input "46"
click at [881, 72] on input "46" at bounding box center [913, 64] width 59 height 28
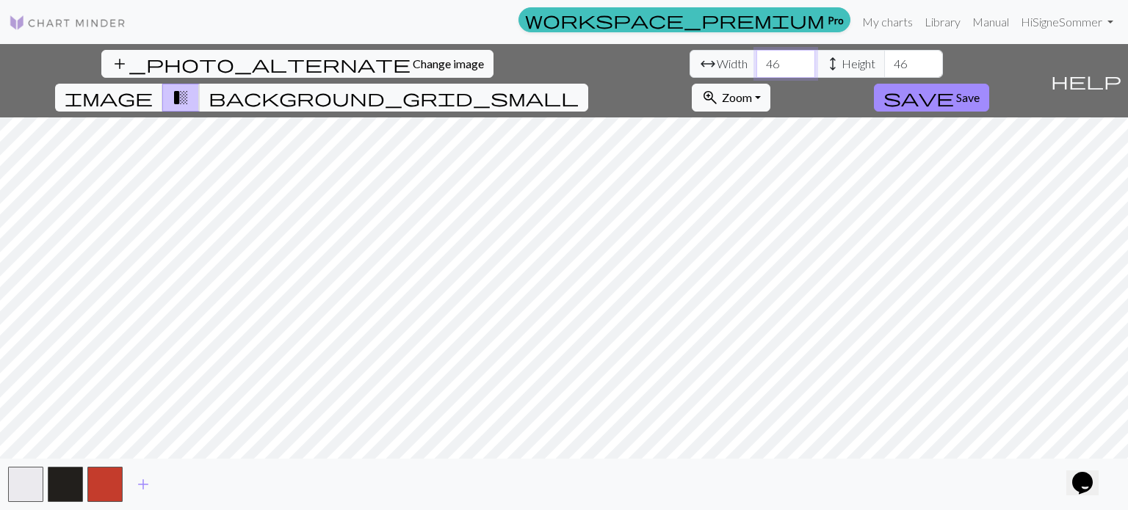
click at [756, 70] on input "46" at bounding box center [785, 64] width 59 height 28
type input "45"
click at [756, 71] on input "45" at bounding box center [785, 64] width 59 height 28
click at [881, 71] on input "45" at bounding box center [913, 64] width 59 height 28
type input "46"
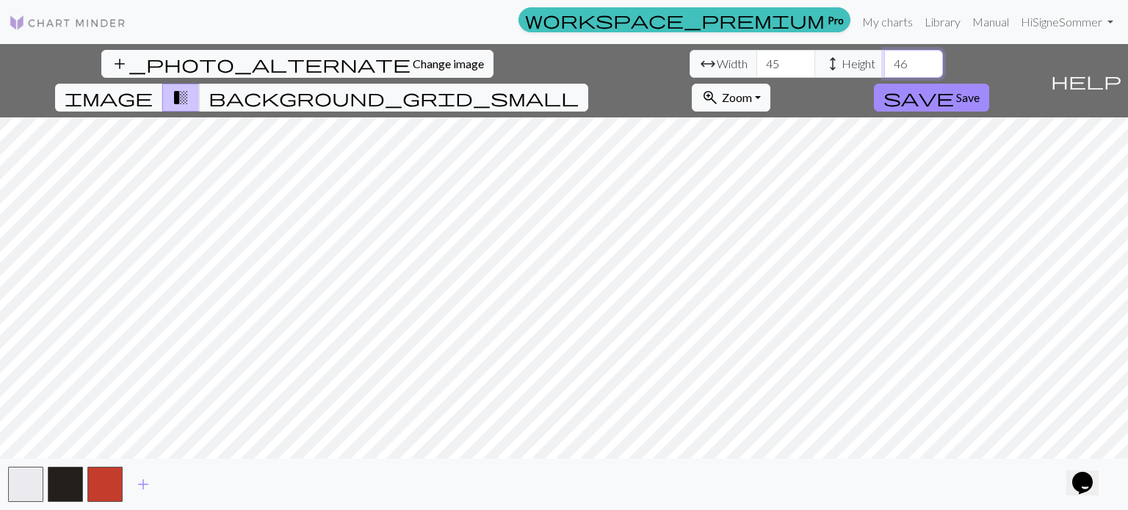
click at [881, 60] on input "46" at bounding box center [913, 64] width 59 height 28
click at [881, 87] on span "save" at bounding box center [918, 97] width 70 height 21
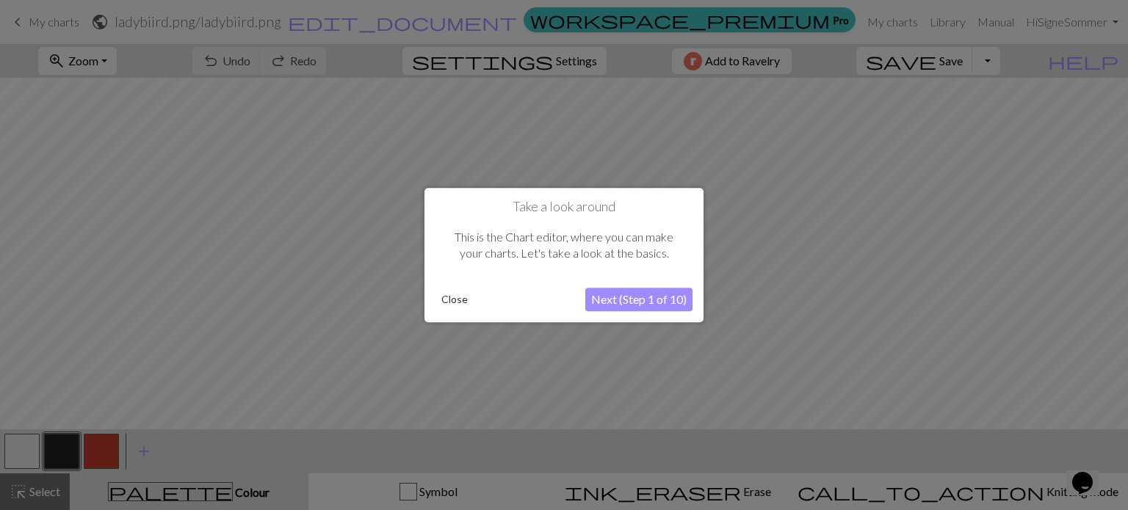
click at [647, 296] on button "Next (Step 1 of 10)" at bounding box center [638, 299] width 107 height 23
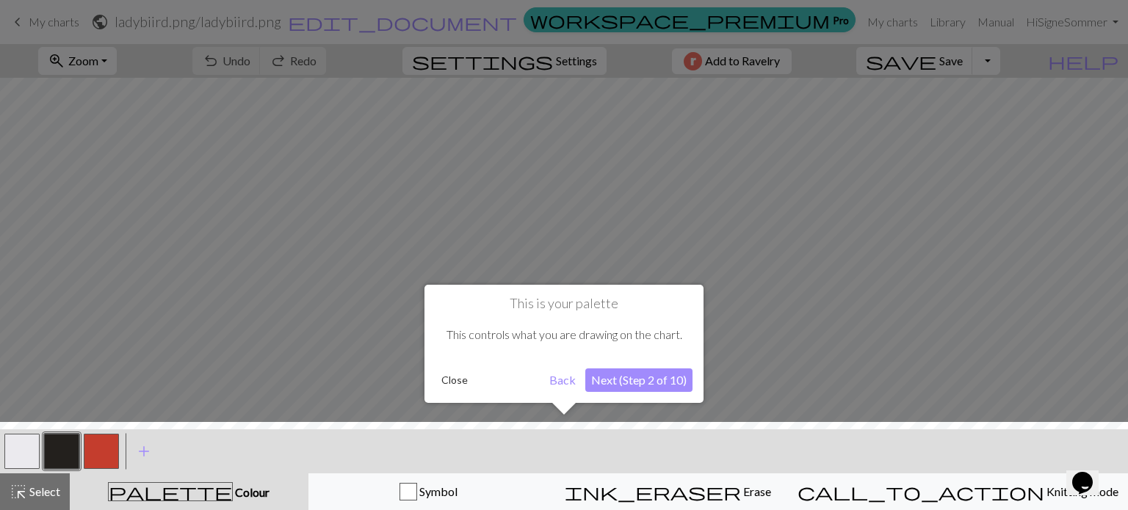
click at [626, 381] on button "Next (Step 2 of 10)" at bounding box center [638, 380] width 107 height 23
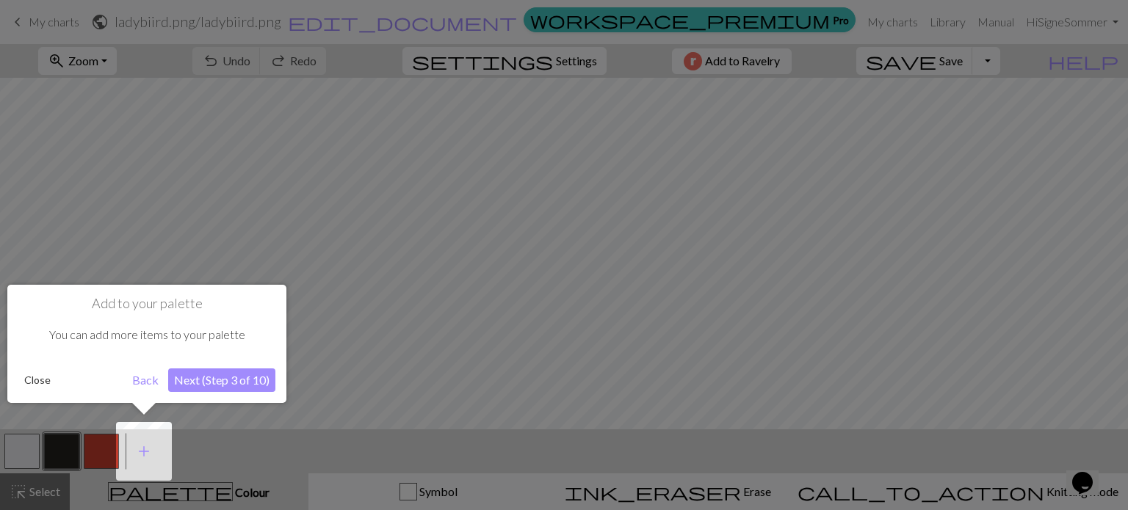
click at [226, 387] on button "Next (Step 3 of 10)" at bounding box center [221, 380] width 107 height 23
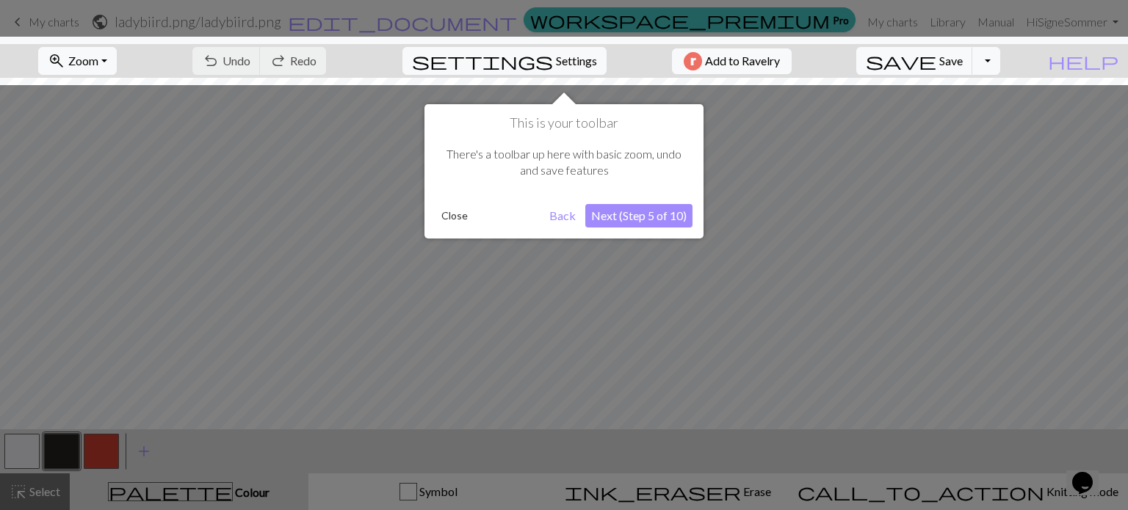
click at [633, 220] on button "Next (Step 5 of 10)" at bounding box center [638, 215] width 107 height 23
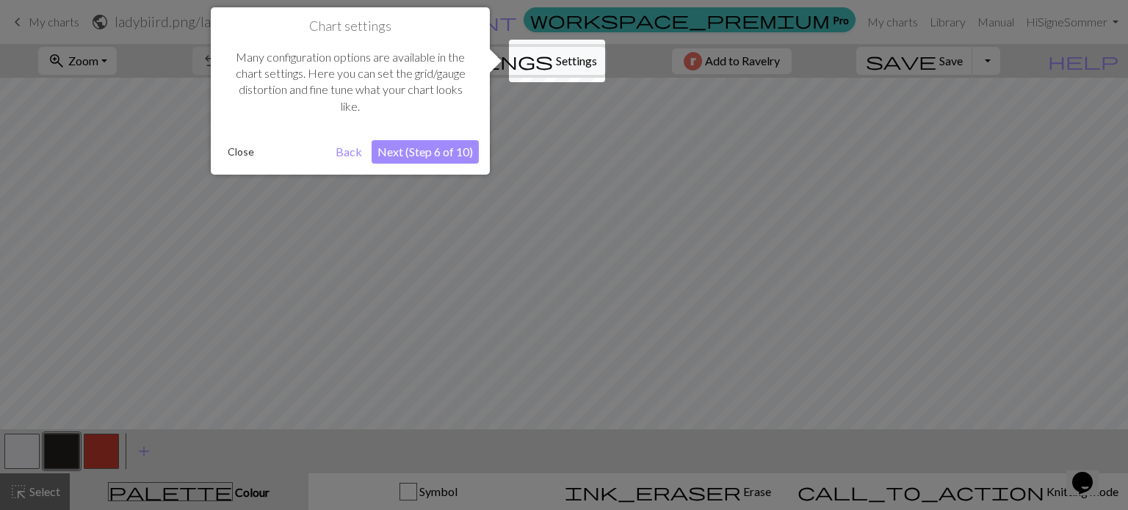
click at [405, 161] on button "Next (Step 6 of 10)" at bounding box center [425, 151] width 107 height 23
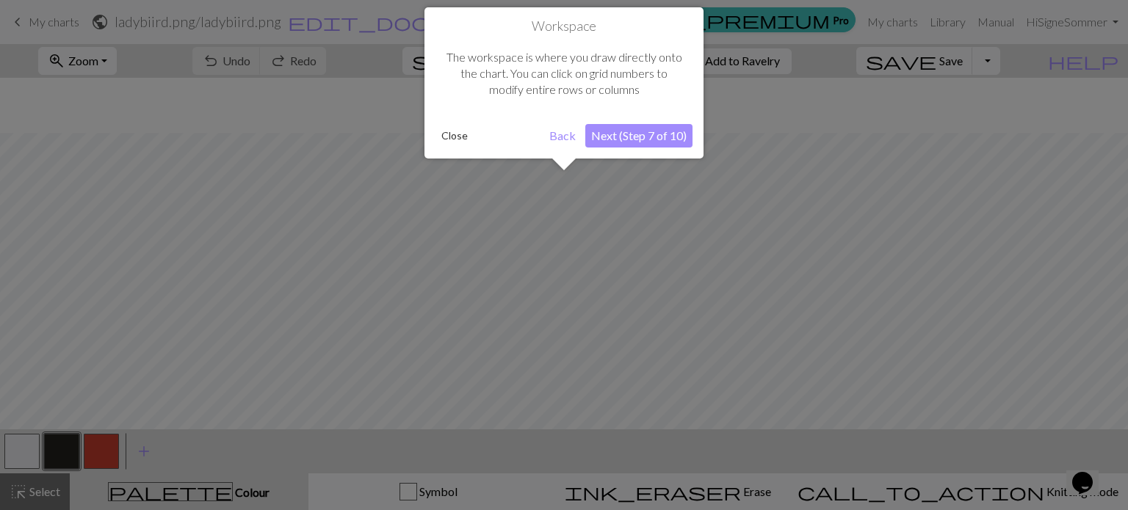
scroll to position [55, 0]
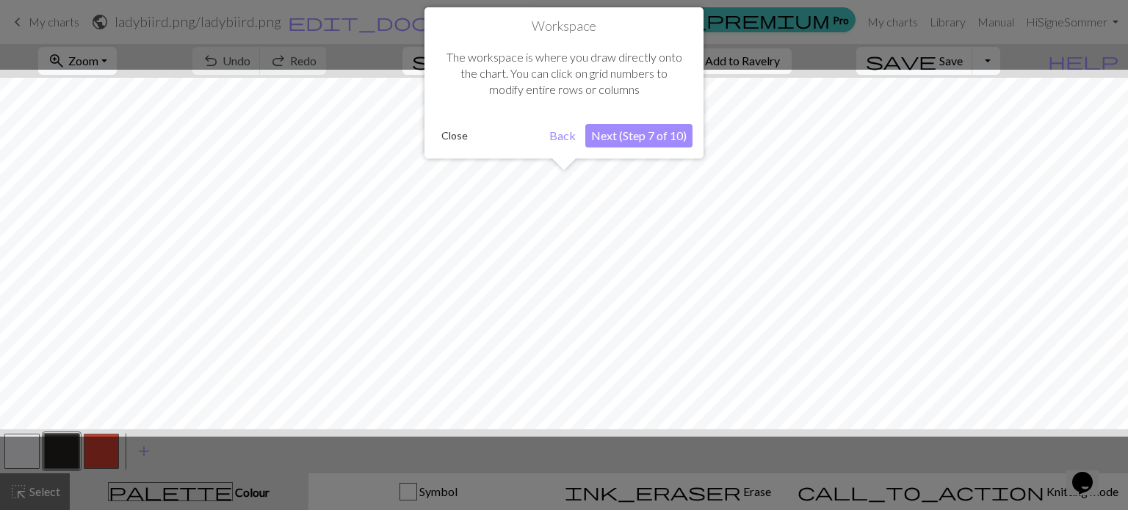
click at [635, 138] on button "Next (Step 7 of 10)" at bounding box center [638, 135] width 107 height 23
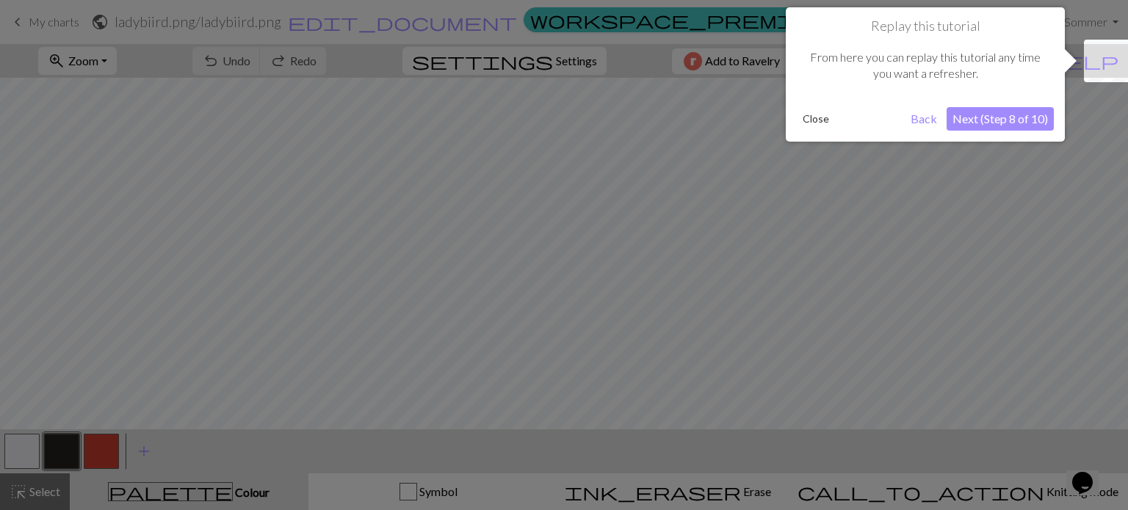
click at [881, 111] on button "Next (Step 8 of 10)" at bounding box center [999, 118] width 107 height 23
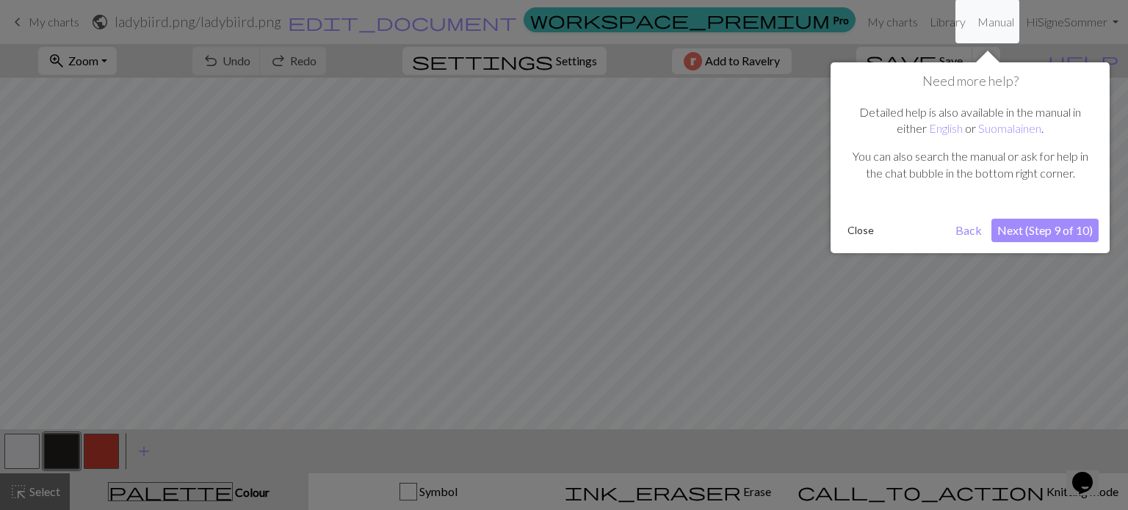
drag, startPoint x: 1031, startPoint y: 253, endPoint x: 1066, endPoint y: 224, distance: 45.9
click at [881, 224] on button "Next (Step 9 of 10)" at bounding box center [1044, 230] width 107 height 23
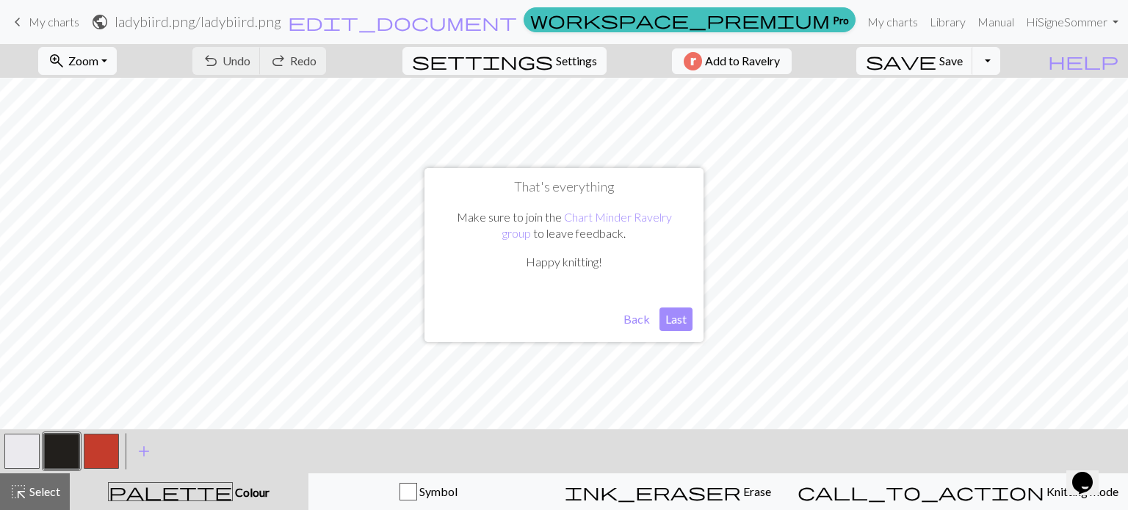
click at [672, 319] on button "Last" at bounding box center [675, 319] width 33 height 23
click at [87, 463] on button "button" at bounding box center [101, 451] width 35 height 35
click at [8, 451] on button "button" at bounding box center [21, 451] width 35 height 35
click at [112, 438] on button "button" at bounding box center [101, 451] width 35 height 35
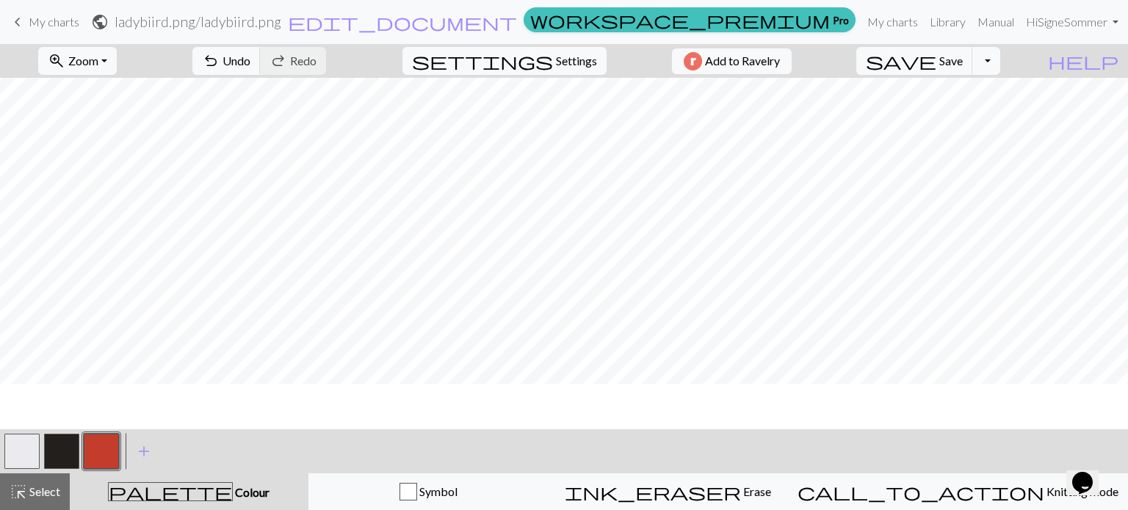
scroll to position [55, 0]
click at [23, 449] on button "button" at bounding box center [21, 451] width 35 height 35
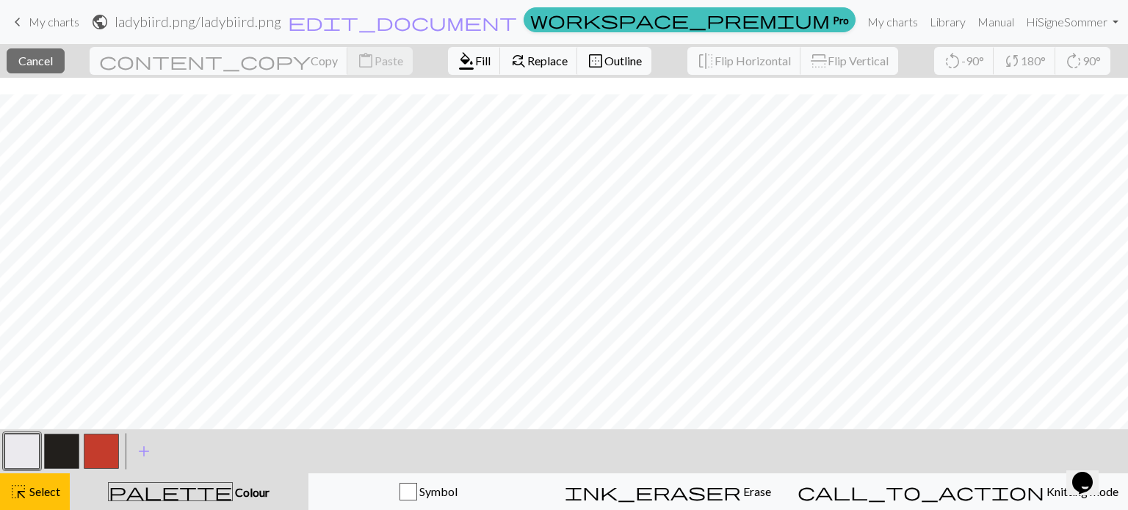
scroll to position [71, 0]
click at [25, 440] on button "button" at bounding box center [21, 451] width 35 height 35
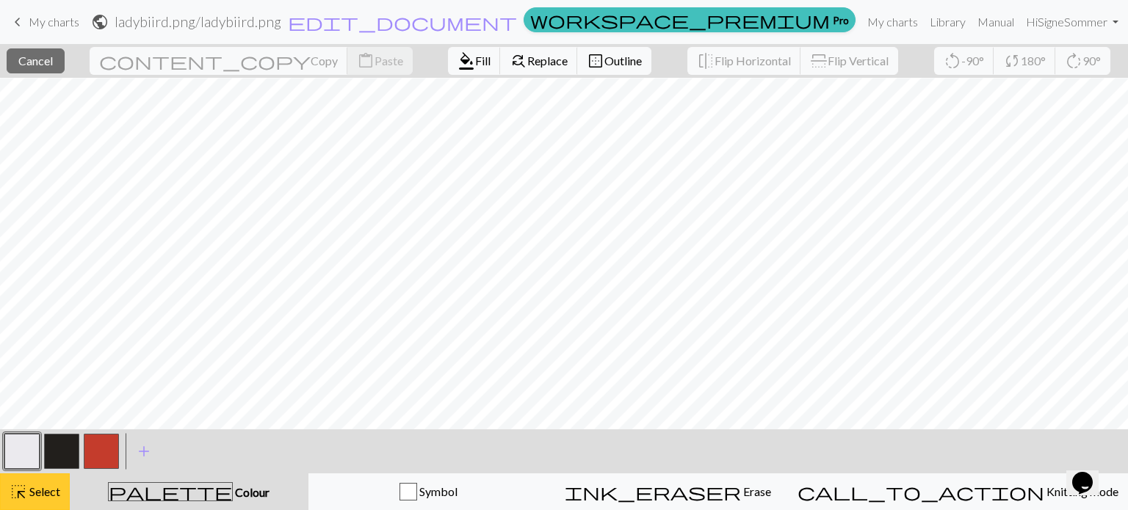
click at [24, 488] on span "highlight_alt" at bounding box center [19, 492] width 18 height 21
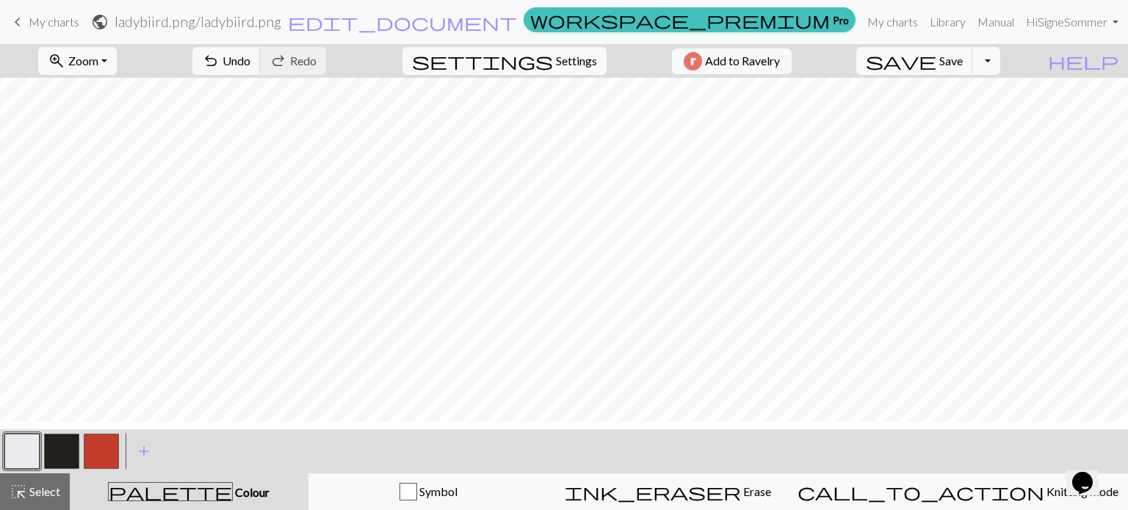
scroll to position [65, 0]
click at [101, 447] on button "button" at bounding box center [101, 451] width 35 height 35
click at [58, 455] on button "button" at bounding box center [61, 451] width 35 height 35
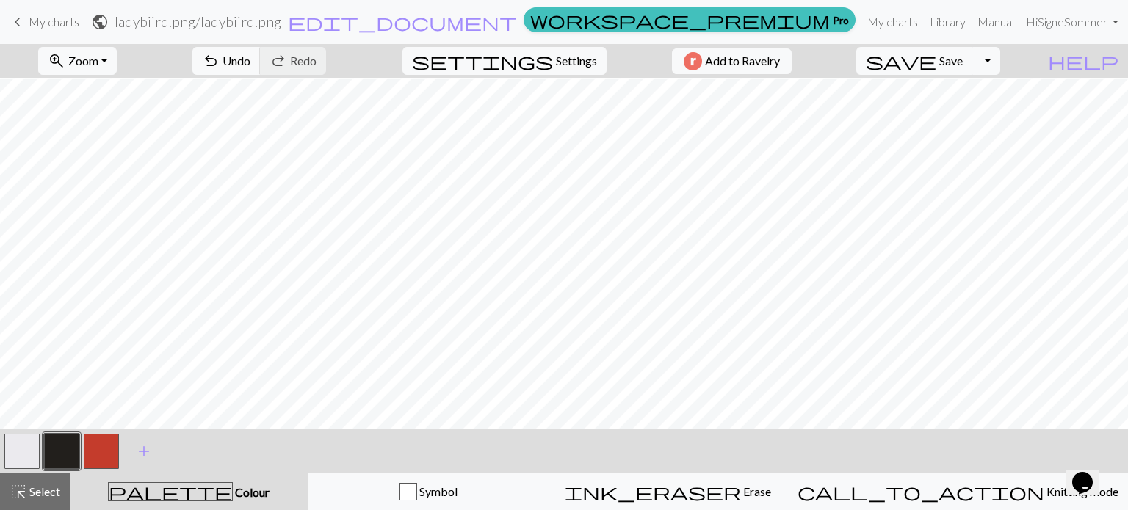
click at [6, 452] on button "button" at bounding box center [21, 451] width 35 height 35
click at [66, 457] on button "button" at bounding box center [61, 451] width 35 height 35
click at [21, 449] on button "button" at bounding box center [21, 451] width 35 height 35
click at [59, 449] on button "button" at bounding box center [61, 451] width 35 height 35
click at [32, 455] on button "button" at bounding box center [21, 451] width 35 height 35
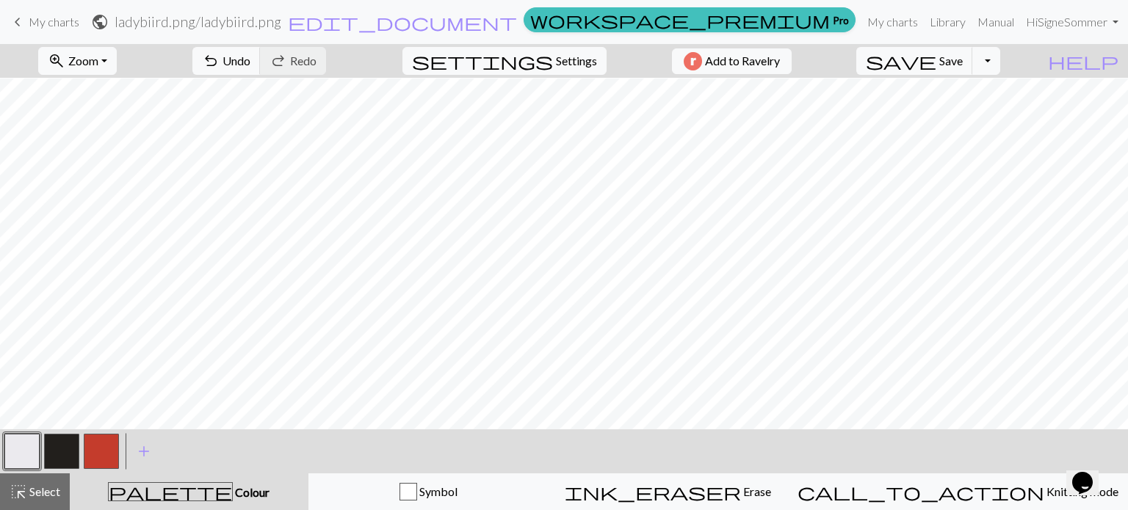
click at [66, 443] on button "button" at bounding box center [61, 451] width 35 height 35
click at [92, 458] on button "button" at bounding box center [101, 451] width 35 height 35
click at [98, 65] on span "Zoom" at bounding box center [83, 61] width 30 height 14
click at [95, 235] on button "200%" at bounding box center [97, 246] width 116 height 23
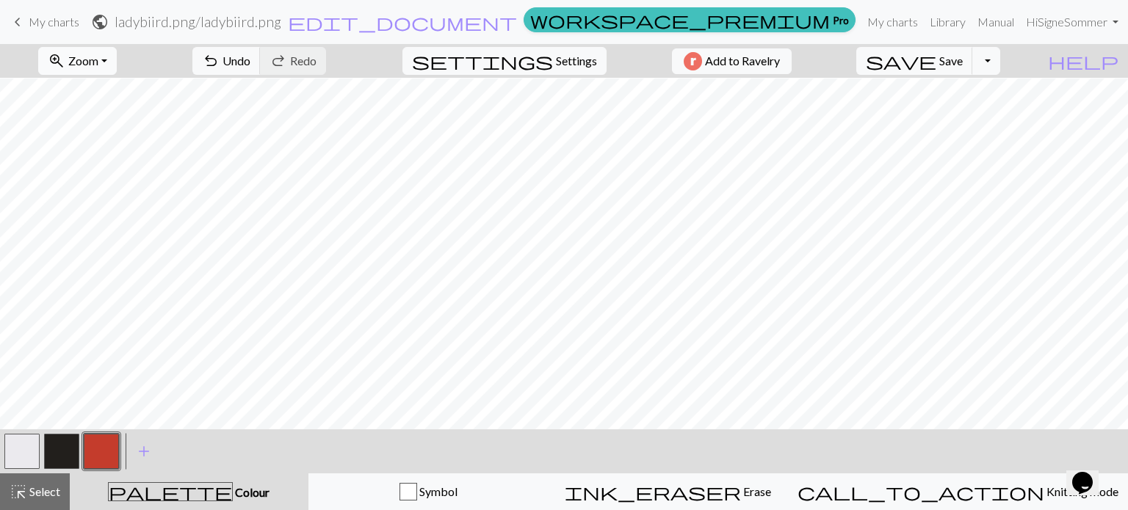
click at [98, 61] on span "Zoom" at bounding box center [83, 61] width 30 height 14
click at [107, 175] on button "50%" at bounding box center [97, 175] width 116 height 23
click at [549, 76] on div "settings Settings" at bounding box center [504, 61] width 226 height 34
click at [543, 62] on span "settings" at bounding box center [482, 61] width 141 height 21
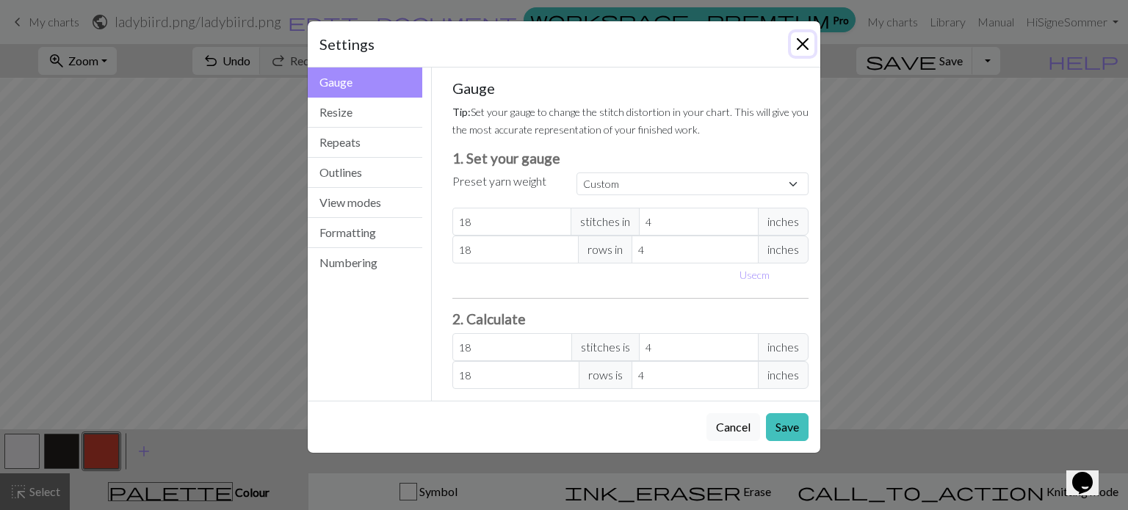
click at [803, 46] on button "Close" at bounding box center [802, 43] width 23 height 23
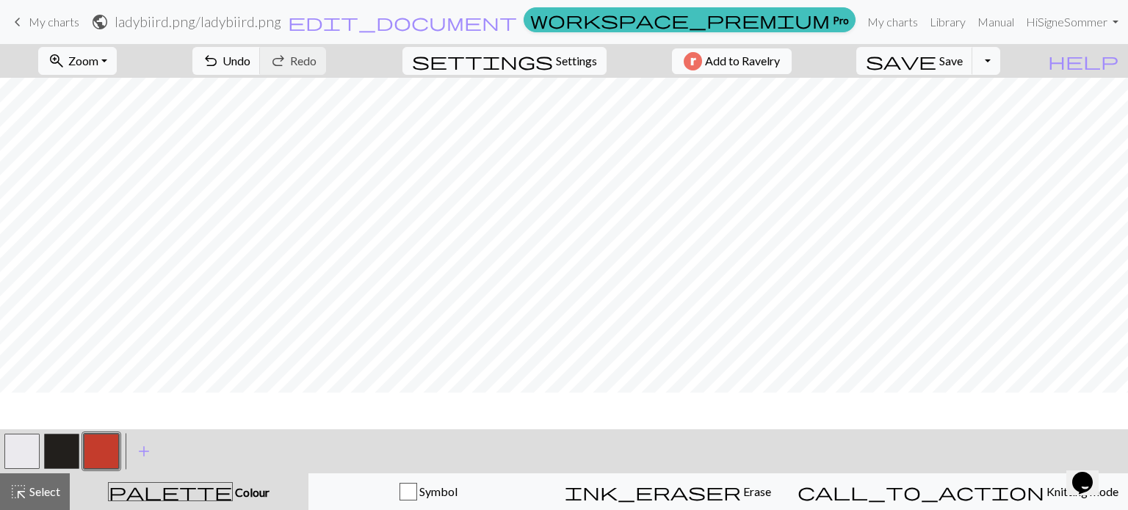
scroll to position [0, 0]
click at [51, 445] on button "button" at bounding box center [61, 451] width 35 height 35
click at [112, 446] on button "button" at bounding box center [101, 451] width 35 height 35
click at [63, 441] on button "button" at bounding box center [61, 451] width 35 height 35
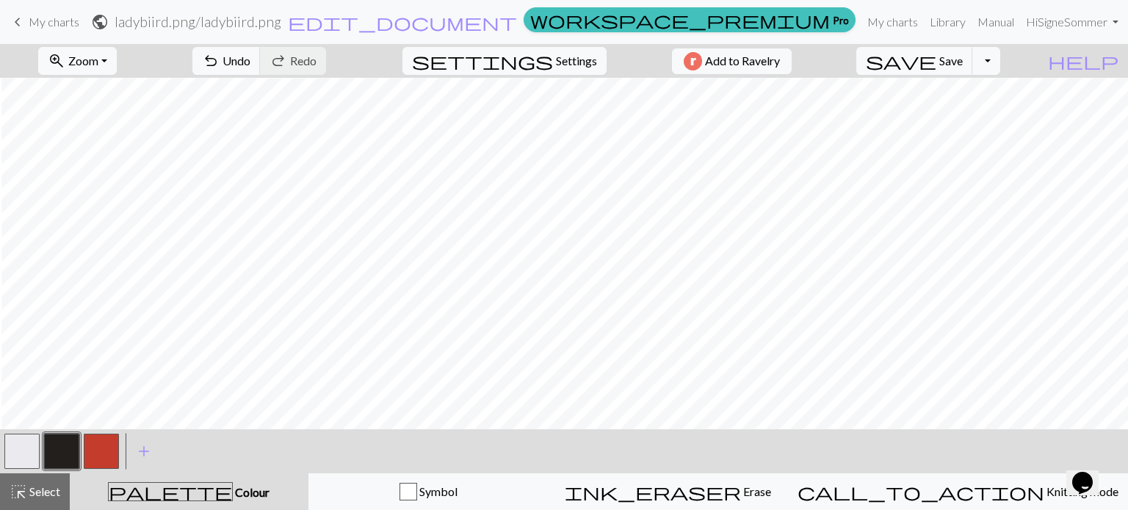
click at [103, 436] on button "button" at bounding box center [101, 451] width 35 height 35
click at [60, 454] on button "button" at bounding box center [61, 451] width 35 height 35
click at [25, 455] on button "button" at bounding box center [21, 451] width 35 height 35
click at [62, 446] on button "button" at bounding box center [61, 451] width 35 height 35
click at [881, 69] on button "save Save Save" at bounding box center [914, 61] width 117 height 28
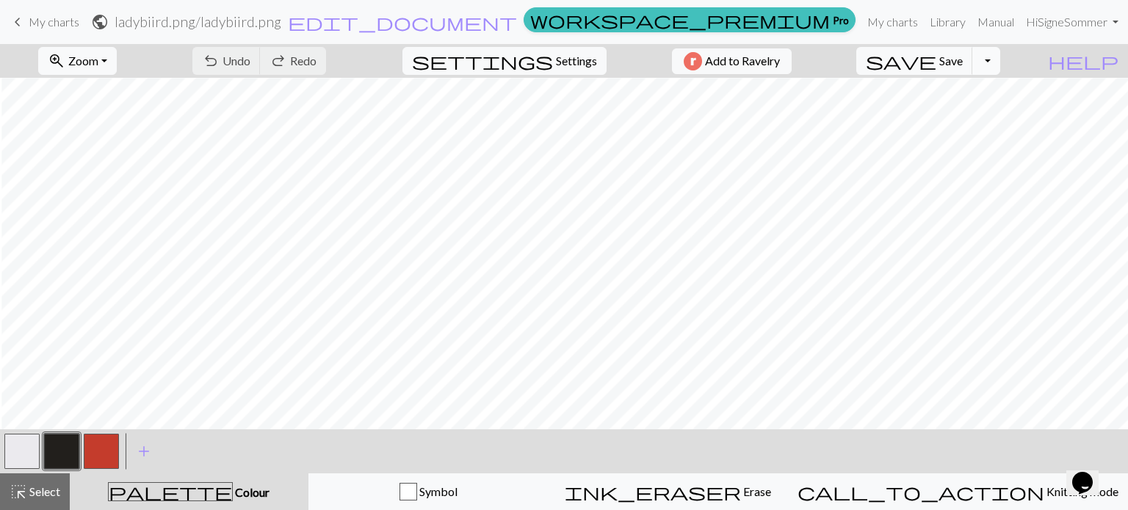
click at [881, 61] on button "Toggle Dropdown" at bounding box center [986, 61] width 28 height 28
click at [881, 122] on button "save_alt Download" at bounding box center [879, 116] width 242 height 23
click at [881, 68] on button "Toggle Dropdown" at bounding box center [986, 61] width 28 height 28
click at [881, 112] on button "save_alt Download" at bounding box center [879, 116] width 242 height 23
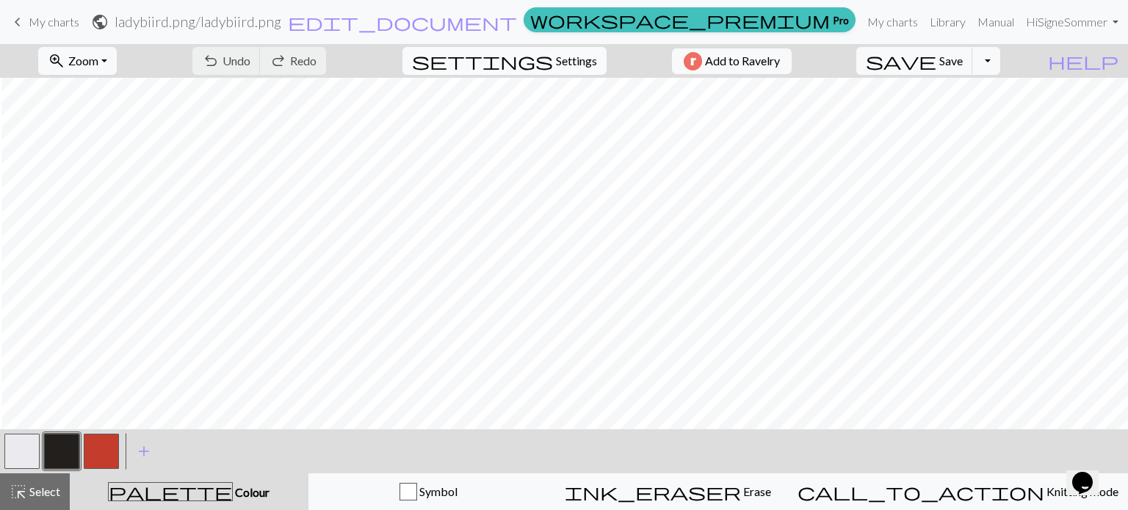
click at [546, 71] on button "settings Settings" at bounding box center [504, 61] width 204 height 28
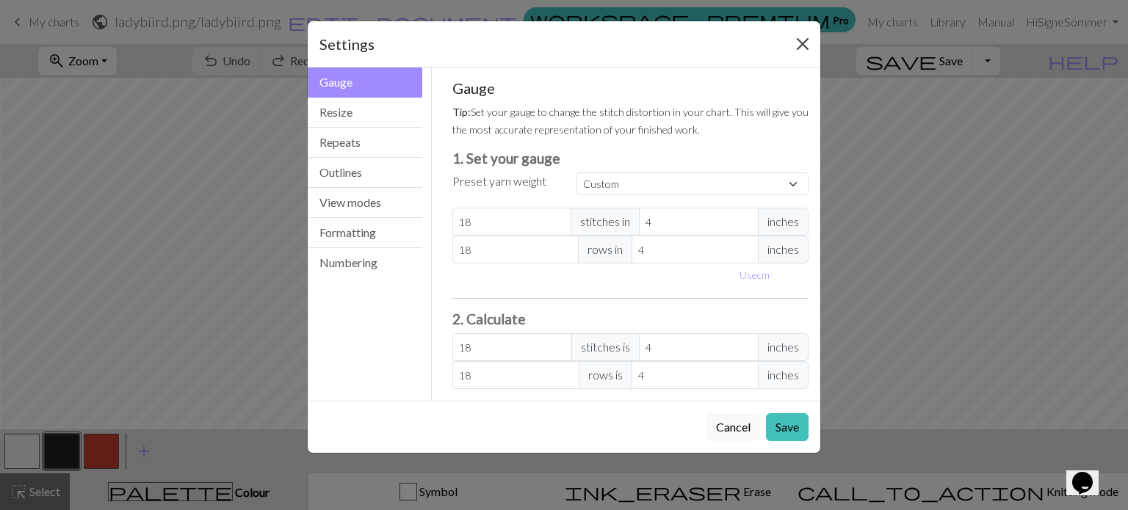
click at [794, 55] on div "Settings" at bounding box center [564, 44] width 513 height 46
click at [802, 38] on button "Close" at bounding box center [802, 43] width 23 height 23
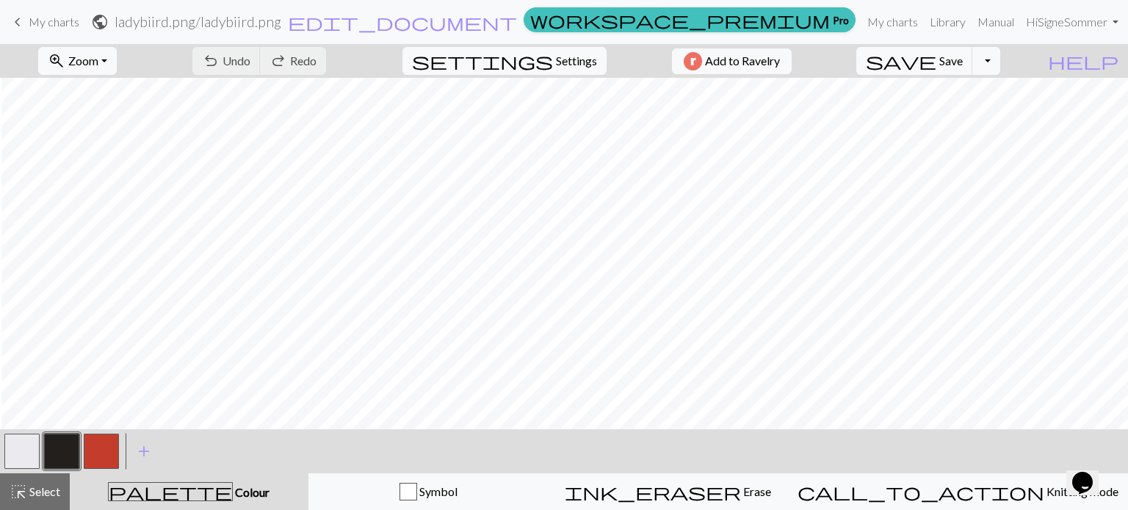
scroll to position [15, 1]
